Goal: Task Accomplishment & Management: Use online tool/utility

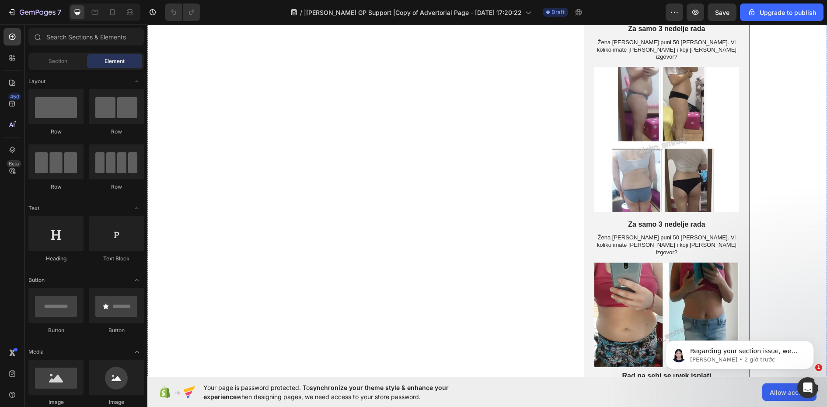
scroll to position [1750, 0]
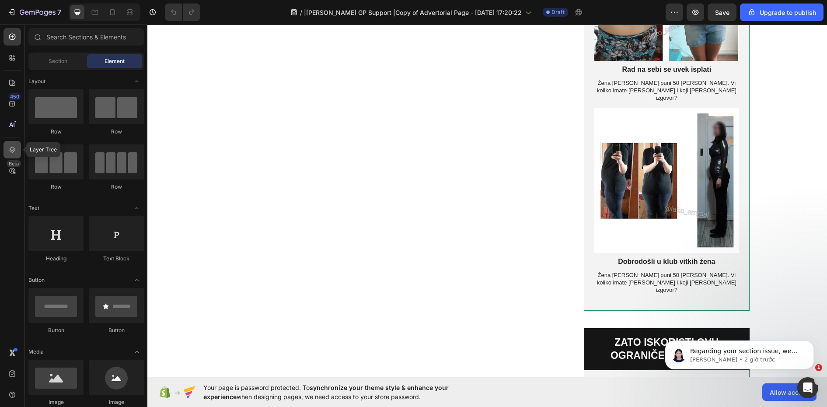
click at [13, 152] on icon at bounding box center [13, 150] width 6 height 6
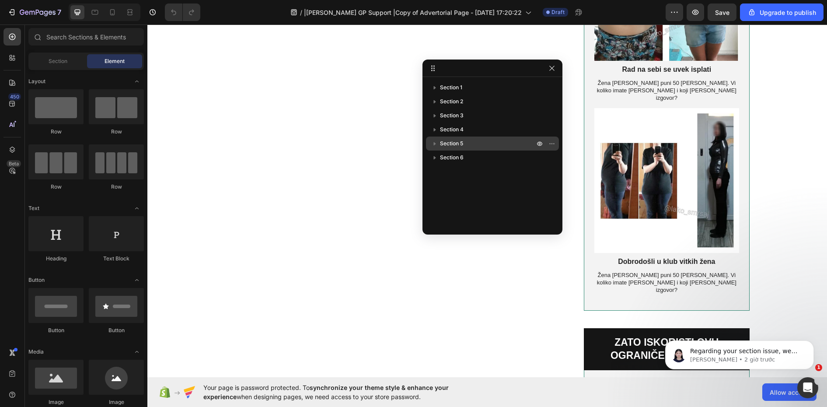
click at [470, 141] on p "Section 5" at bounding box center [488, 143] width 96 height 9
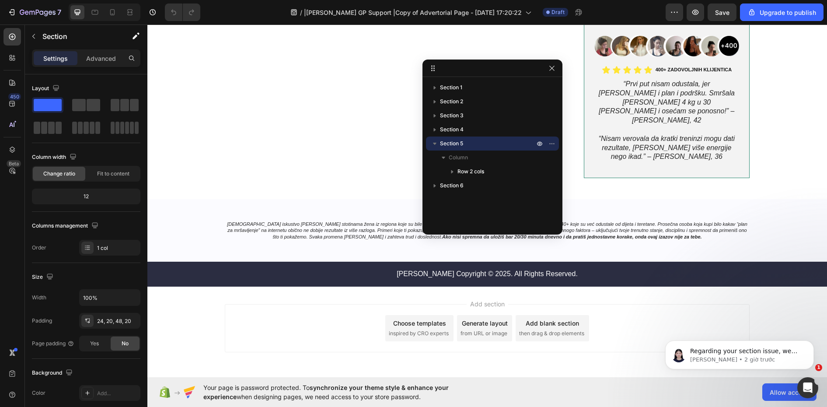
scroll to position [2368, 0]
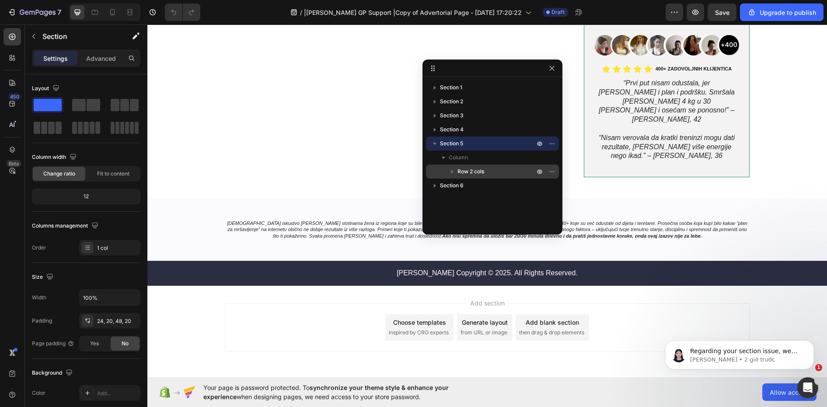
click at [462, 175] on span "Row 2 cols" at bounding box center [471, 171] width 27 height 9
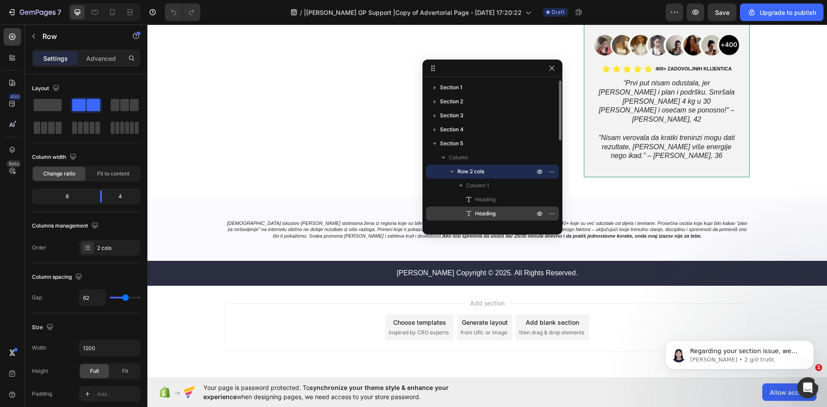
click at [481, 215] on span "Heading" at bounding box center [485, 213] width 21 height 9
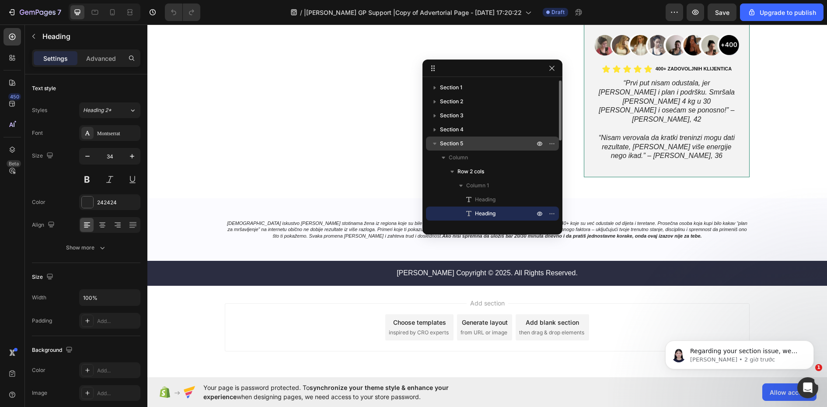
click at [451, 147] on span "Section 5" at bounding box center [451, 143] width 23 height 9
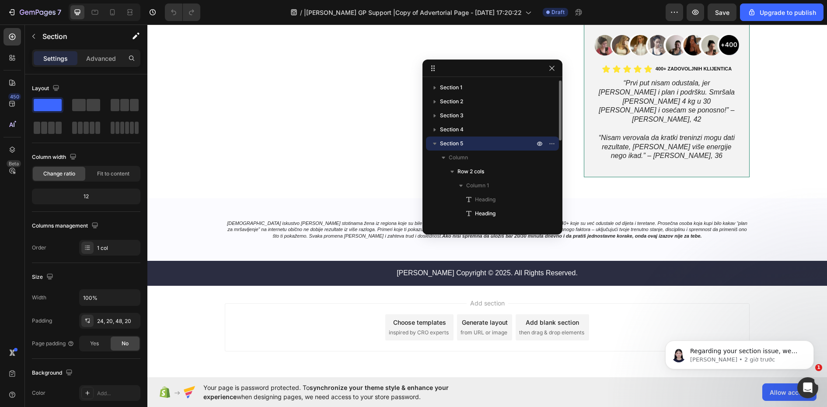
click at [483, 144] on p "Section 5" at bounding box center [488, 143] width 96 height 9
click at [98, 56] on p "Advanced" at bounding box center [101, 58] width 30 height 9
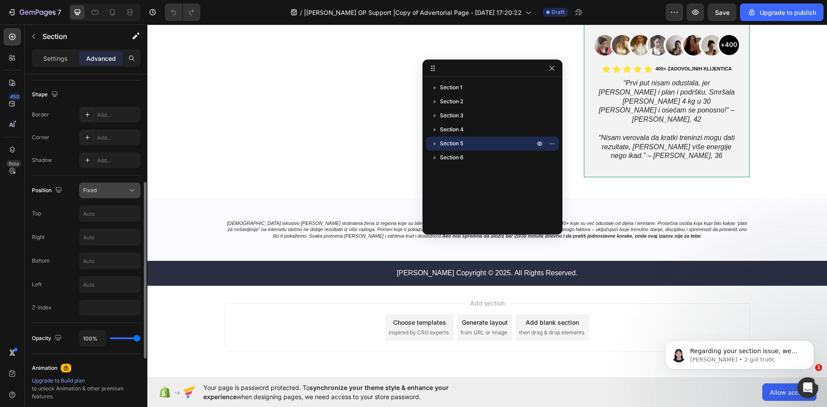
click at [120, 195] on button "Fixed" at bounding box center [109, 190] width 61 height 16
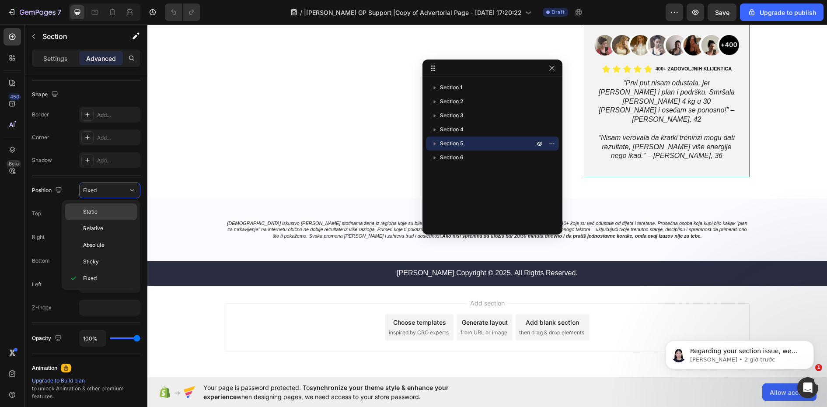
click at [126, 211] on p "Static" at bounding box center [108, 212] width 50 height 8
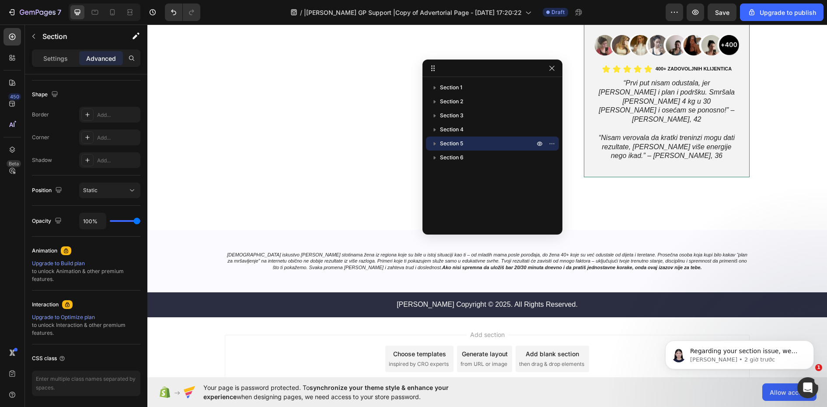
click at [464, 142] on p "Section 5" at bounding box center [488, 143] width 96 height 9
click at [461, 142] on span "Section 5" at bounding box center [451, 143] width 23 height 9
click at [469, 172] on span "Row 2 cols" at bounding box center [471, 171] width 27 height 9
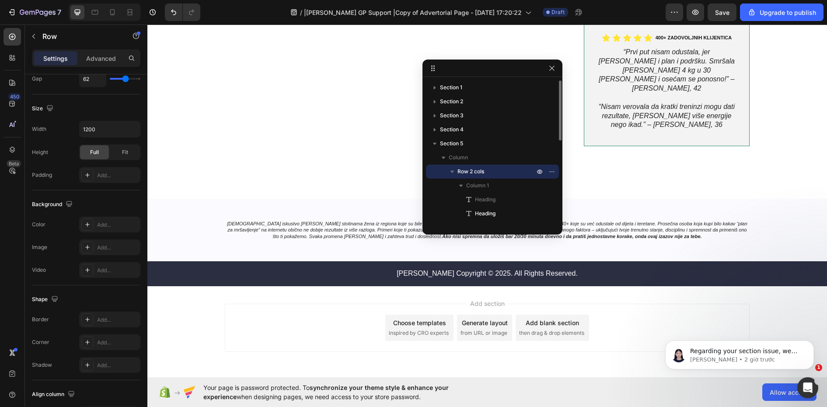
scroll to position [0, 0]
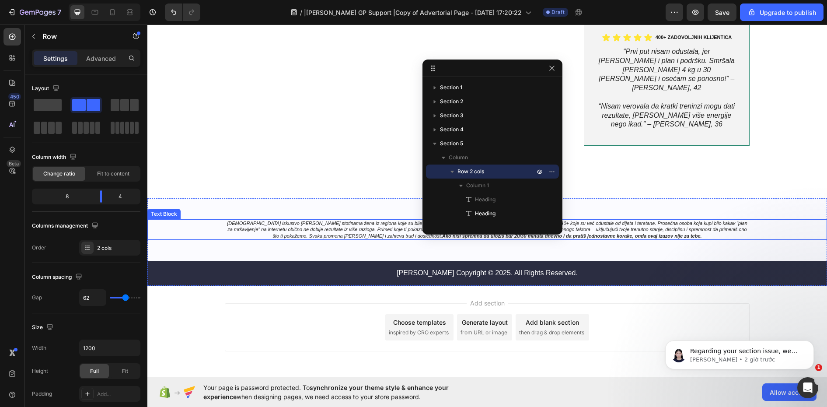
click at [195, 219] on div "[DEMOGRAPHIC_DATA] iskustvo [PERSON_NAME] stotinama žena iz regiona koje su bil…" at bounding box center [487, 229] width 680 height 21
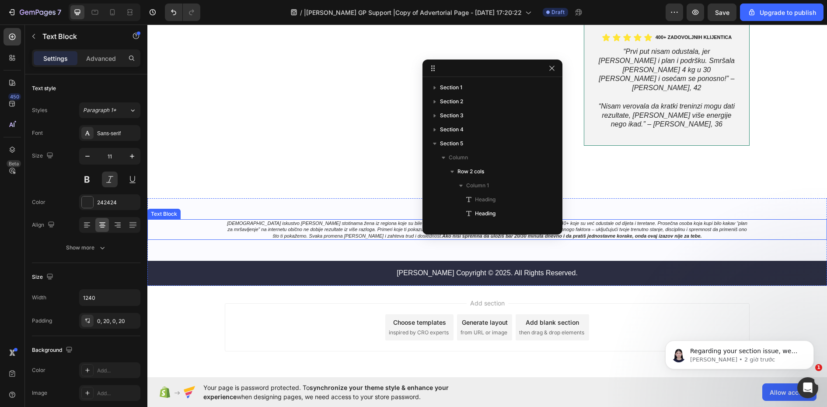
scroll to position [244, 0]
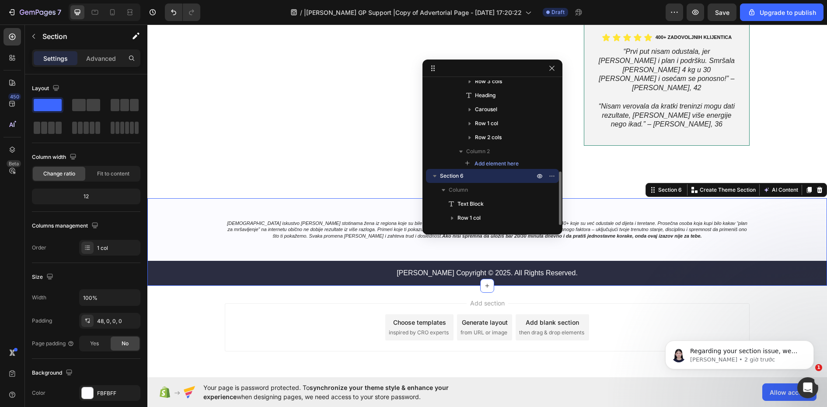
click at [263, 198] on div "[DEMOGRAPHIC_DATA] iskustvo [PERSON_NAME] stotinama žena iz regiona koje su bil…" at bounding box center [487, 241] width 680 height 87
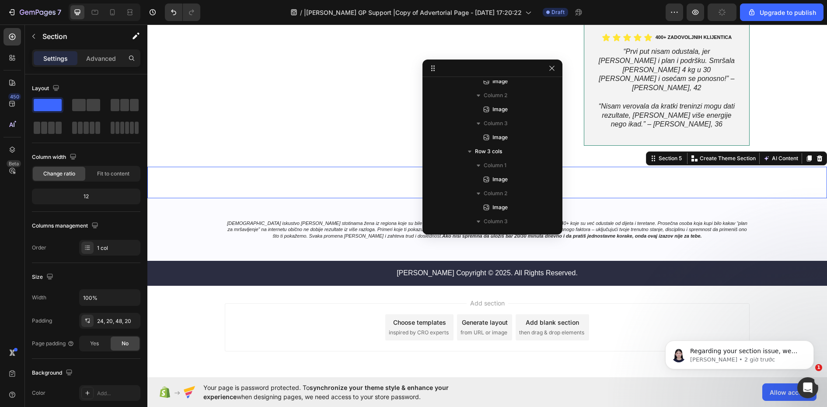
scroll to position [0, 0]
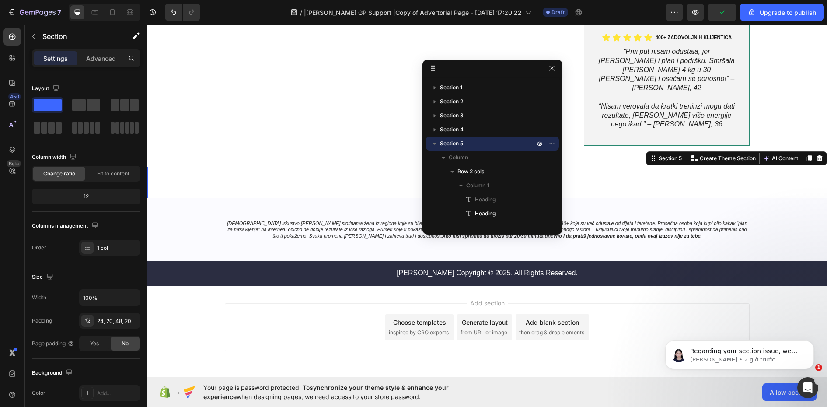
click at [659, 167] on div ""Smr š AJMO [PERSON_NAME]" sistem je najjednostavniji i najpraktičniji način ak…" at bounding box center [487, 182] width 680 height 31
click at [657, 154] on div "Section 5" at bounding box center [670, 158] width 27 height 8
click at [490, 210] on span "Heading" at bounding box center [485, 213] width 21 height 9
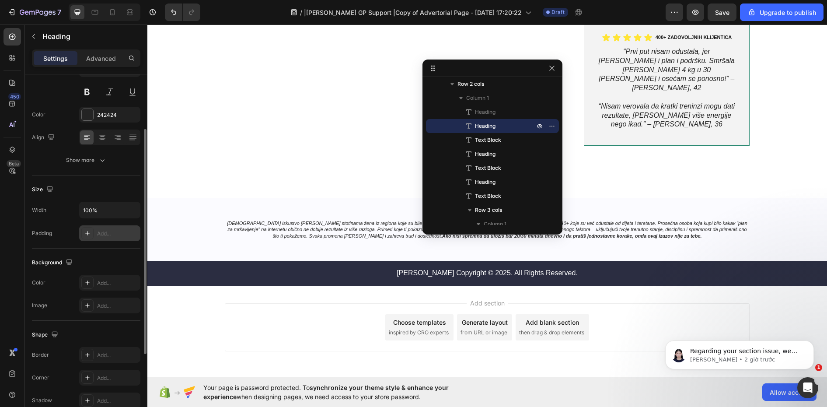
scroll to position [175, 0]
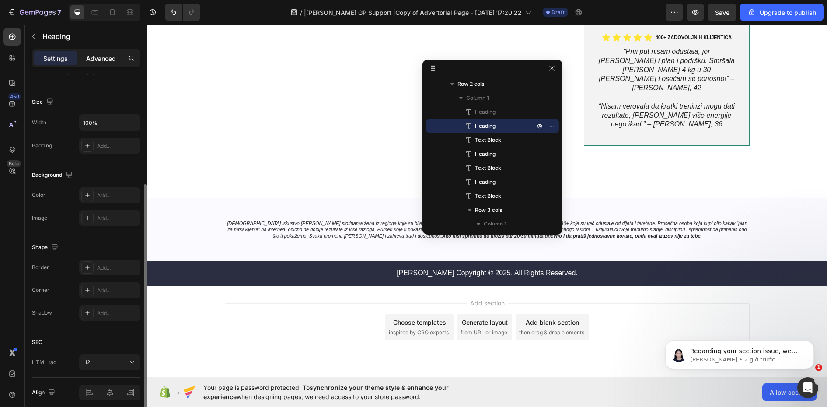
click at [100, 57] on p "Advanced" at bounding box center [101, 58] width 30 height 9
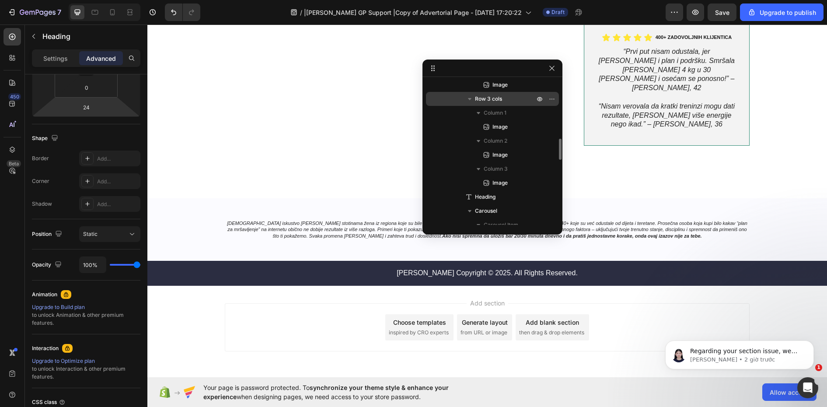
scroll to position [45, 0]
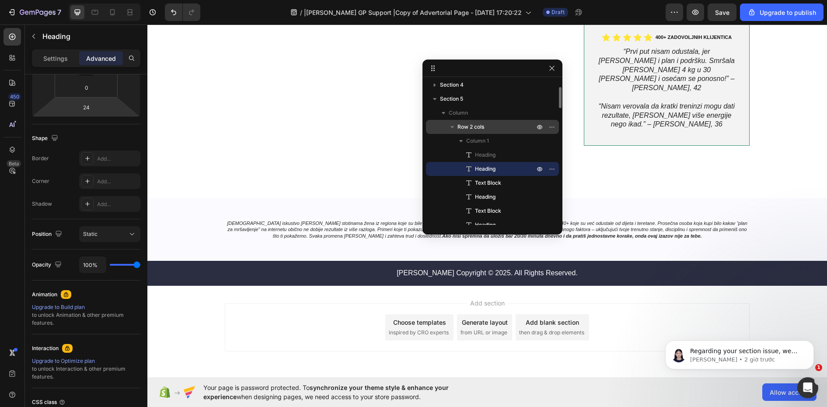
click at [468, 126] on span "Row 2 cols" at bounding box center [471, 126] width 27 height 9
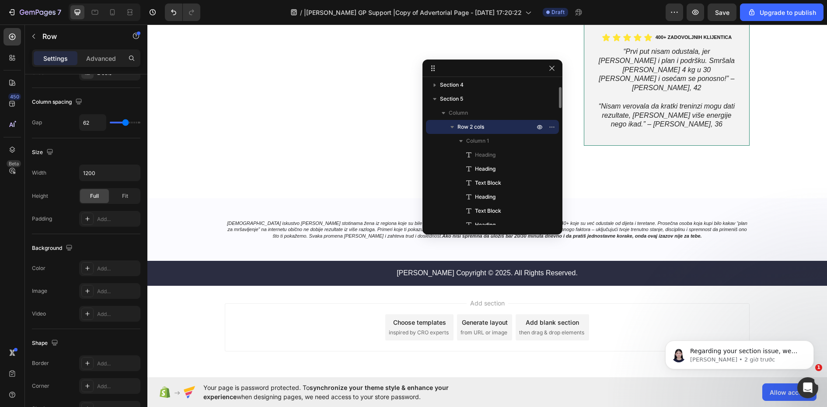
scroll to position [0, 0]
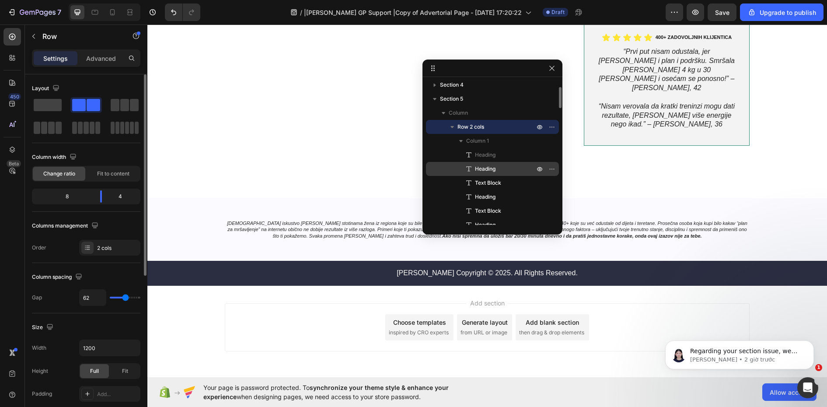
click at [486, 168] on span "Heading" at bounding box center [485, 168] width 21 height 9
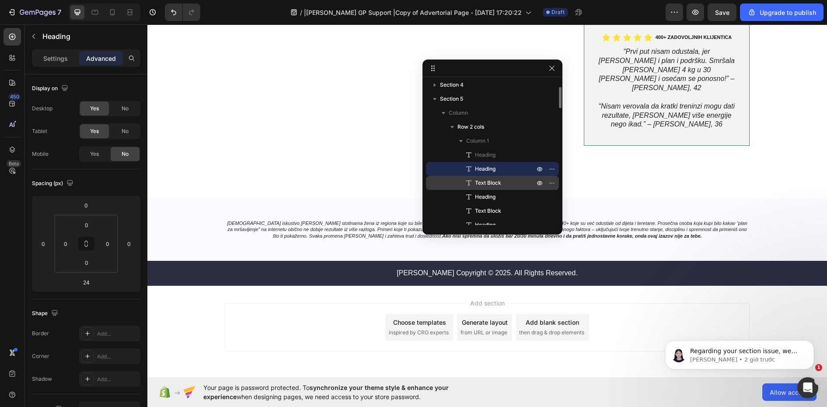
click at [485, 186] on span "Text Block" at bounding box center [488, 182] width 26 height 9
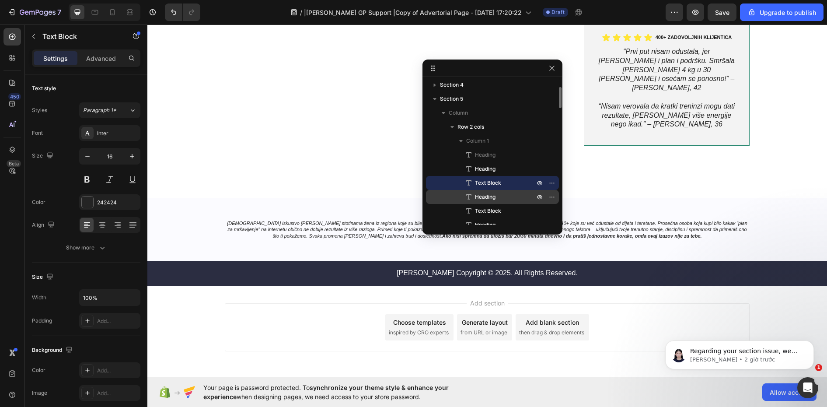
click at [485, 199] on span "Heading" at bounding box center [485, 196] width 21 height 9
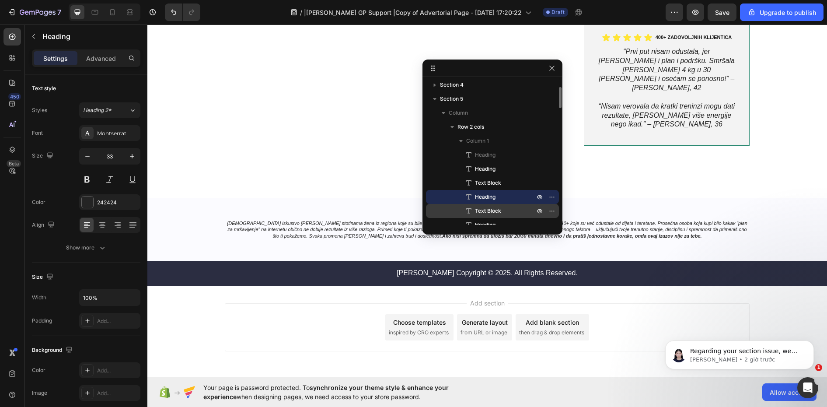
click at [486, 217] on div "Text Block" at bounding box center [493, 211] width 126 height 14
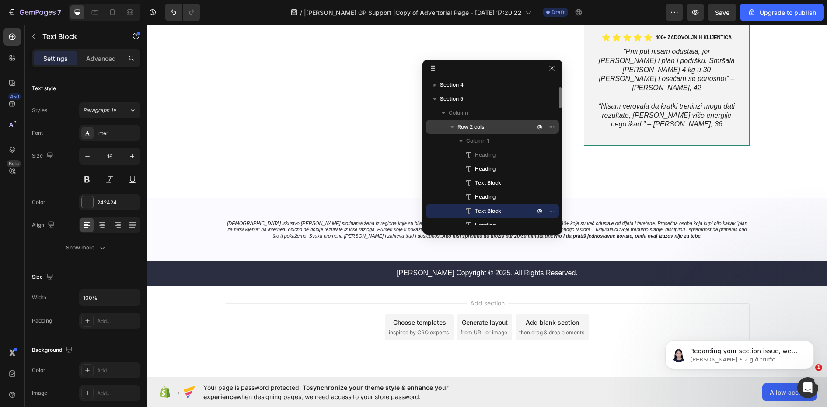
click at [463, 131] on div "Row 2 cols" at bounding box center [493, 127] width 126 height 14
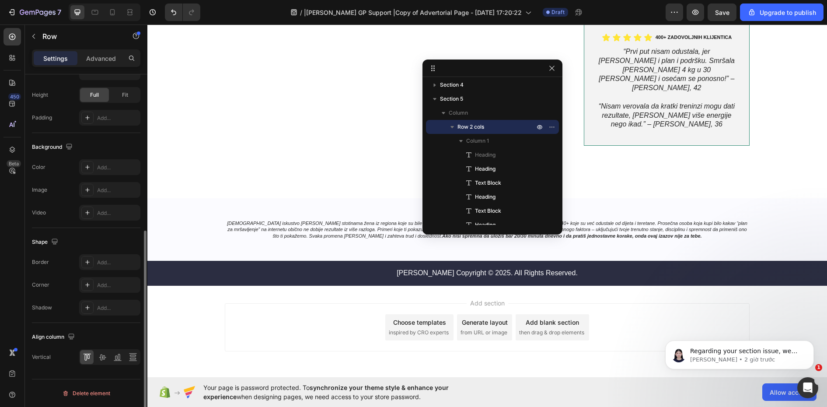
scroll to position [145, 0]
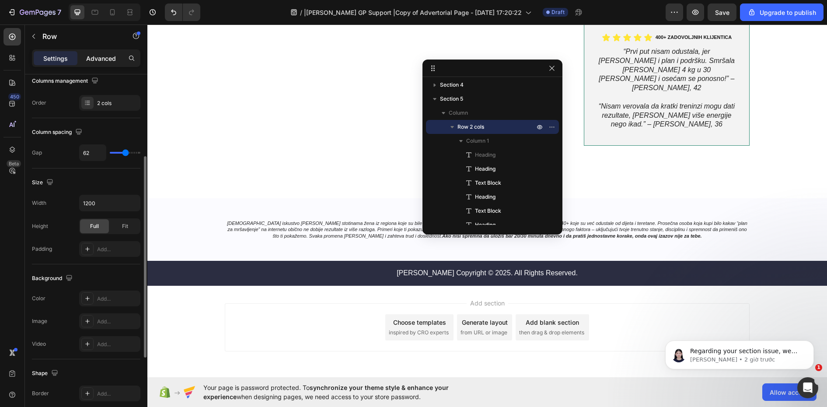
click at [101, 61] on p "Advanced" at bounding box center [101, 58] width 30 height 9
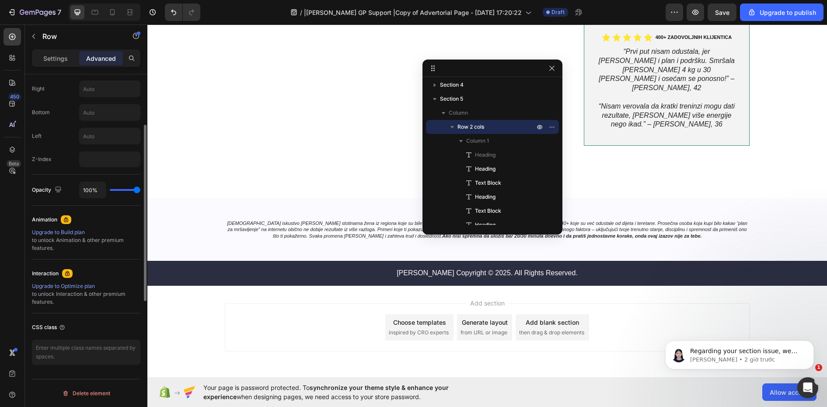
scroll to position [192, 0]
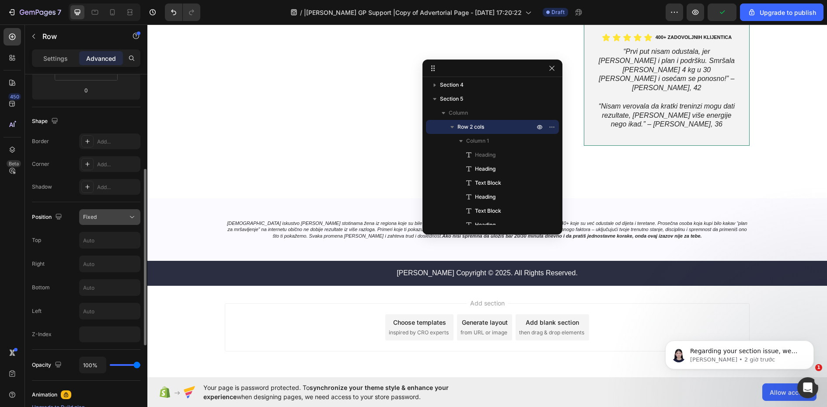
click at [119, 216] on div "Fixed" at bounding box center [105, 217] width 45 height 8
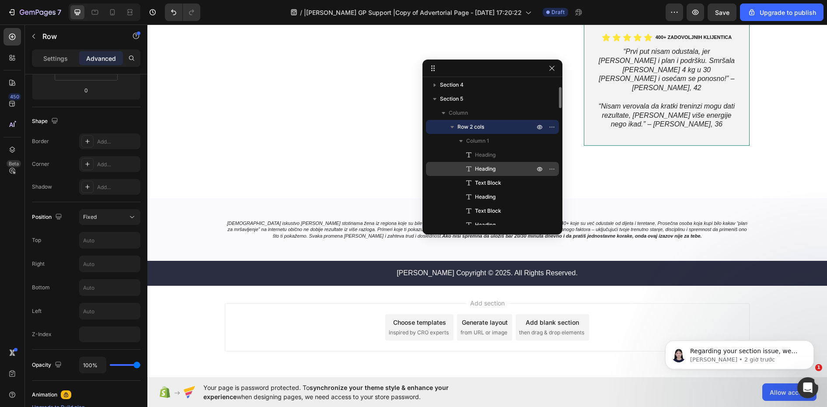
click at [493, 171] on span "Heading" at bounding box center [485, 168] width 21 height 9
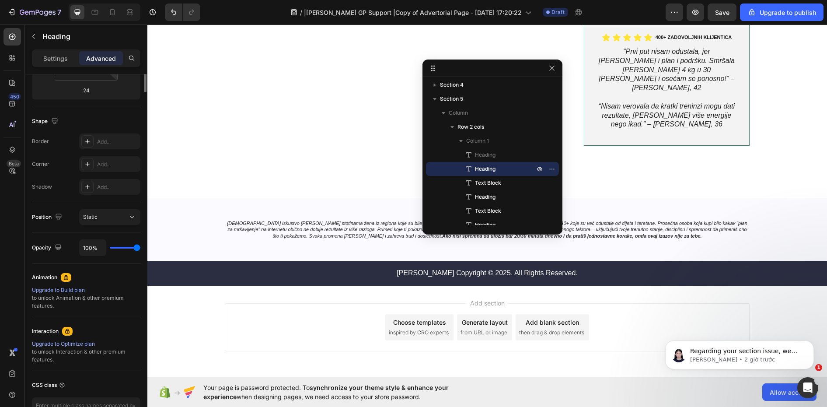
scroll to position [0, 0]
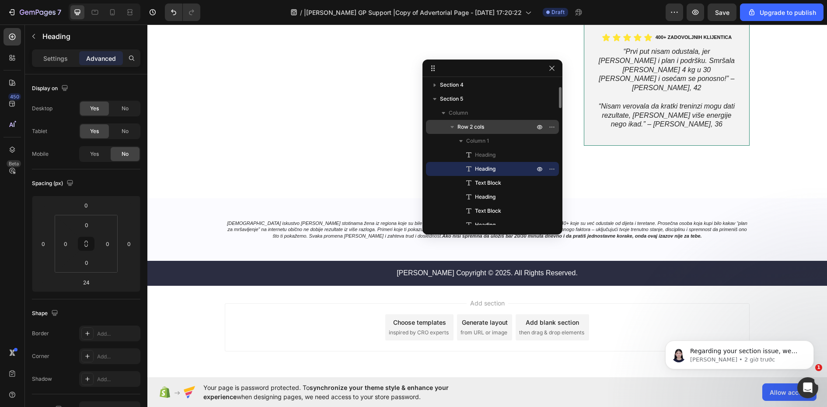
click at [482, 128] on span "Row 2 cols" at bounding box center [471, 126] width 27 height 9
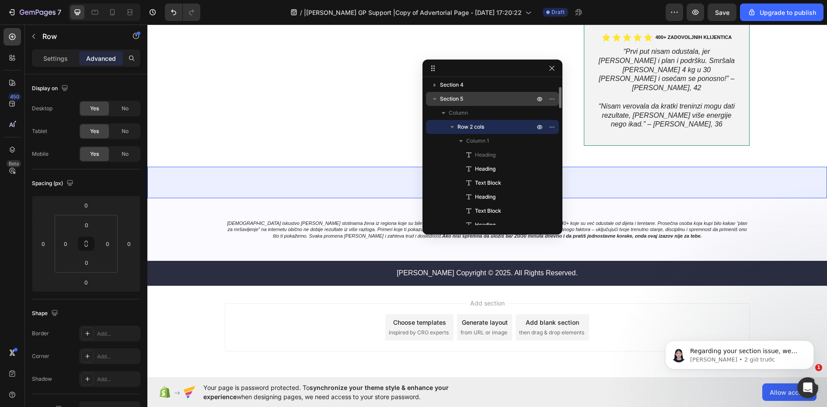
click at [449, 100] on span "Section 5" at bounding box center [451, 98] width 23 height 9
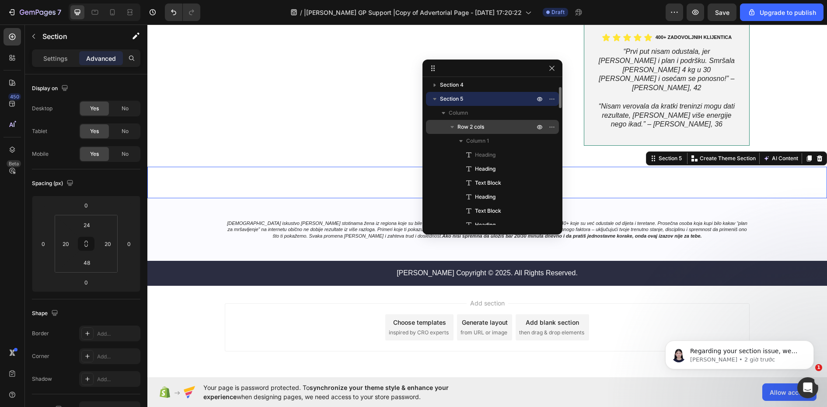
click at [474, 123] on span "Row 2 cols" at bounding box center [471, 126] width 27 height 9
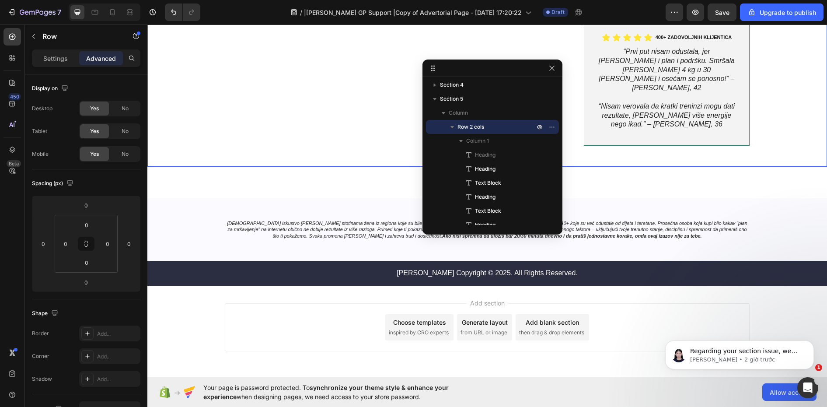
click at [300, 167] on div ""Smr š AJMO [PERSON_NAME]" sistem je najjednostavniji i najpraktičniji način ak…" at bounding box center [487, 182] width 680 height 31
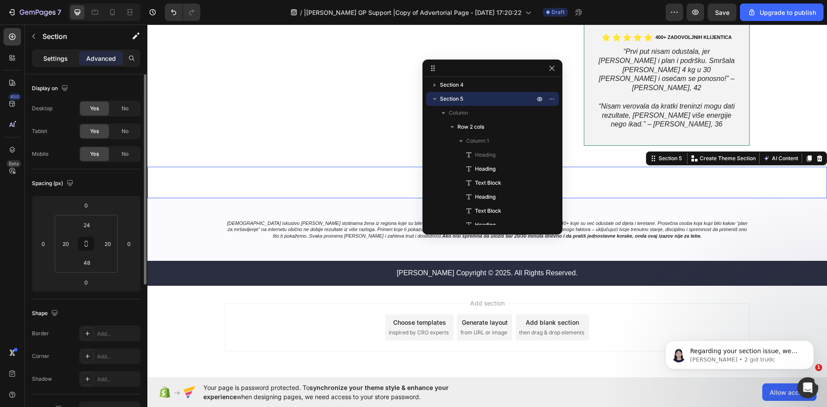
click at [55, 57] on p "Settings" at bounding box center [55, 58] width 24 height 9
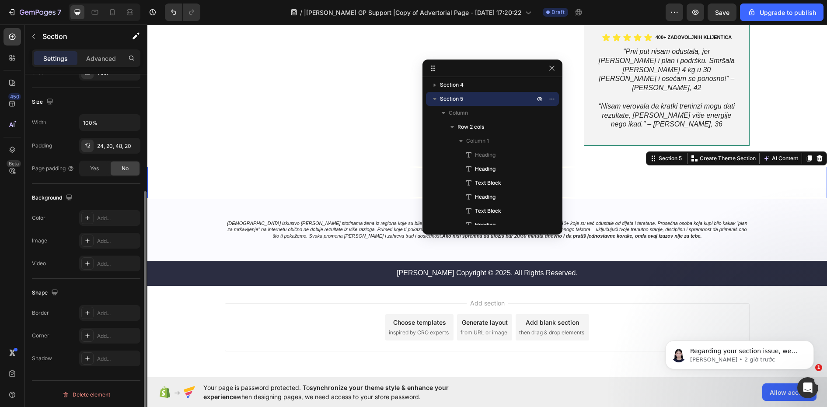
scroll to position [176, 0]
click at [101, 62] on p "Advanced" at bounding box center [101, 58] width 30 height 9
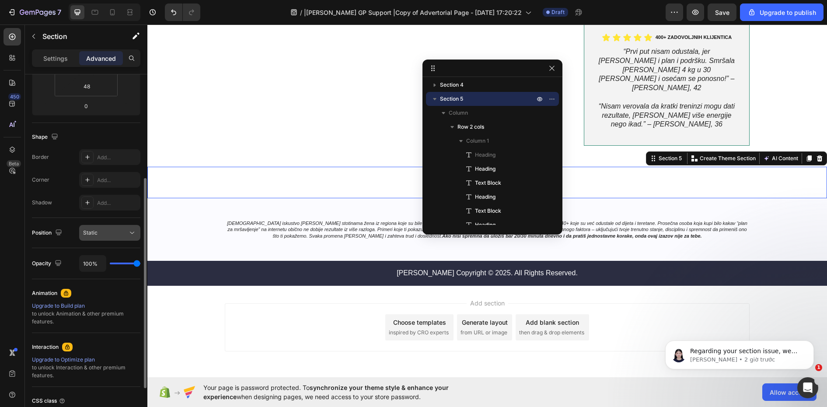
click at [125, 240] on button "Static" at bounding box center [109, 233] width 61 height 16
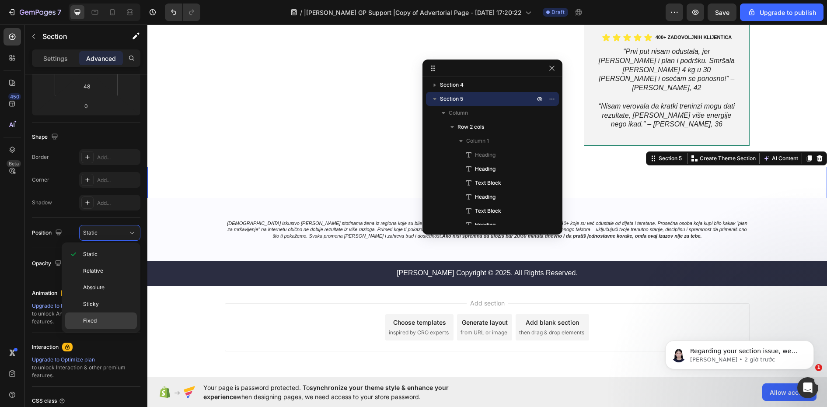
click at [98, 318] on p "Fixed" at bounding box center [108, 321] width 50 height 8
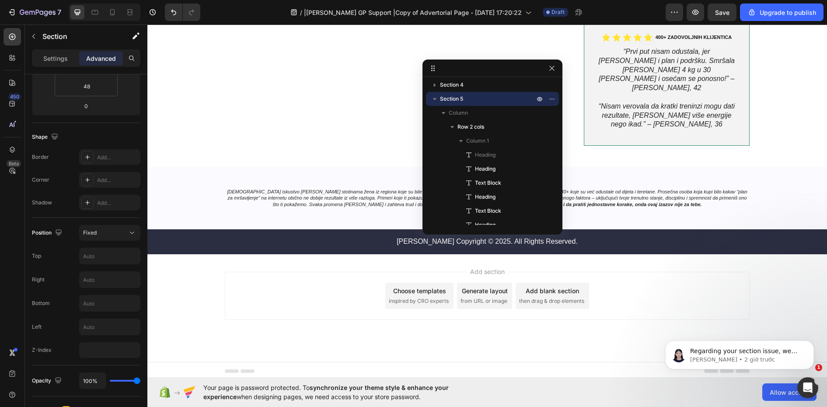
scroll to position [2368, 0]
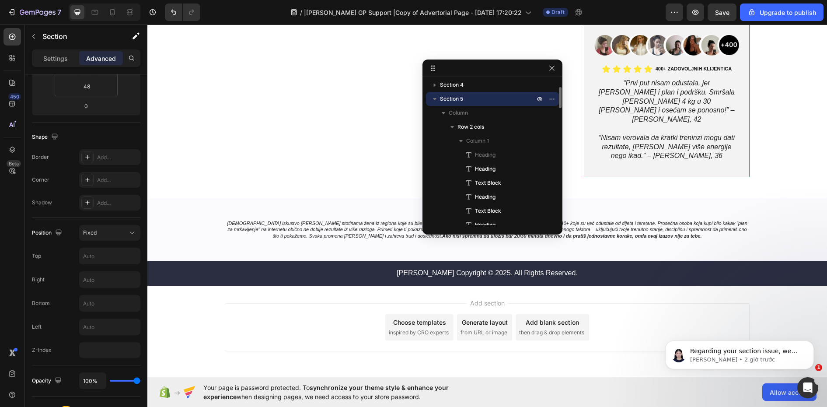
click at [457, 99] on span "Section 5" at bounding box center [451, 98] width 23 height 9
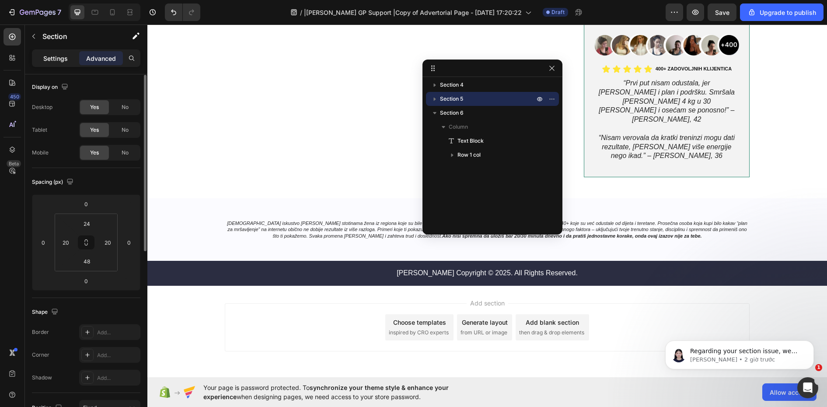
click at [43, 58] on p "Settings" at bounding box center [55, 58] width 24 height 9
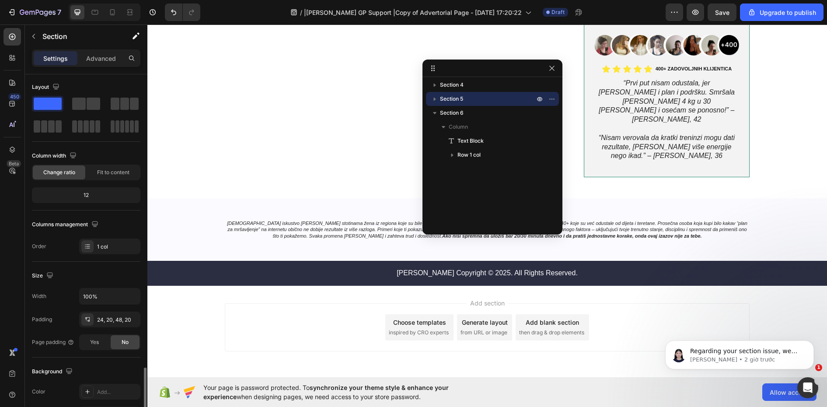
scroll to position [176, 0]
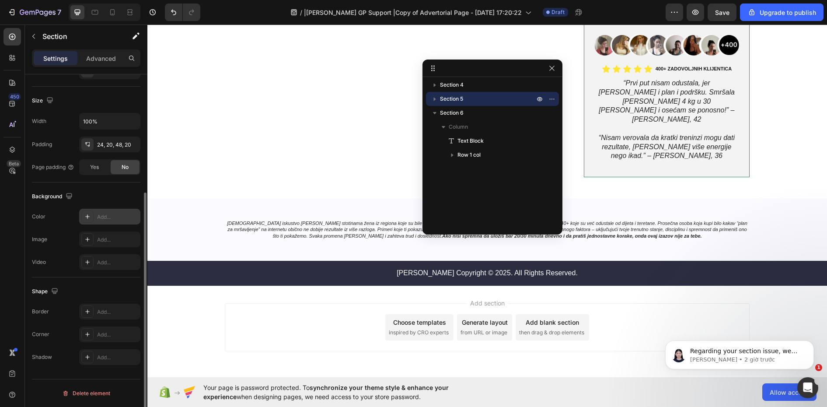
click at [83, 215] on div at bounding box center [87, 216] width 12 height 12
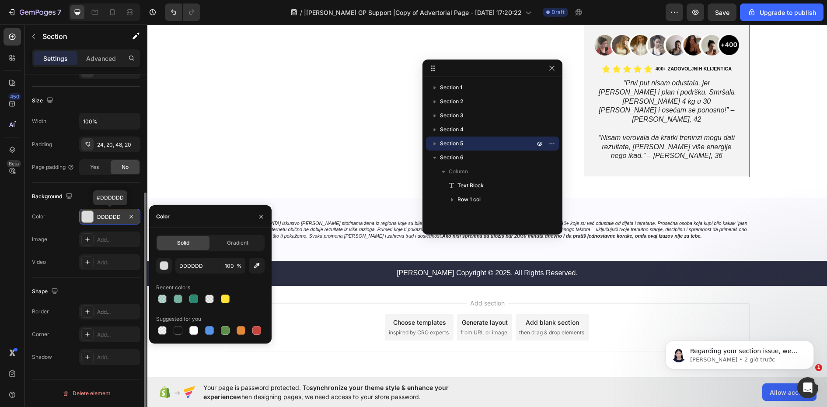
scroll to position [0, 0]
click at [192, 301] on div at bounding box center [193, 298] width 9 height 9
type input "288870"
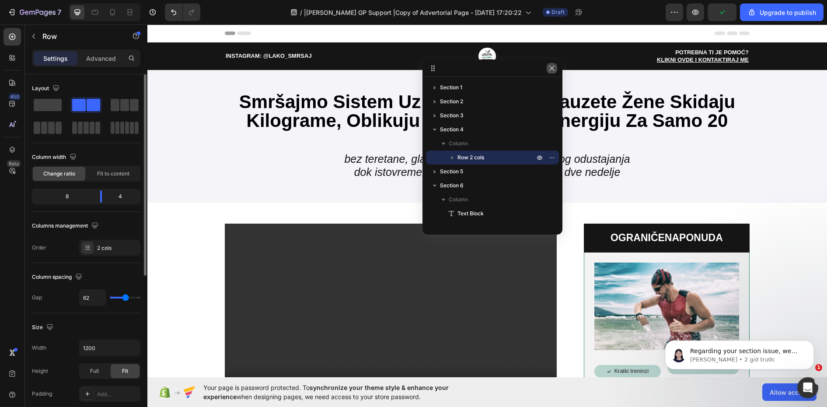
drag, startPoint x: 548, startPoint y: 70, endPoint x: 395, endPoint y: 49, distance: 154.7
click at [548, 70] on button "button" at bounding box center [552, 68] width 10 height 10
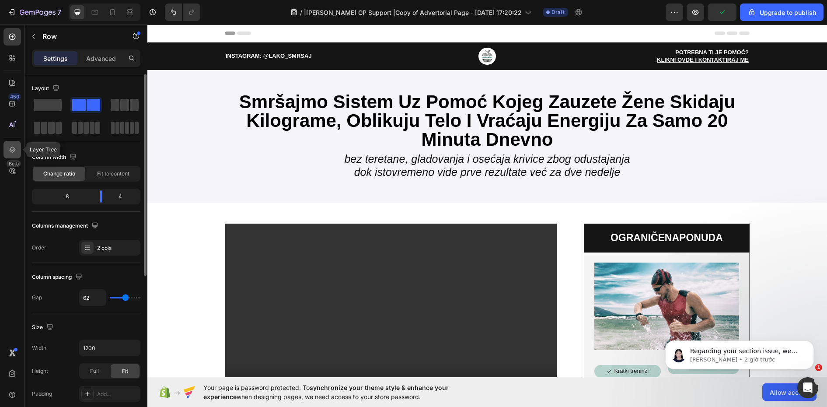
click at [10, 148] on icon at bounding box center [13, 150] width 6 height 6
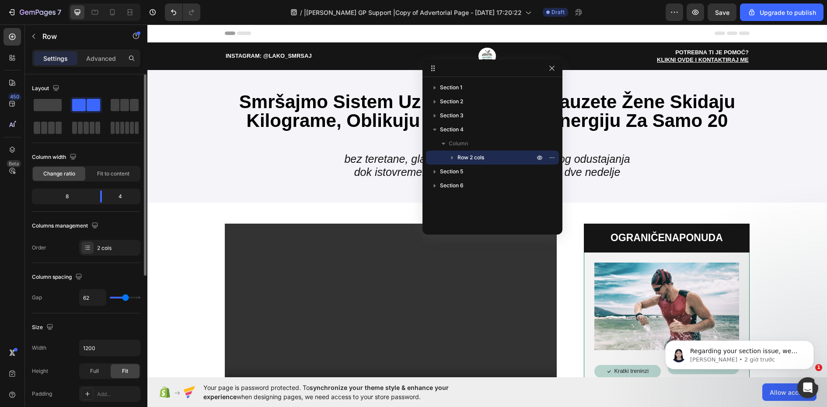
click at [452, 155] on icon "button" at bounding box center [452, 157] width 9 height 9
drag, startPoint x: 464, startPoint y: 157, endPoint x: 48, endPoint y: 198, distance: 418.1
click at [464, 157] on span "Row 2 cols" at bounding box center [471, 157] width 27 height 9
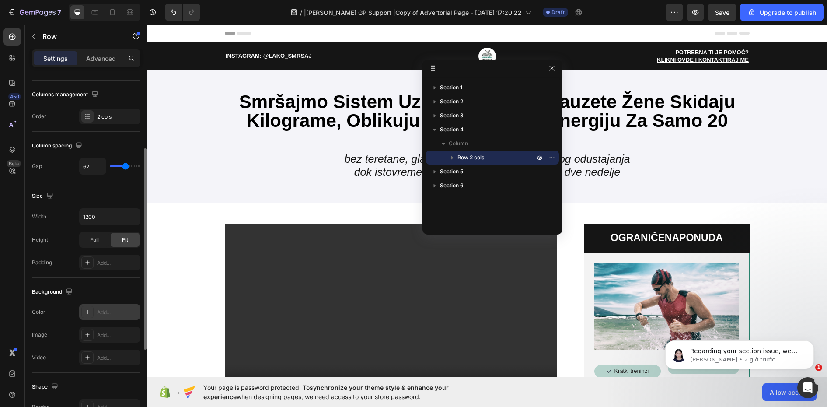
scroll to position [276, 0]
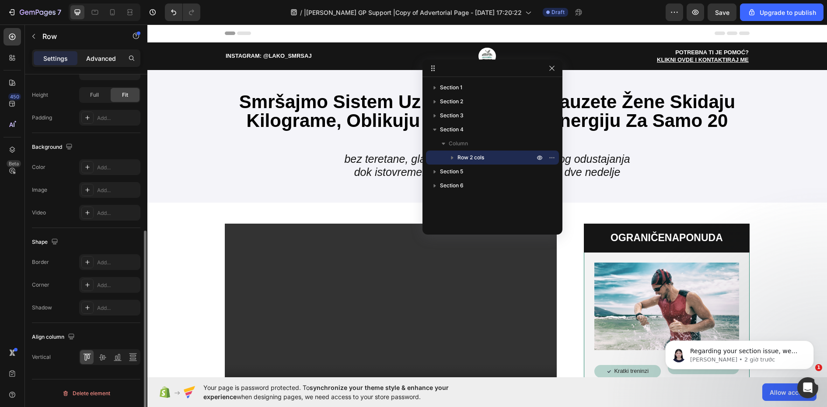
click at [94, 59] on p "Advanced" at bounding box center [101, 58] width 30 height 9
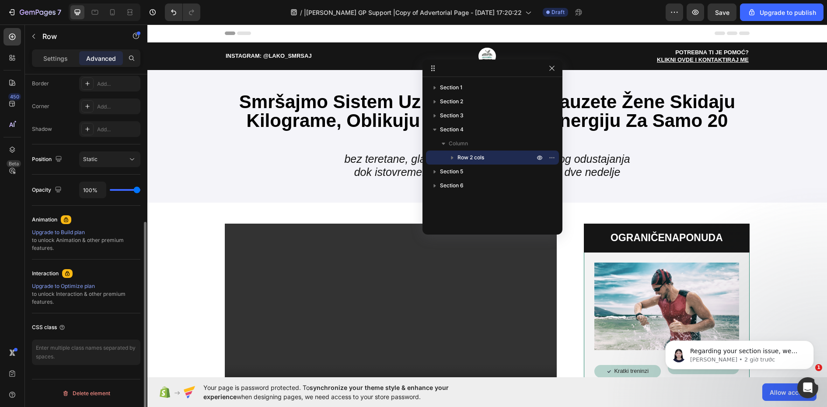
scroll to position [250, 0]
click at [119, 153] on button "Static" at bounding box center [109, 159] width 61 height 16
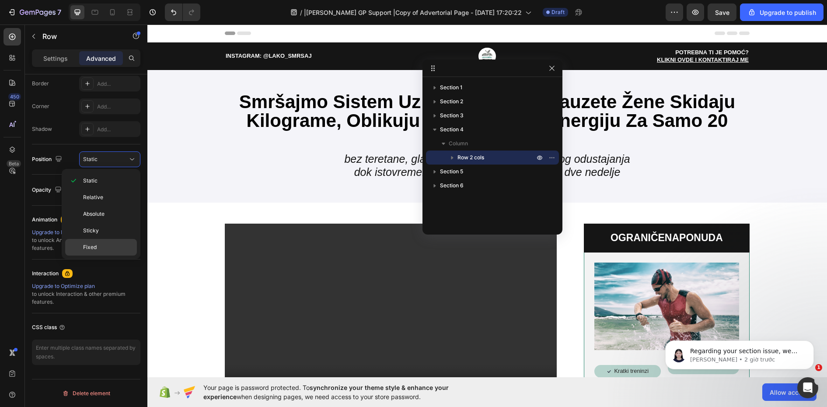
click at [103, 244] on p "Fixed" at bounding box center [108, 247] width 50 height 8
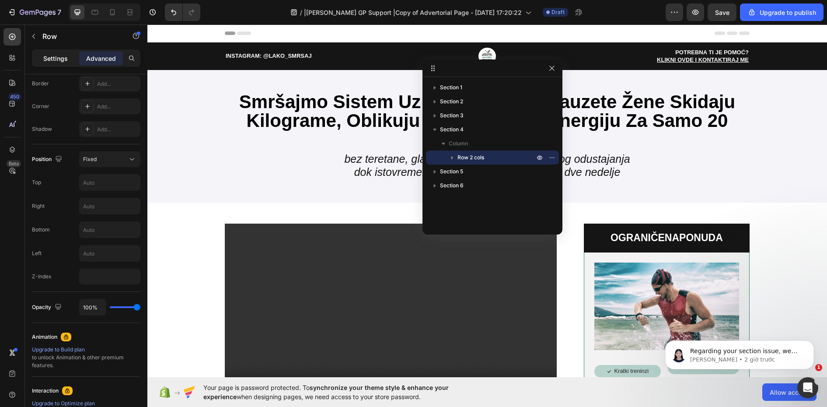
click at [50, 57] on p "Settings" at bounding box center [55, 58] width 24 height 9
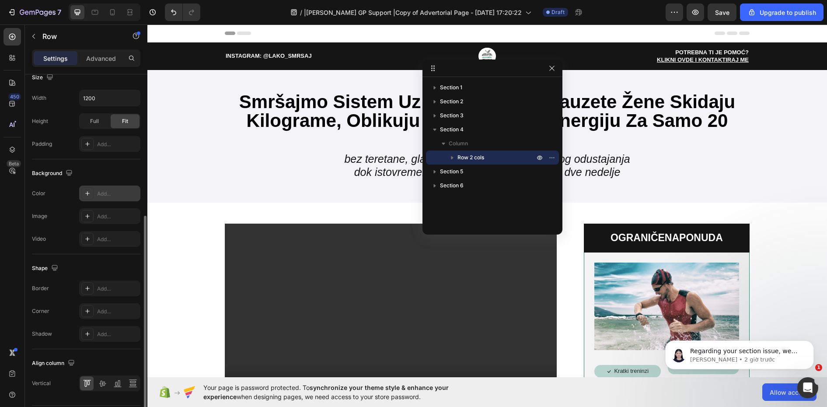
click at [90, 192] on icon at bounding box center [87, 193] width 7 height 7
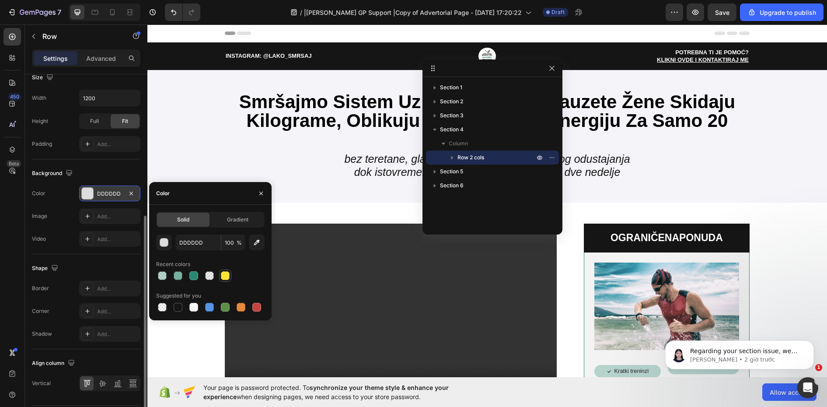
click at [222, 277] on div at bounding box center [225, 275] width 9 height 9
type input "FFE435"
click at [483, 203] on div "Section 1 Section 2 Section 3 Section 4 Column Row 2 cols Section 5 Section 6" at bounding box center [493, 152] width 140 height 144
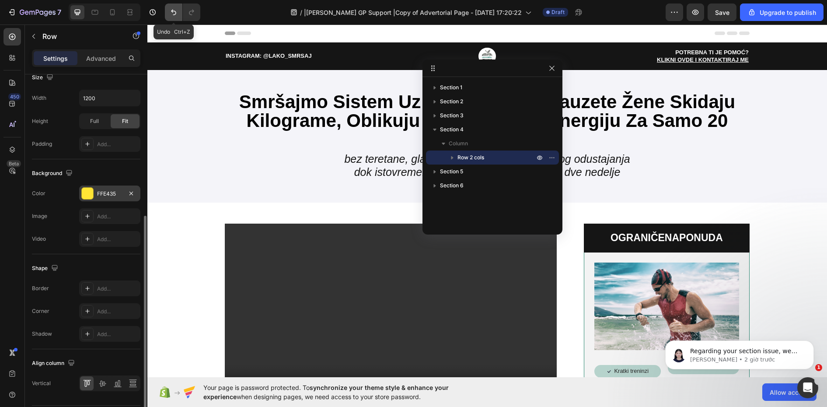
click at [175, 7] on button "Undo/Redo" at bounding box center [173, 11] width 17 height 17
click at [176, 7] on button "Undo/Redo" at bounding box center [173, 11] width 17 height 17
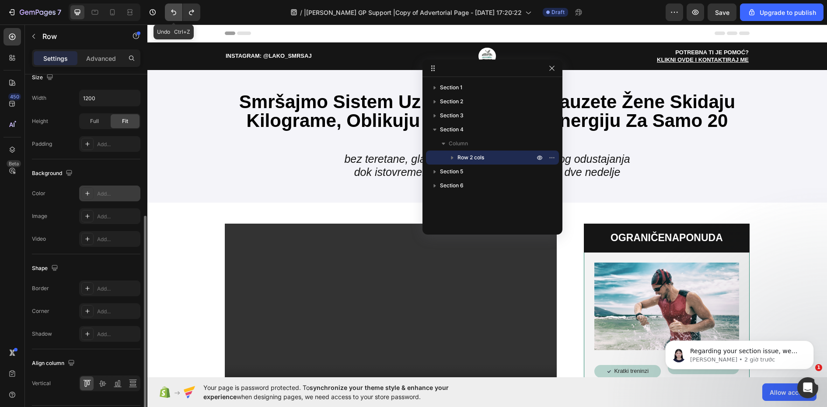
click at [176, 7] on button "Undo/Redo" at bounding box center [173, 11] width 17 height 17
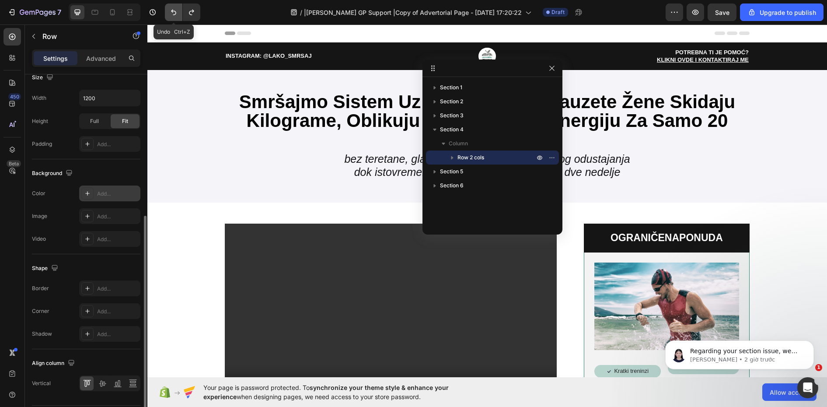
click at [176, 7] on button "Undo/Redo" at bounding box center [173, 11] width 17 height 17
click at [451, 174] on span "Section 5" at bounding box center [451, 171] width 23 height 9
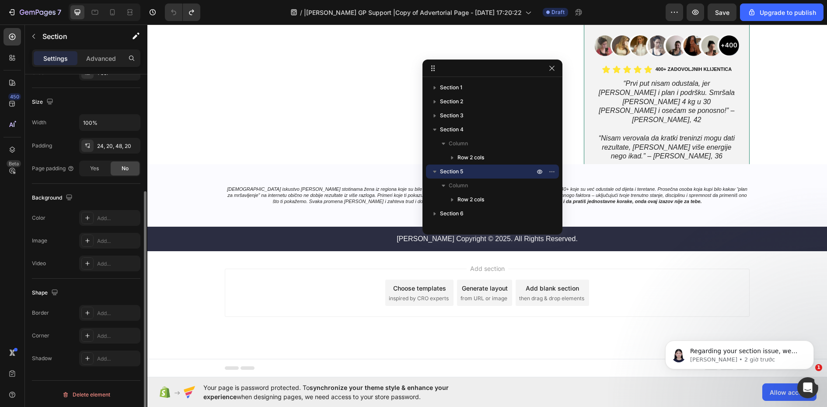
scroll to position [2368, 0]
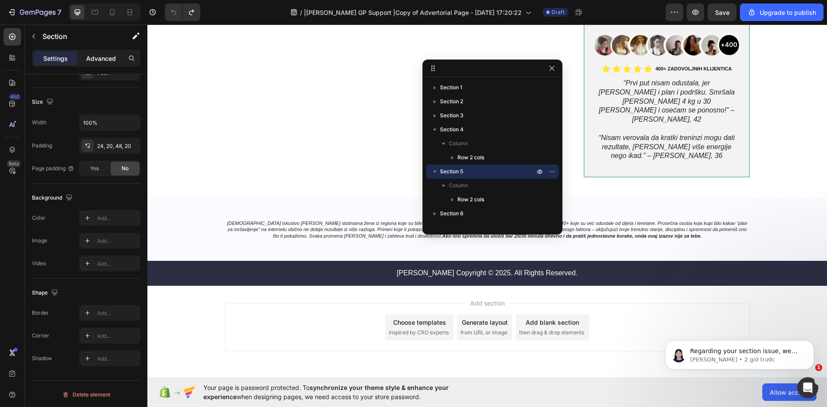
click at [99, 59] on p "Advanced" at bounding box center [101, 58] width 30 height 9
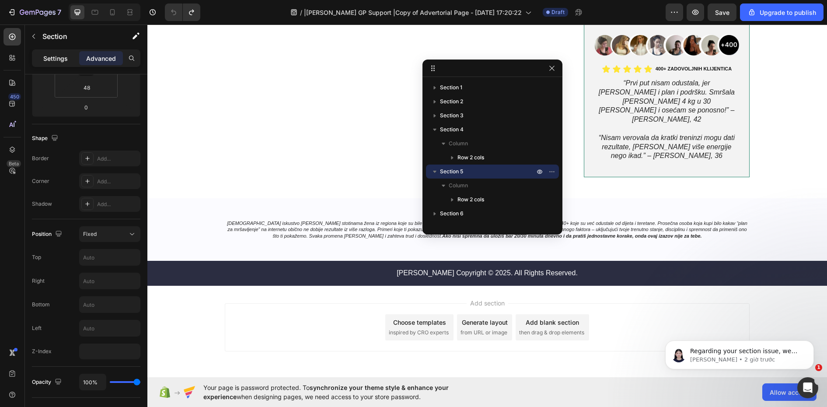
click at [49, 59] on p "Settings" at bounding box center [55, 58] width 24 height 9
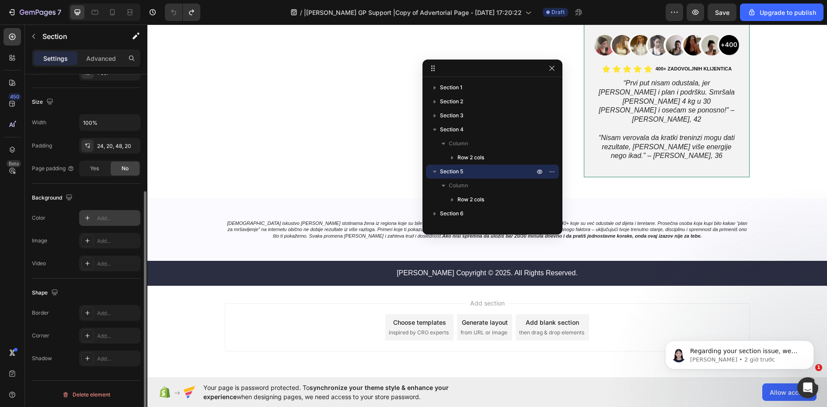
click at [87, 214] on icon at bounding box center [87, 217] width 7 height 7
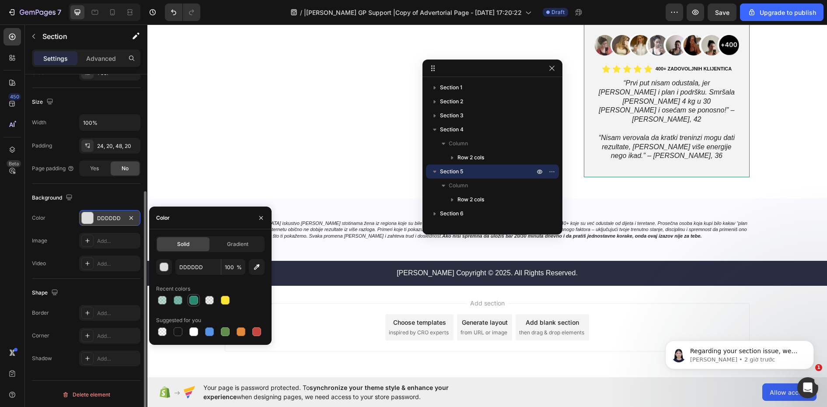
click at [192, 299] on div at bounding box center [193, 300] width 9 height 9
type input "288870"
click at [466, 201] on span "Row 2 cols" at bounding box center [471, 199] width 27 height 9
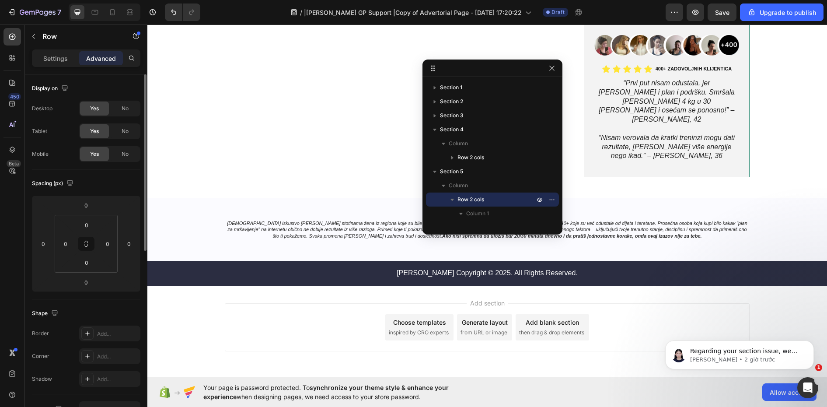
scroll to position [219, 0]
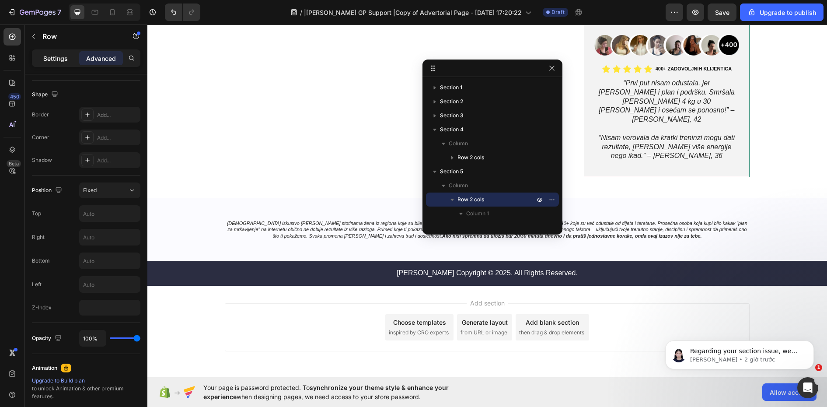
click at [48, 55] on p "Settings" at bounding box center [55, 58] width 24 height 9
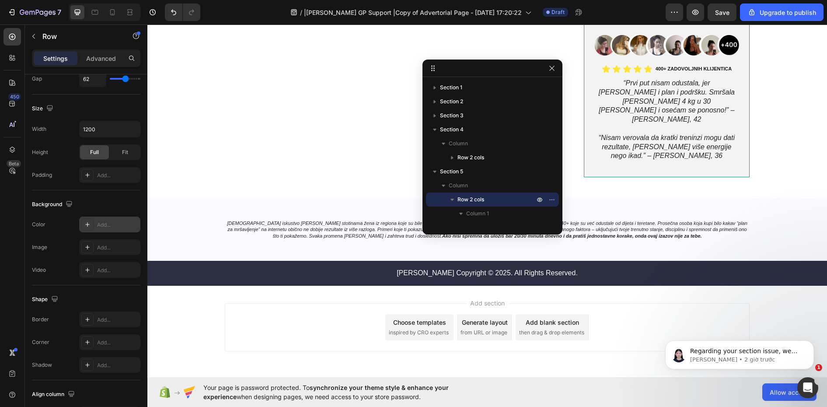
click at [84, 224] on div at bounding box center [87, 224] width 12 height 12
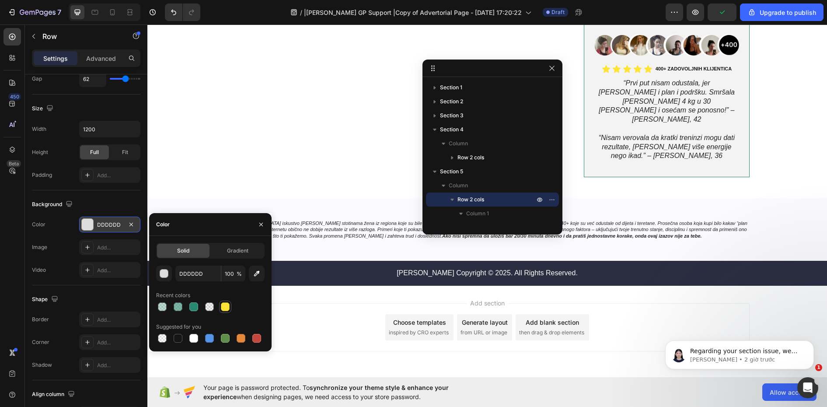
click at [227, 306] on div at bounding box center [225, 306] width 9 height 9
type input "FFE435"
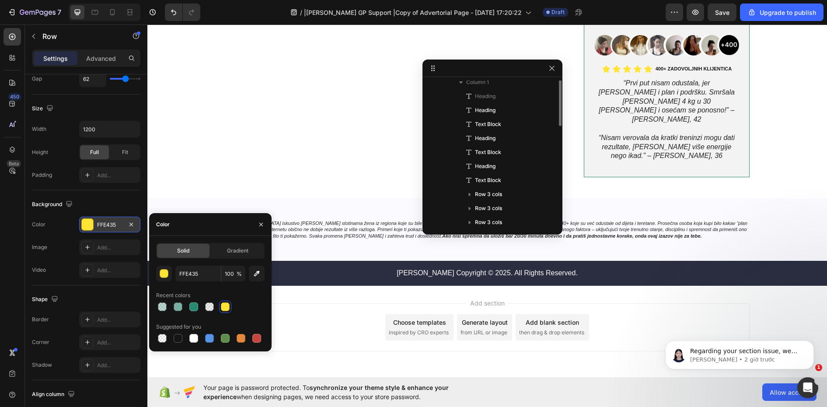
scroll to position [44, 0]
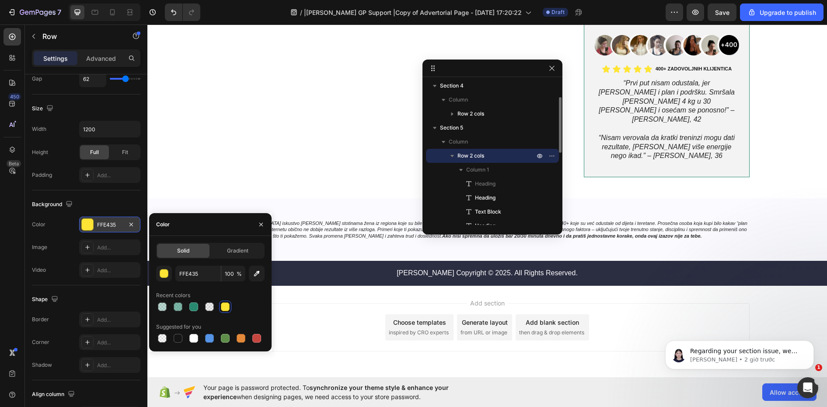
click at [486, 154] on p "Row 2 cols" at bounding box center [497, 155] width 79 height 9
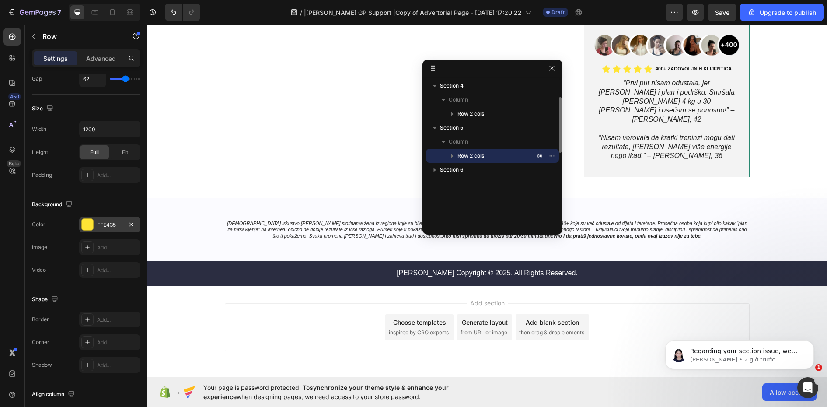
click at [450, 155] on icon "button" at bounding box center [452, 155] width 9 height 9
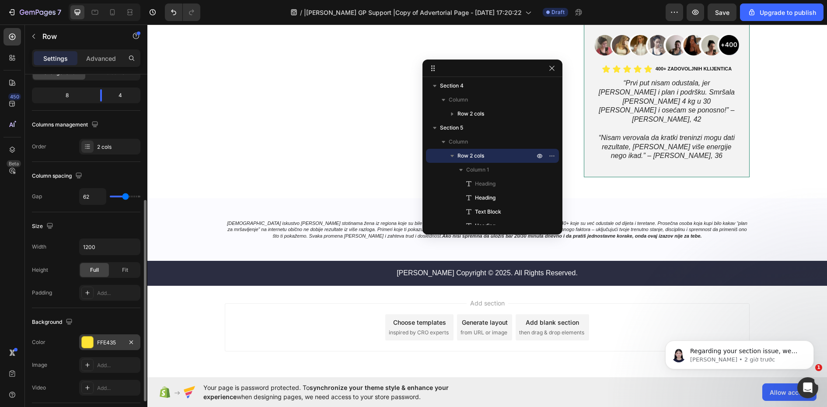
scroll to position [145, 0]
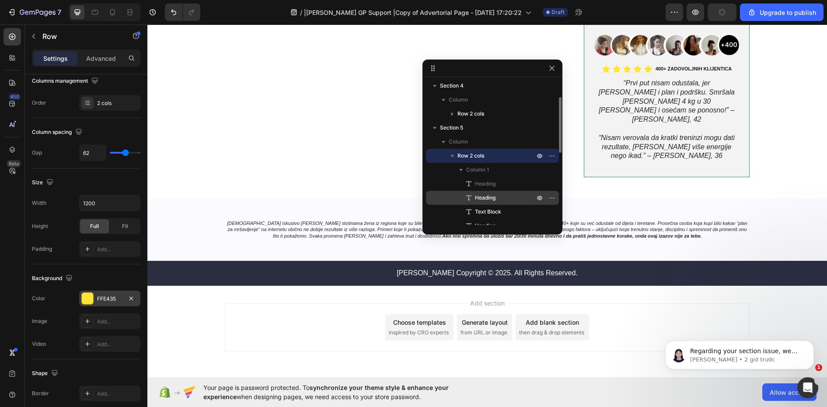
click at [487, 192] on div "Heading" at bounding box center [493, 198] width 126 height 14
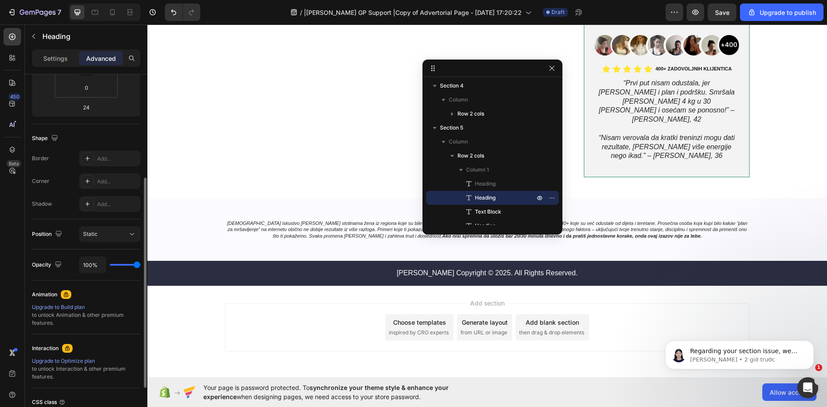
scroll to position [0, 0]
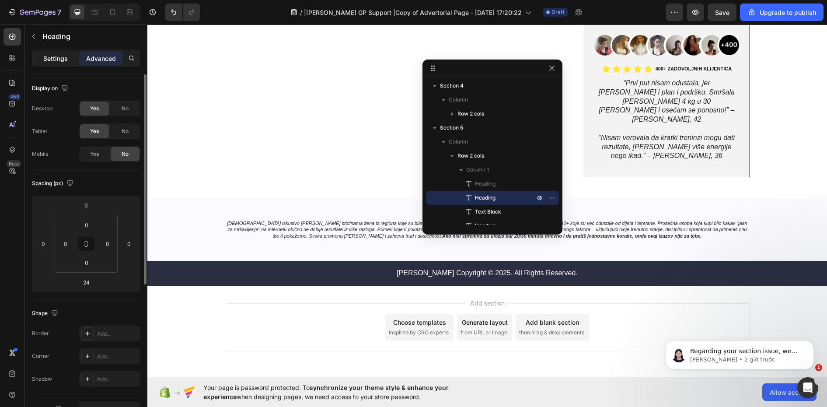
click at [46, 58] on p "Settings" at bounding box center [55, 58] width 24 height 9
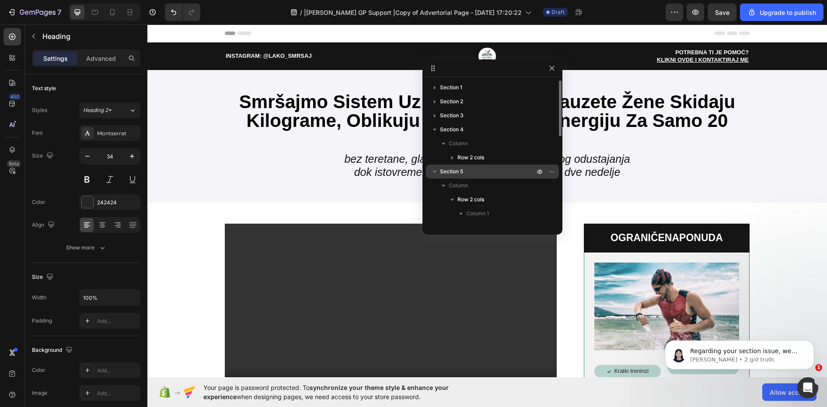
click at [451, 173] on span "Section 5" at bounding box center [451, 171] width 23 height 9
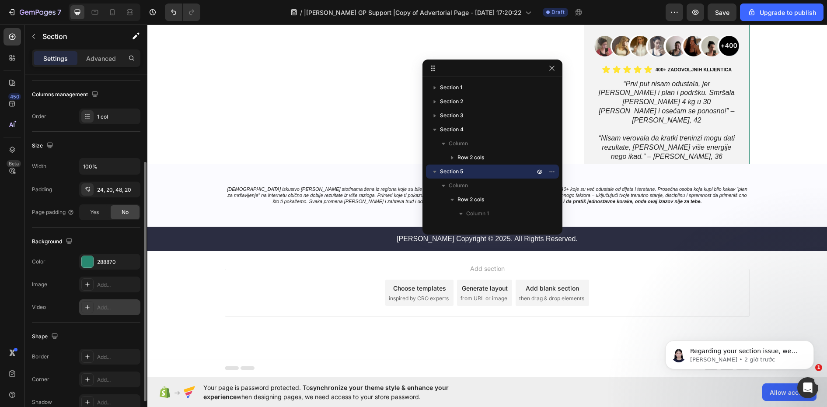
scroll to position [176, 0]
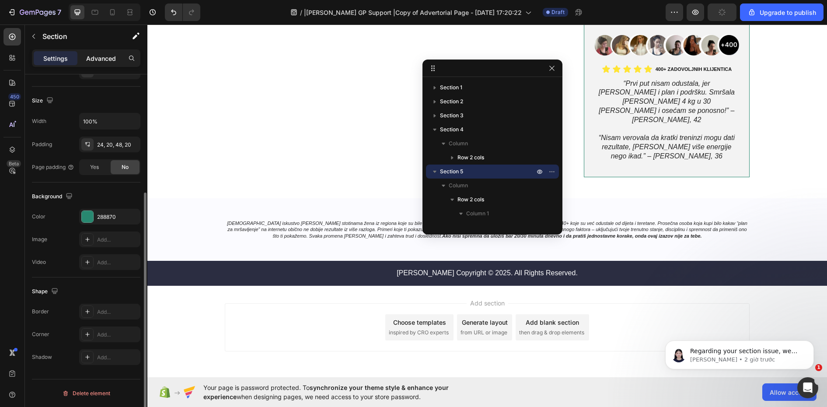
click at [98, 59] on p "Advanced" at bounding box center [101, 58] width 30 height 9
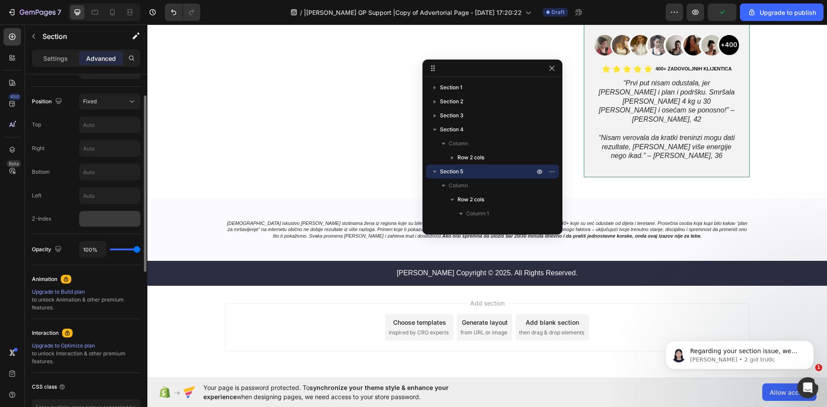
scroll to position [220, 0]
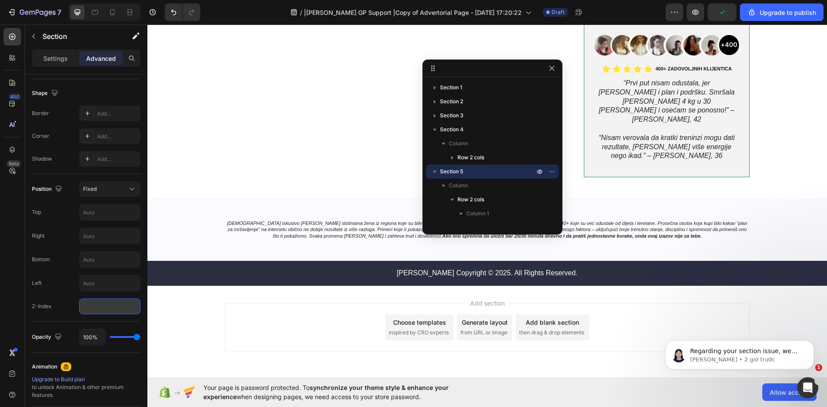
click at [115, 309] on input "number" at bounding box center [109, 306] width 61 height 16
type input "99999"
click at [14, 297] on div "450 Beta" at bounding box center [11, 186] width 17 height 316
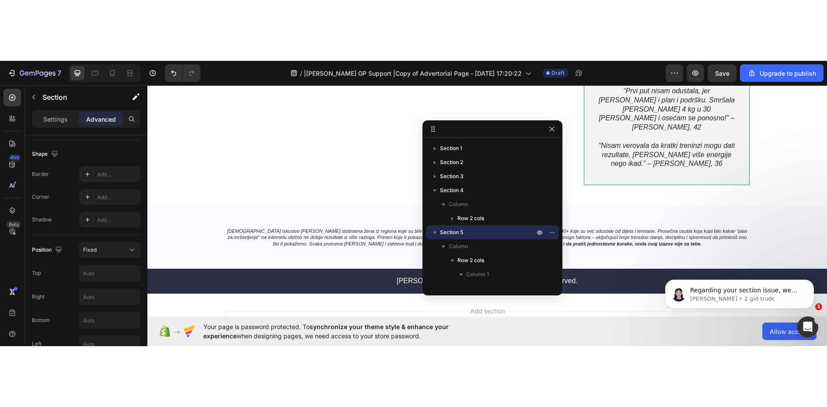
scroll to position [2315, 0]
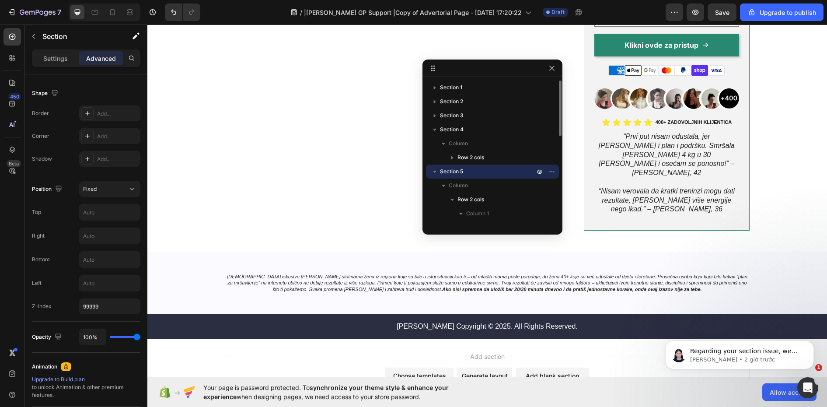
click at [458, 171] on span "Section 5" at bounding box center [451, 171] width 23 height 9
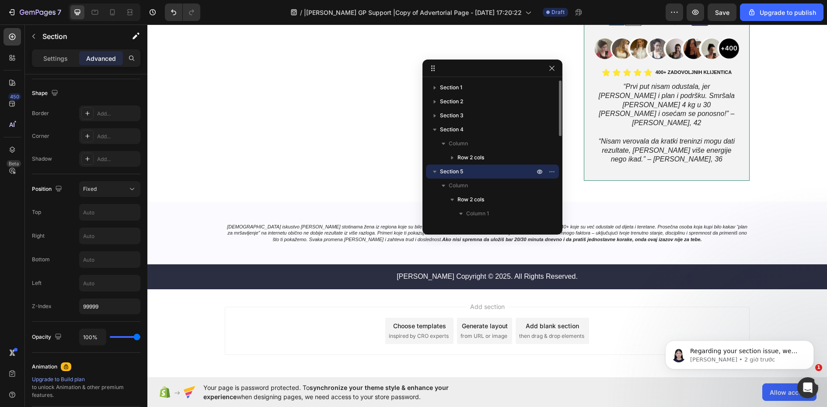
scroll to position [2368, 0]
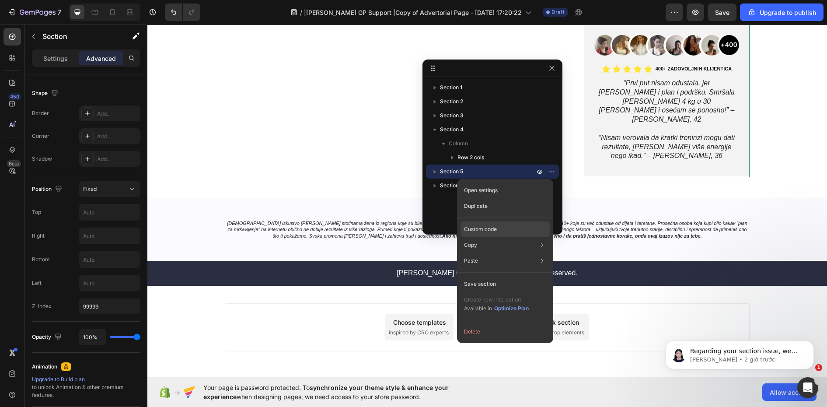
click at [493, 230] on p "Custom code" at bounding box center [480, 229] width 33 height 8
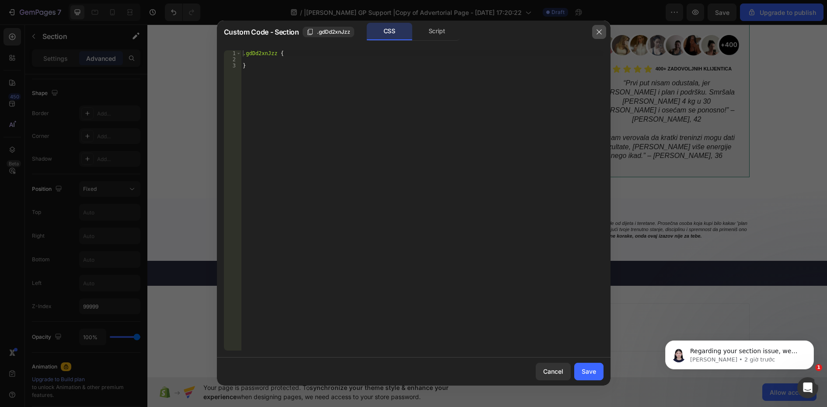
drag, startPoint x: 598, startPoint y: 30, endPoint x: 457, endPoint y: 13, distance: 142.4
click at [598, 30] on icon "button" at bounding box center [599, 31] width 7 height 7
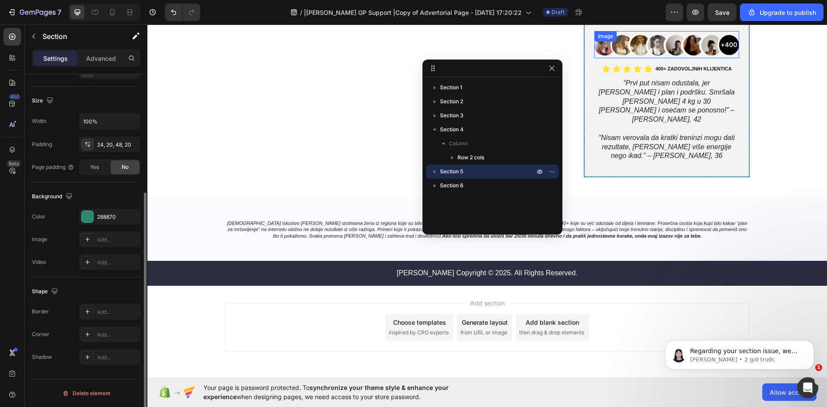
scroll to position [176, 0]
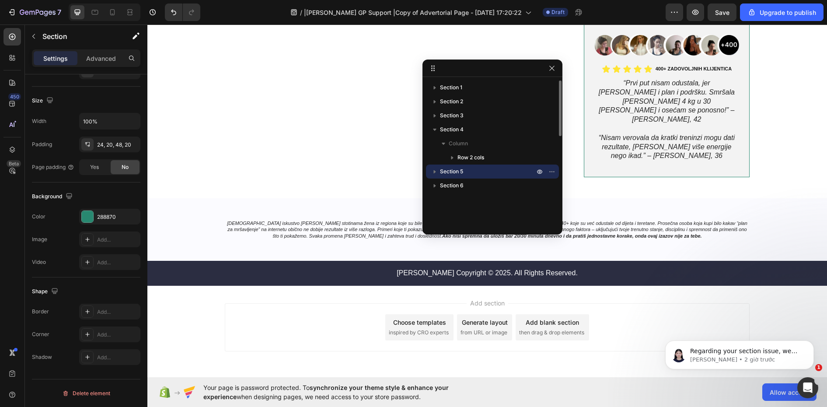
click at [461, 171] on span "Section 5" at bounding box center [451, 171] width 23 height 9
click at [451, 198] on icon "button" at bounding box center [452, 199] width 9 height 9
drag, startPoint x: 468, startPoint y: 168, endPoint x: 84, endPoint y: 177, distance: 383.8
click at [468, 168] on p "Section 5" at bounding box center [488, 171] width 96 height 9
click at [105, 56] on p "Advanced" at bounding box center [101, 58] width 30 height 9
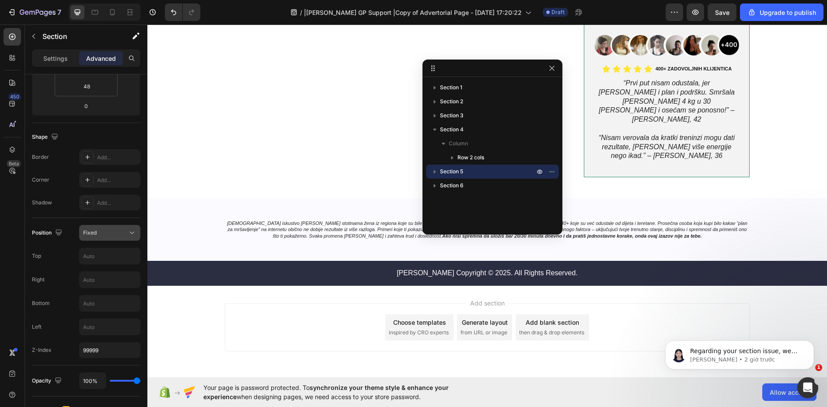
click at [108, 239] on button "Fixed" at bounding box center [109, 233] width 61 height 16
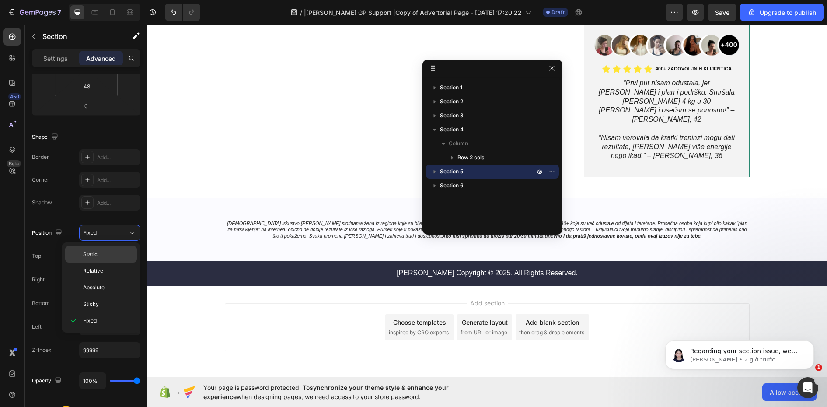
drag, startPoint x: 112, startPoint y: 255, endPoint x: 215, endPoint y: 133, distance: 159.5
click at [112, 255] on p "Static" at bounding box center [108, 254] width 50 height 8
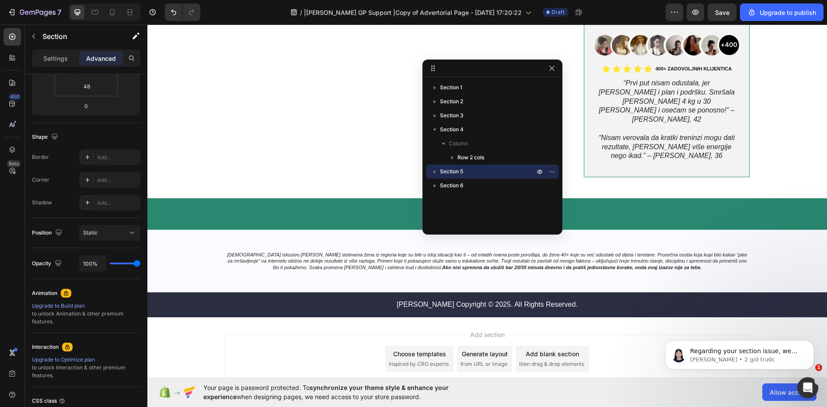
click at [435, 172] on icon "button" at bounding box center [435, 171] width 2 height 3
drag, startPoint x: 458, startPoint y: 199, endPoint x: 15, endPoint y: 247, distance: 445.8
click at [458, 199] on span "Row 2 cols" at bounding box center [471, 199] width 27 height 9
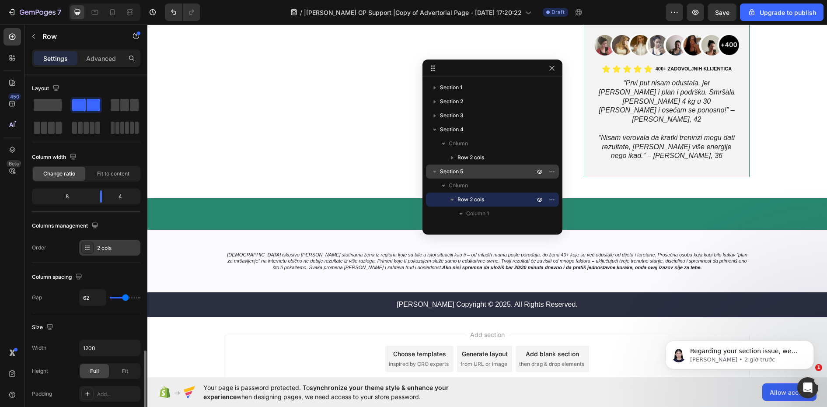
scroll to position [2400, 0]
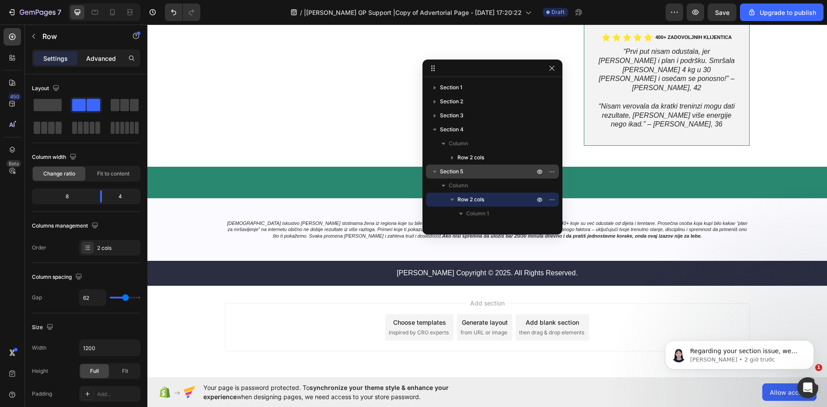
click at [101, 56] on p "Advanced" at bounding box center [101, 58] width 30 height 9
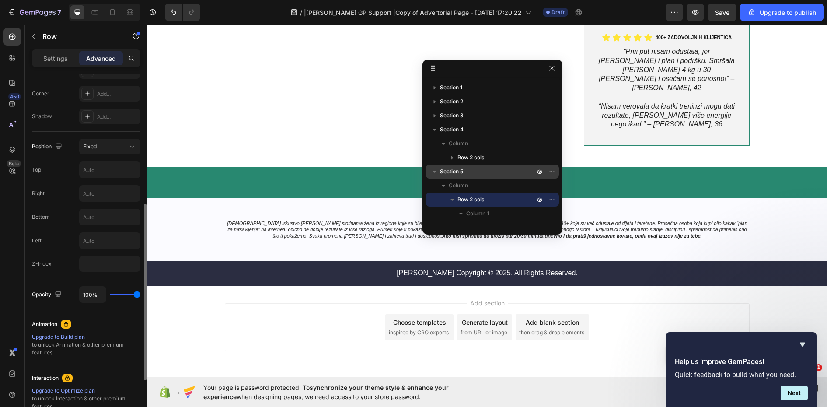
scroll to position [0, 0]
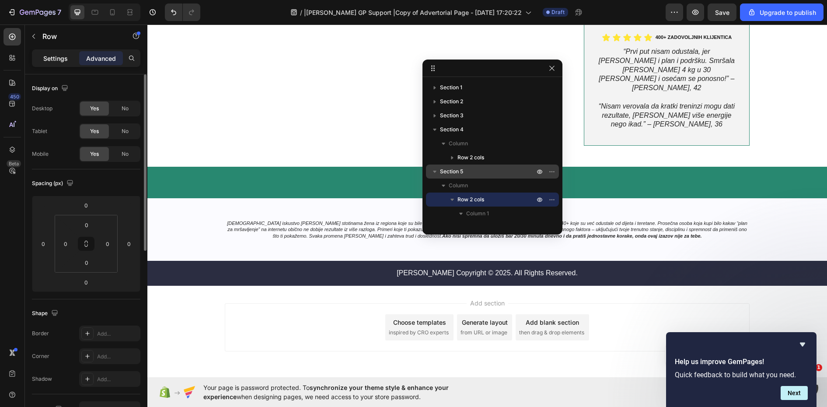
click at [55, 54] on p "Settings" at bounding box center [55, 58] width 24 height 9
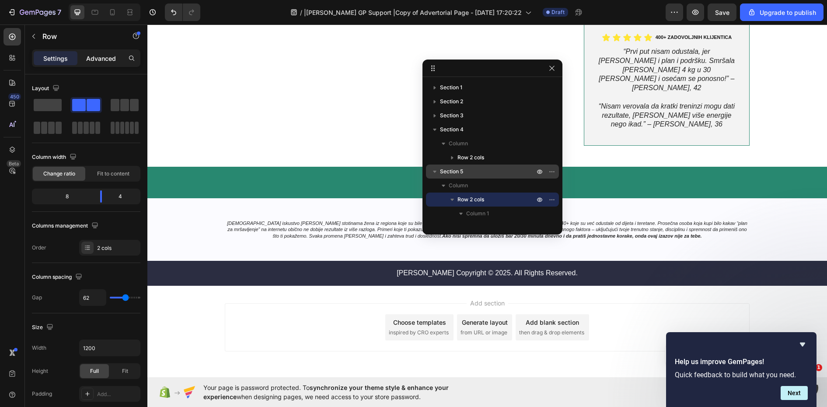
click at [105, 56] on p "Advanced" at bounding box center [101, 58] width 30 height 9
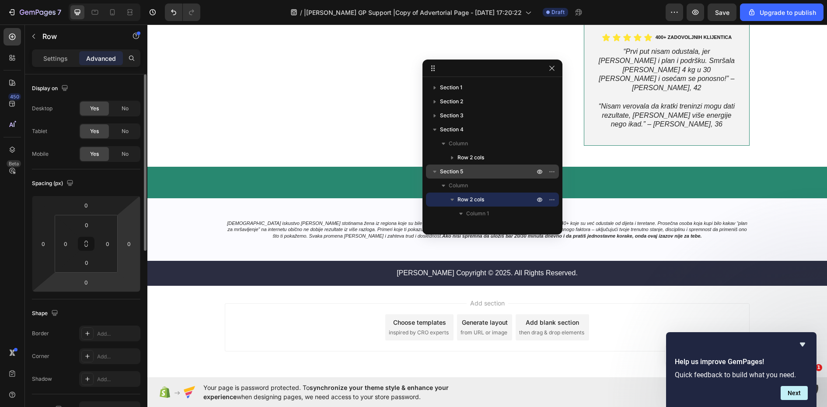
scroll to position [131, 0]
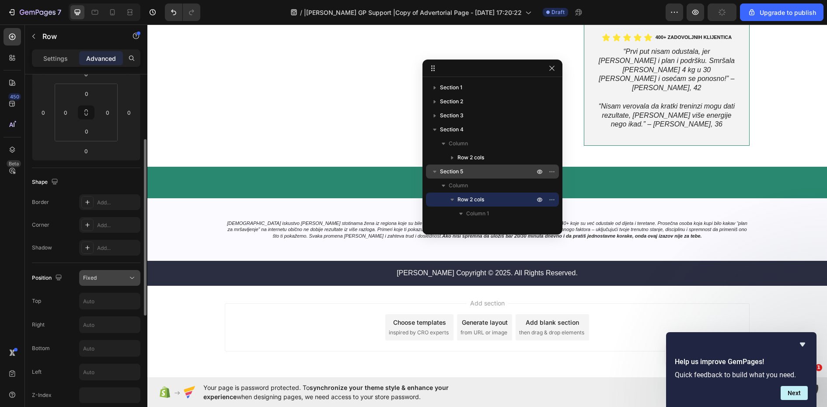
click at [133, 279] on icon at bounding box center [132, 277] width 9 height 9
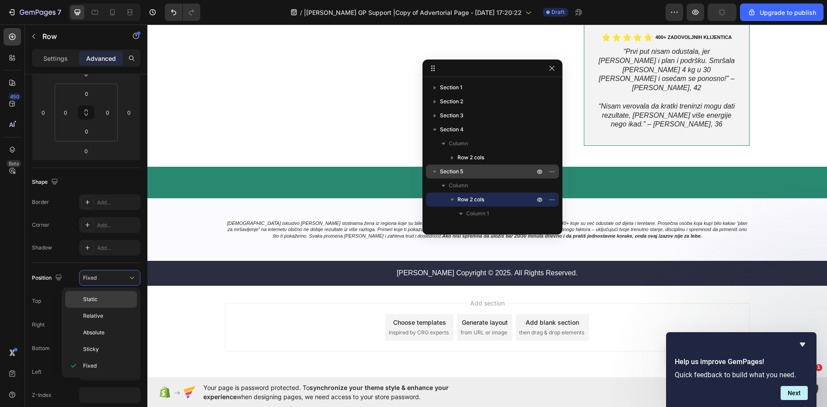
click at [106, 303] on p "Static" at bounding box center [108, 299] width 50 height 8
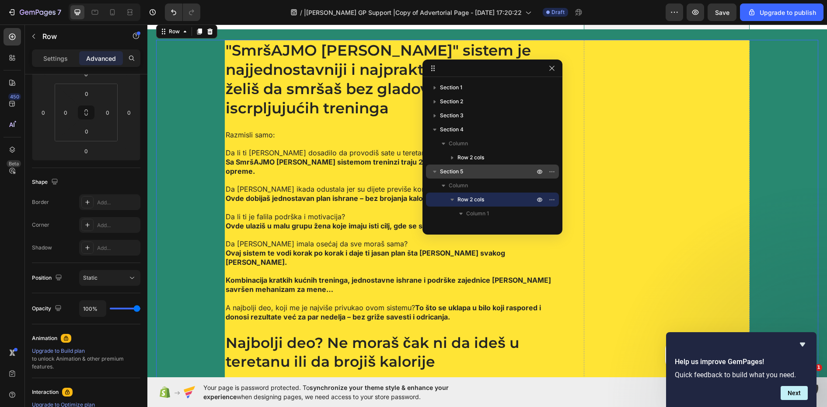
scroll to position [2268, 0]
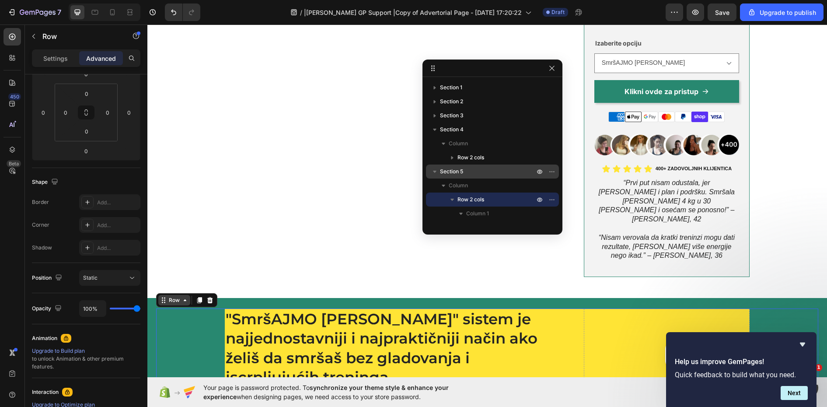
click at [166, 297] on icon at bounding box center [163, 300] width 7 height 7
click at [172, 296] on div "Row" at bounding box center [174, 300] width 14 height 8
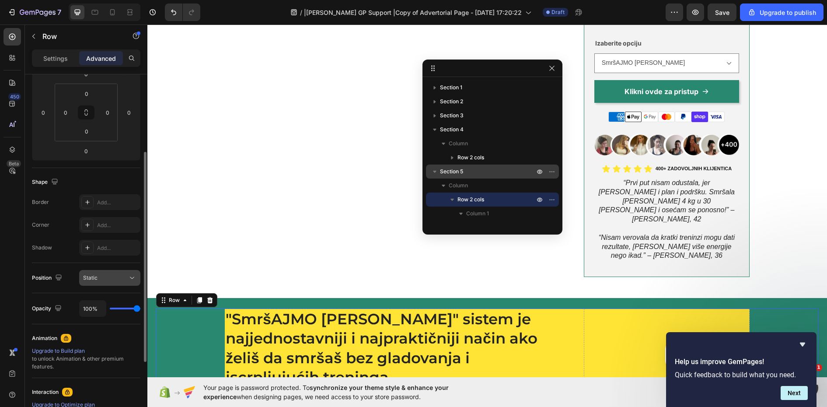
click at [131, 280] on icon at bounding box center [132, 277] width 9 height 9
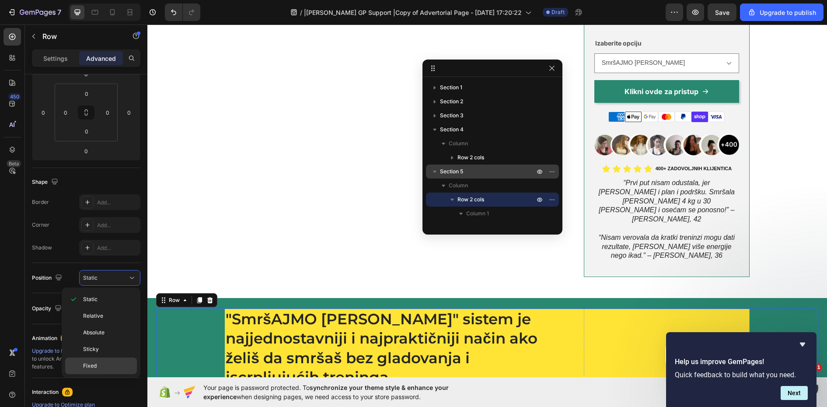
click at [106, 368] on p "Fixed" at bounding box center [108, 366] width 50 height 8
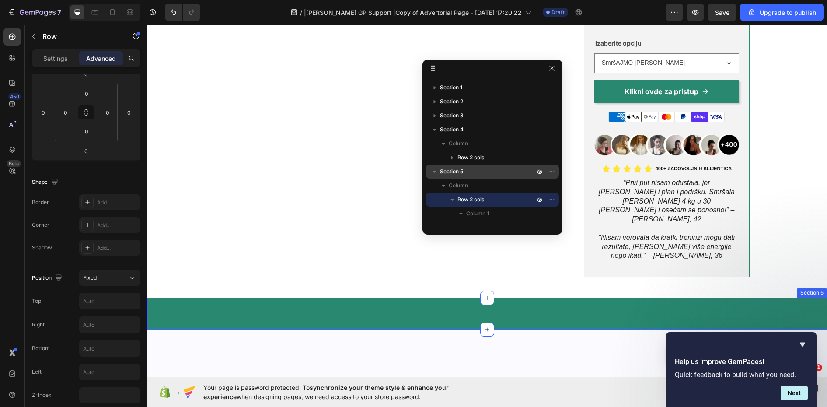
click at [291, 298] on div ""Smr š AJMO [PERSON_NAME]" sistem je najjednostavniji i najpraktičniji način ak…" at bounding box center [487, 313] width 680 height 31
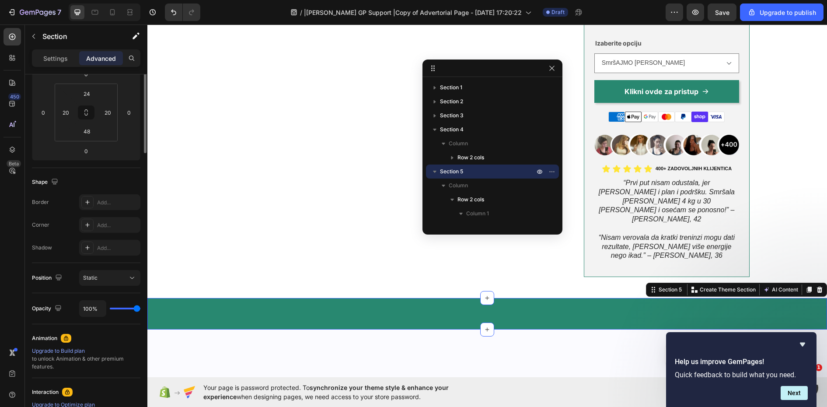
scroll to position [0, 0]
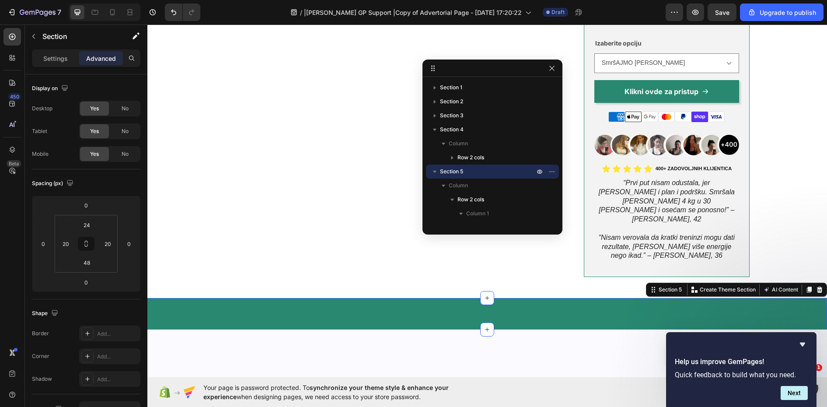
click at [50, 66] on div "Settings Advanced" at bounding box center [86, 57] width 108 height 17
click at [48, 58] on p "Settings" at bounding box center [55, 58] width 24 height 9
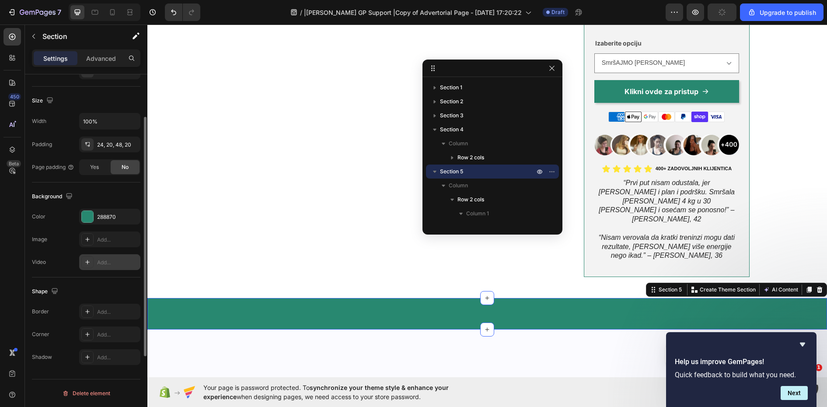
scroll to position [176, 0]
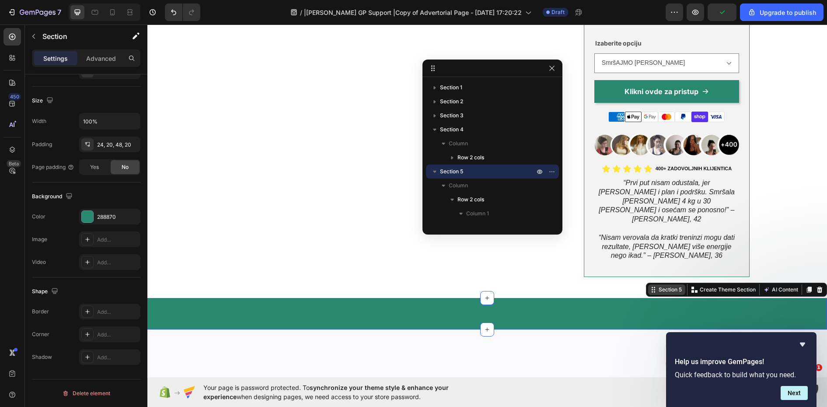
click at [657, 286] on div "Section 5" at bounding box center [670, 290] width 27 height 8
click at [171, 298] on div ""Smr š AJMO [PERSON_NAME]" sistem je najjednostavniji i najpraktičniji način ak…" at bounding box center [487, 313] width 680 height 31
click at [108, 59] on p "Advanced" at bounding box center [101, 58] width 30 height 9
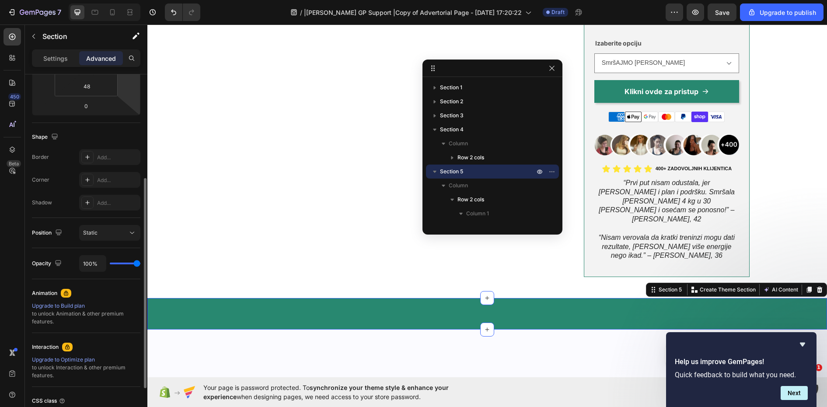
scroll to position [45, 0]
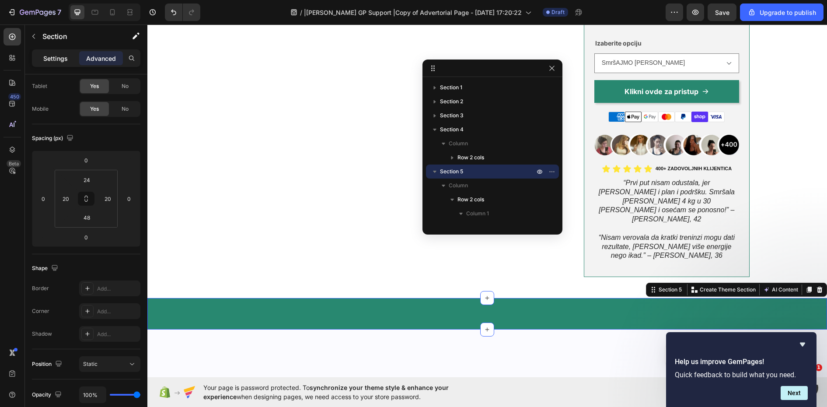
click at [58, 56] on p "Settings" at bounding box center [55, 58] width 24 height 9
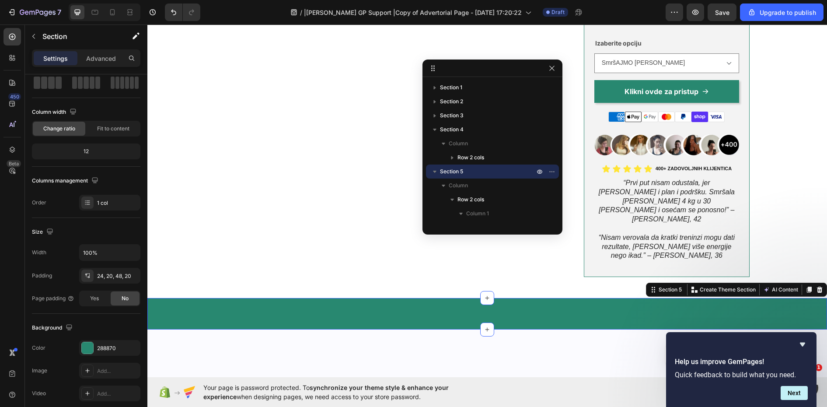
click at [238, 298] on div ""Smr š AJMO [PERSON_NAME]" sistem je najjednostavniji i najpraktičniji način ak…" at bounding box center [487, 313] width 680 height 31
click at [233, 298] on div ""Smr š AJMO [PERSON_NAME]" sistem je najjednostavniji i najpraktičniji način ak…" at bounding box center [487, 313] width 680 height 31
click at [657, 286] on div "Section 5" at bounding box center [670, 290] width 27 height 8
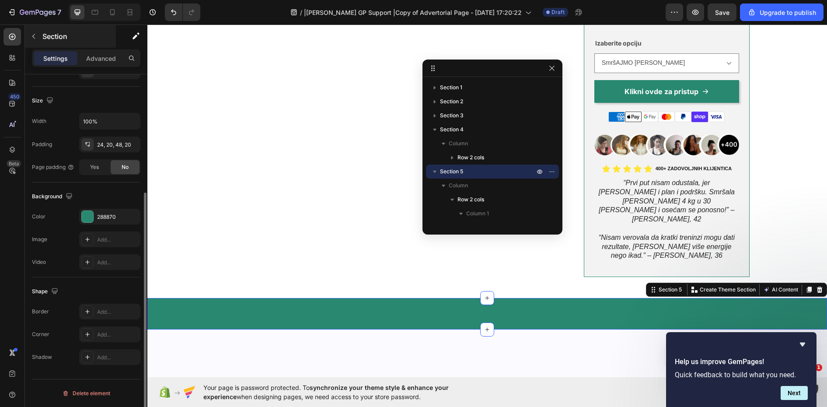
scroll to position [1, 0]
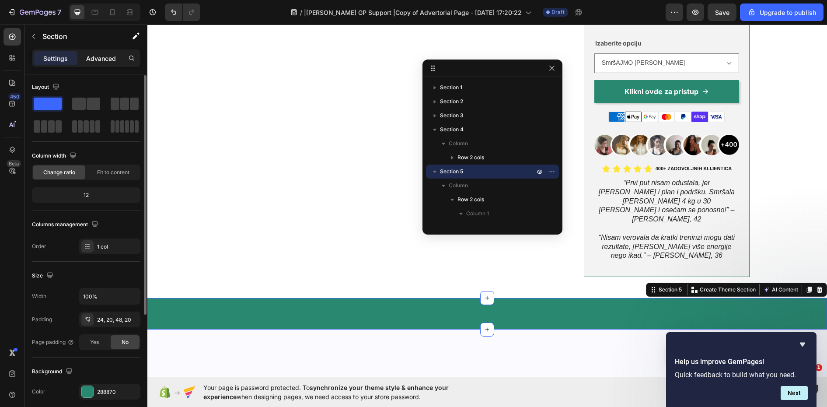
click at [101, 62] on p "Advanced" at bounding box center [101, 58] width 30 height 9
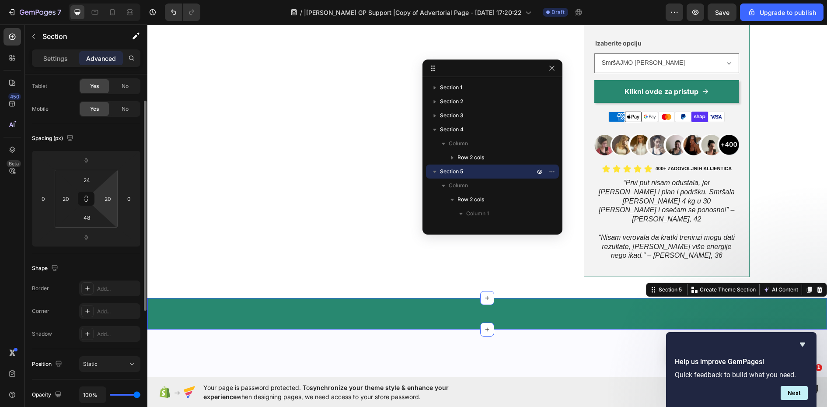
scroll to position [176, 0]
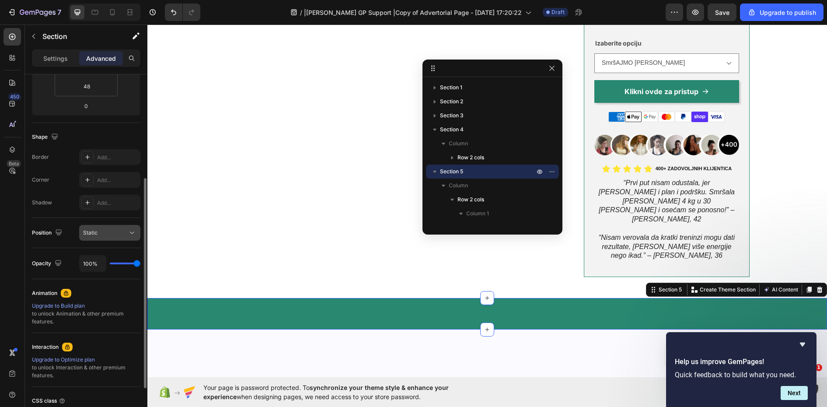
click at [126, 230] on div "Static" at bounding box center [105, 233] width 45 height 8
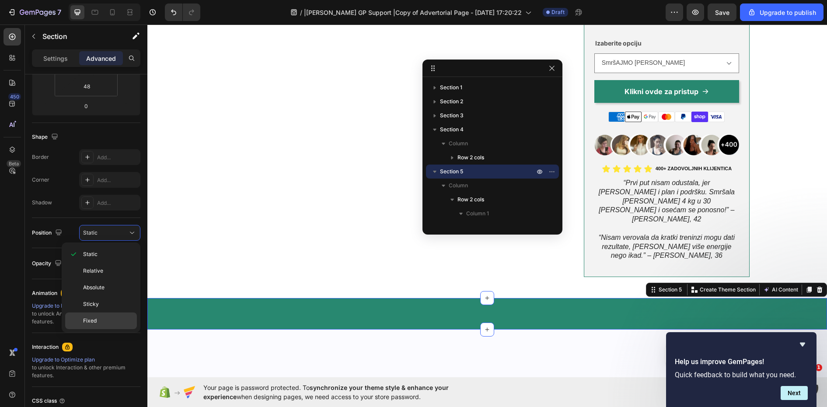
click at [92, 317] on span "Fixed" at bounding box center [90, 321] width 14 height 8
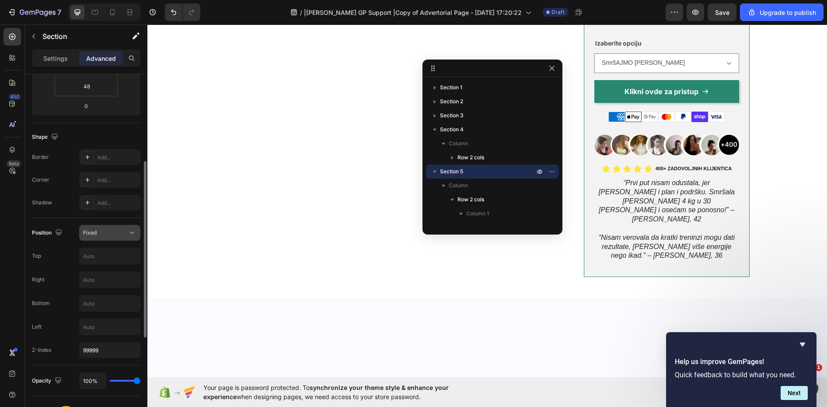
click at [126, 236] on div "Fixed" at bounding box center [105, 233] width 45 height 8
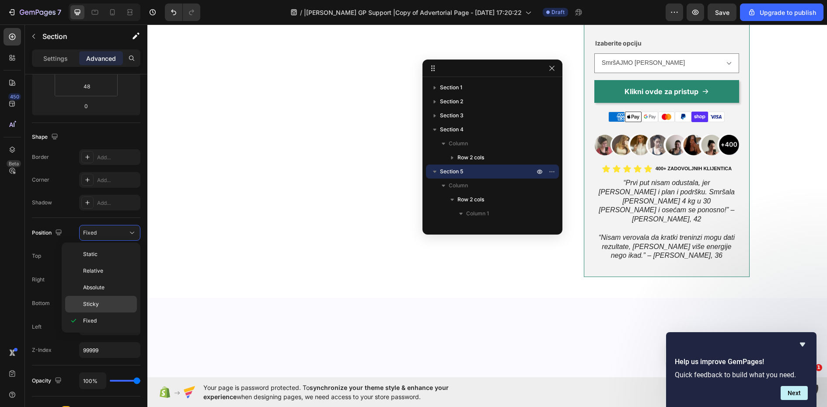
click at [95, 304] on span "Sticky" at bounding box center [91, 304] width 16 height 8
type input "0"
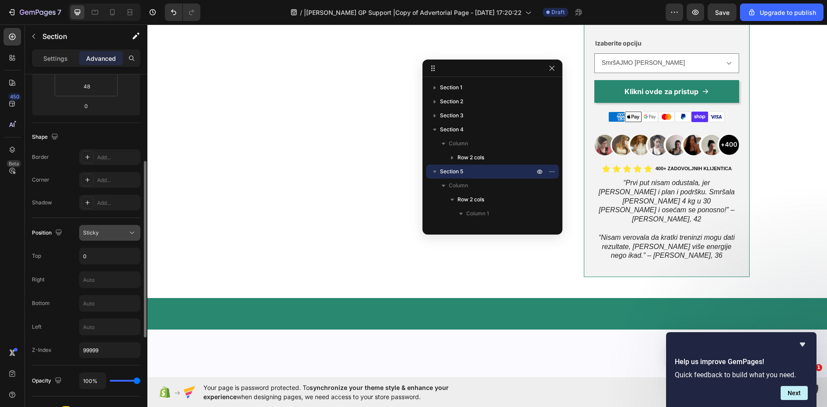
click at [110, 231] on div "Sticky" at bounding box center [105, 233] width 45 height 8
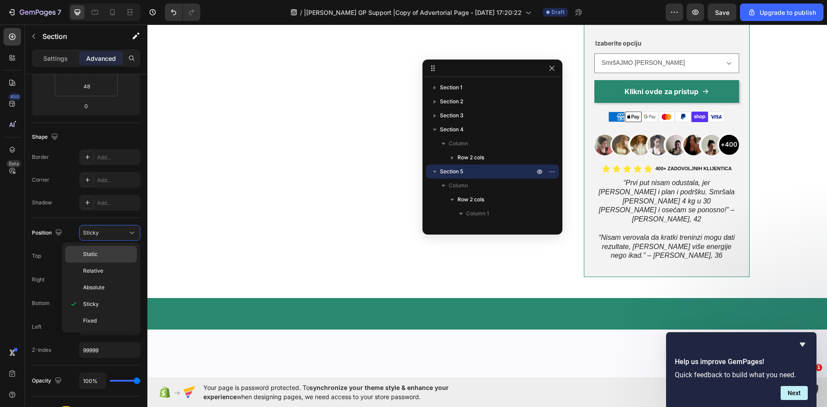
click at [105, 260] on div "Static" at bounding box center [101, 254] width 72 height 17
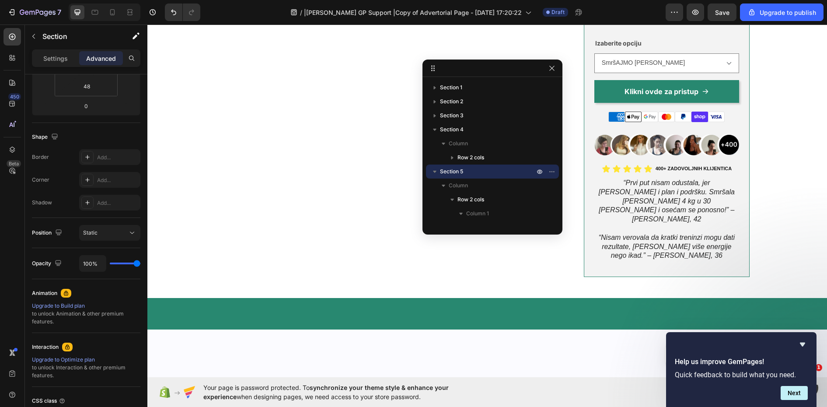
click at [160, 298] on div ""Smr š AJMO [PERSON_NAME]" sistem je najjednostavniji i najpraktičniji način ak…" at bounding box center [487, 313] width 680 height 31
click at [13, 148] on icon at bounding box center [12, 149] width 9 height 9
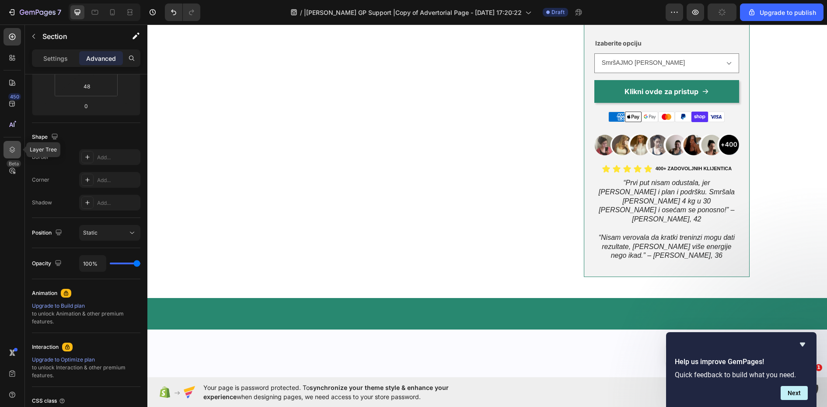
click at [14, 150] on icon at bounding box center [12, 149] width 9 height 9
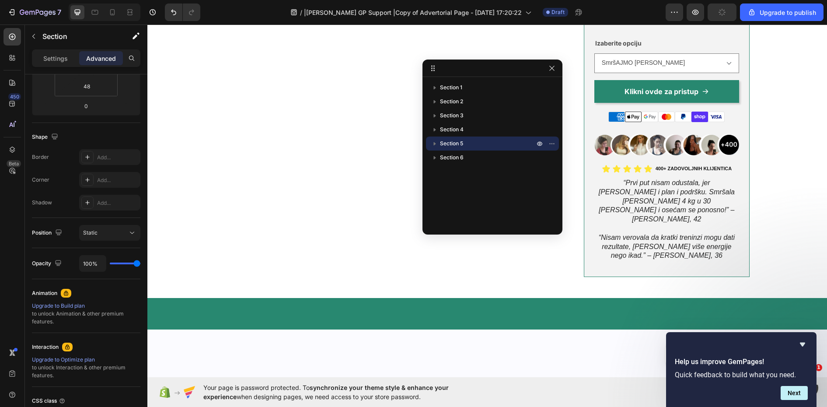
click at [436, 143] on icon "button" at bounding box center [435, 143] width 2 height 3
click at [480, 169] on span "Row 2 cols" at bounding box center [471, 171] width 27 height 9
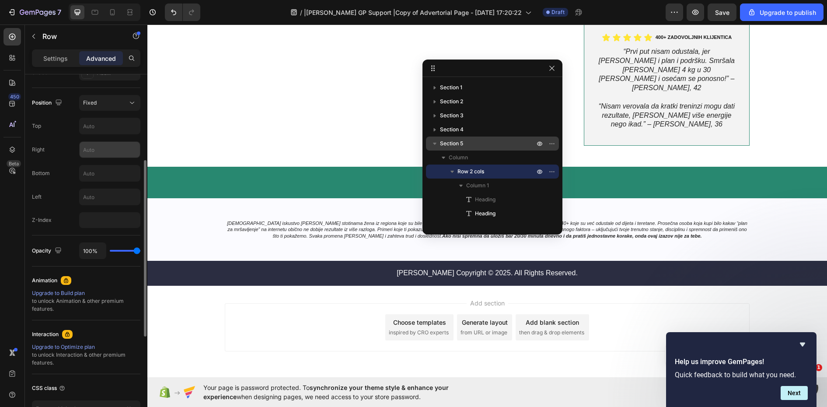
scroll to position [219, 0]
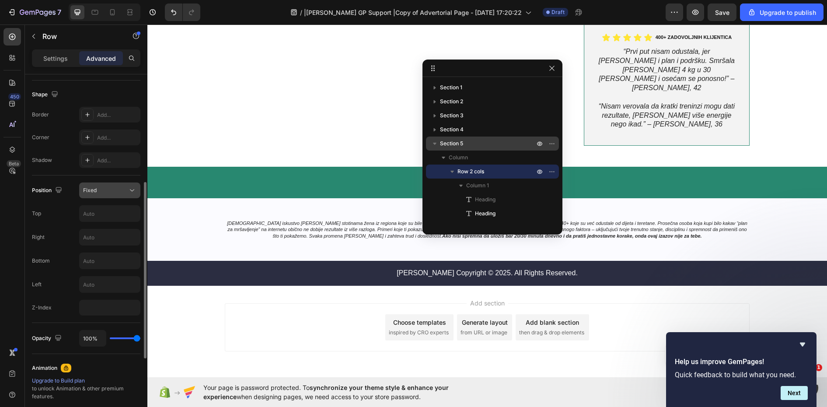
click at [112, 183] on button "Fixed" at bounding box center [109, 190] width 61 height 16
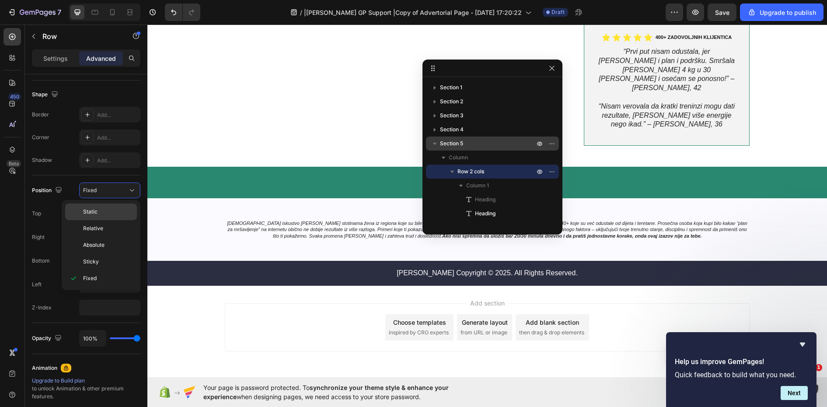
click at [108, 216] on div "Static" at bounding box center [101, 211] width 72 height 17
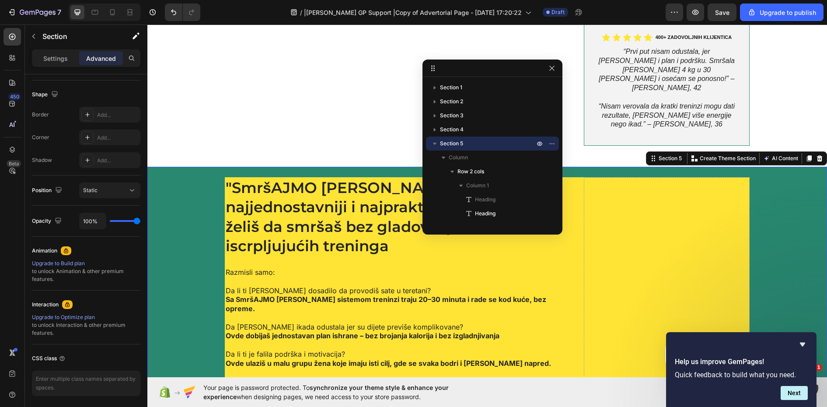
scroll to position [0, 0]
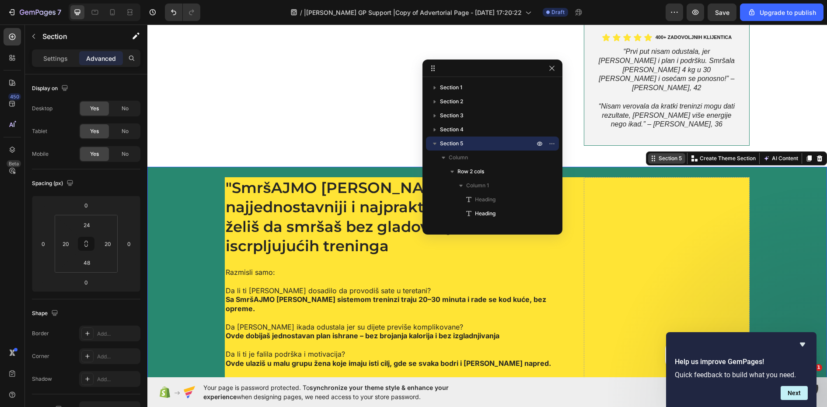
click at [668, 153] on div "Section 5" at bounding box center [666, 158] width 37 height 10
click at [45, 58] on p "Settings" at bounding box center [55, 58] width 24 height 9
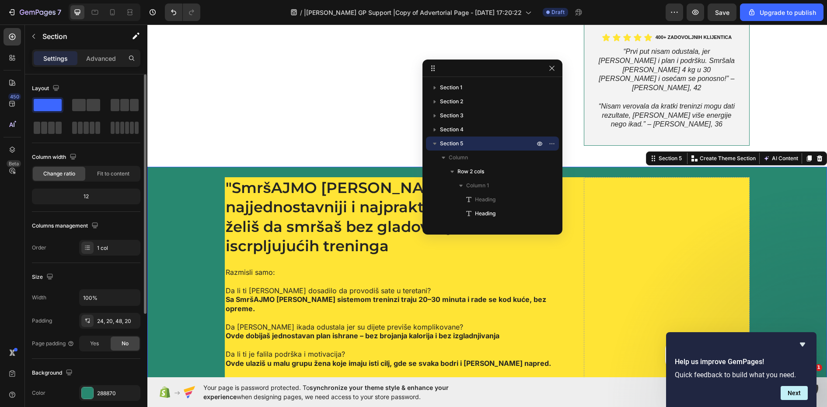
scroll to position [176, 0]
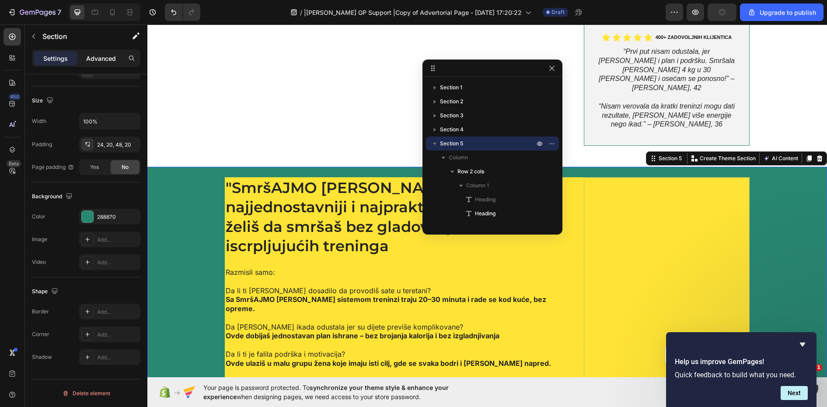
click at [102, 54] on p "Advanced" at bounding box center [101, 58] width 30 height 9
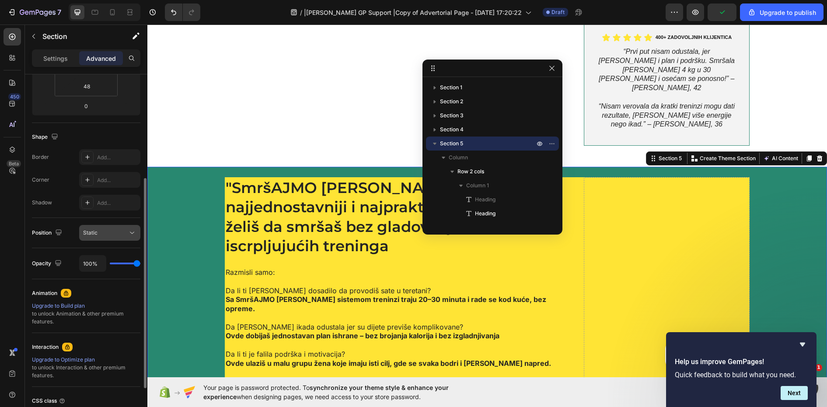
click at [121, 234] on div "Static" at bounding box center [105, 233] width 45 height 8
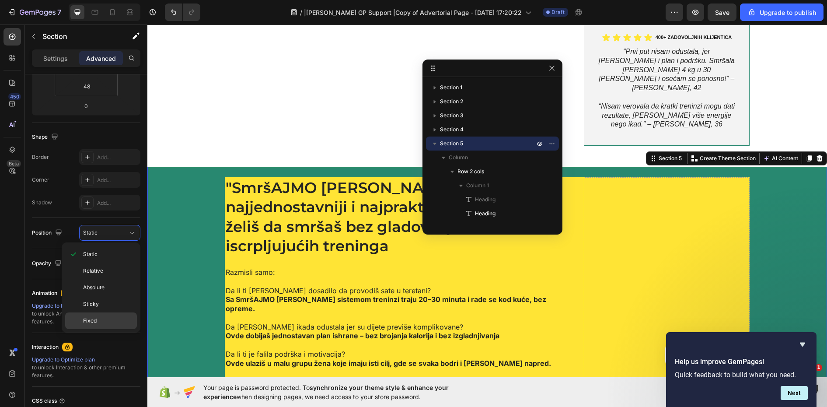
drag, startPoint x: 106, startPoint y: 322, endPoint x: 112, endPoint y: 312, distance: 11.0
click at [106, 322] on p "Fixed" at bounding box center [108, 321] width 50 height 8
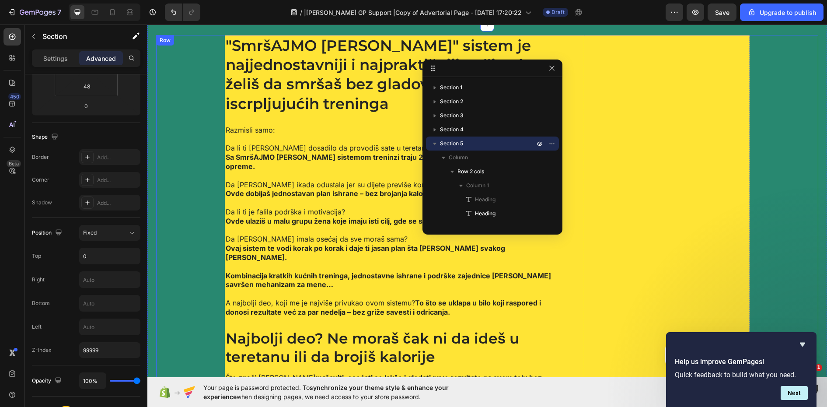
scroll to position [0, 0]
click at [171, 12] on icon "Undo/Redo" at bounding box center [173, 12] width 9 height 9
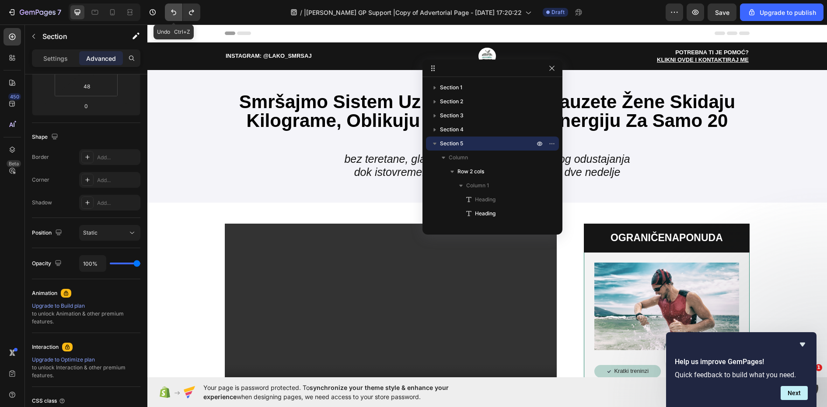
click at [171, 12] on icon "Undo/Redo" at bounding box center [173, 12] width 9 height 9
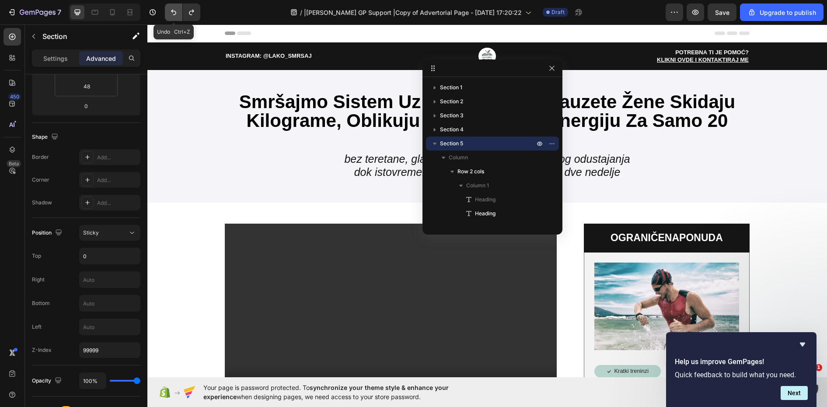
click at [171, 12] on icon "Undo/Redo" at bounding box center [173, 12] width 9 height 9
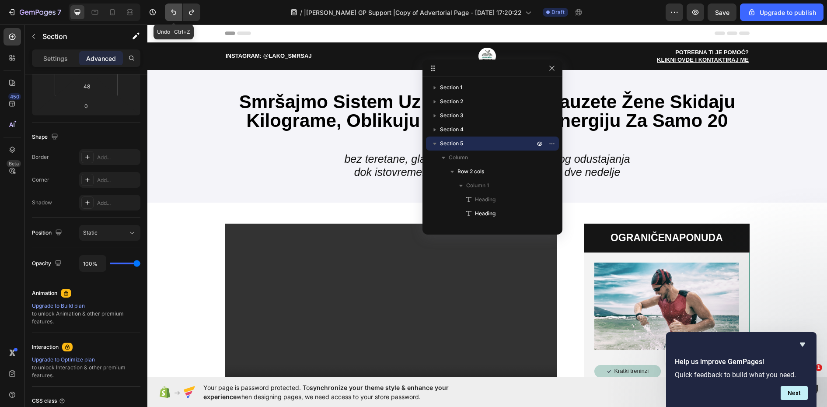
click at [171, 12] on icon "Undo/Redo" at bounding box center [173, 12] width 9 height 9
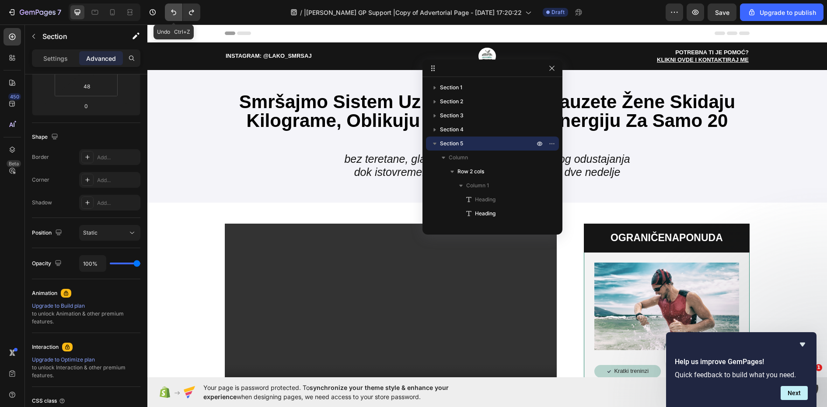
click at [171, 12] on icon "Undo/Redo" at bounding box center [173, 12] width 9 height 9
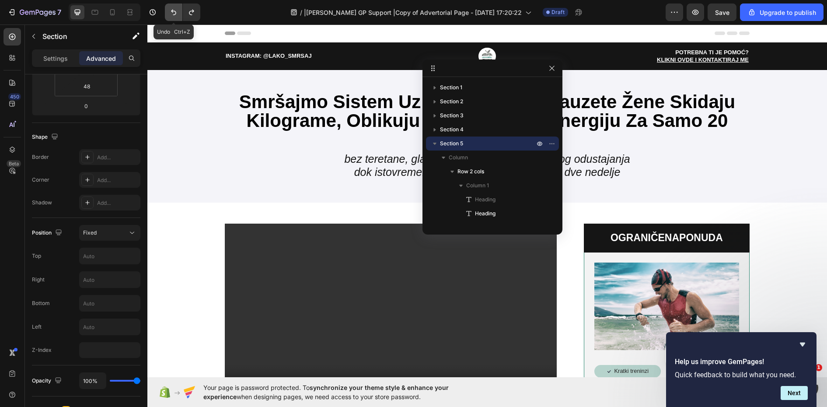
click at [171, 12] on icon "Undo/Redo" at bounding box center [173, 12] width 9 height 9
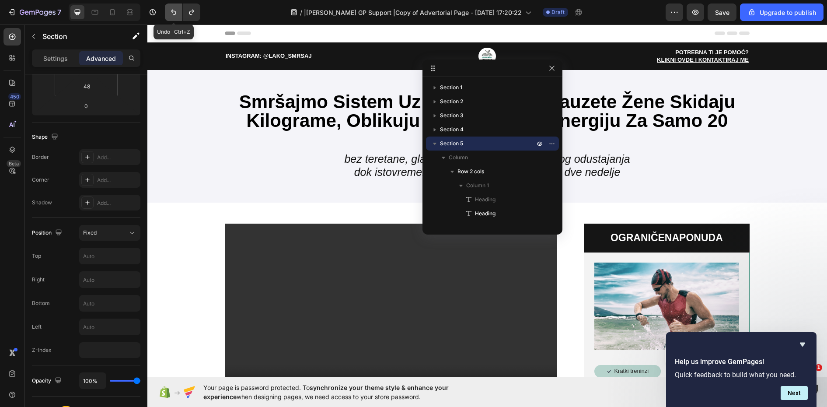
click at [171, 12] on icon "Undo/Redo" at bounding box center [173, 12] width 9 height 9
click at [10, 150] on icon at bounding box center [12, 149] width 9 height 9
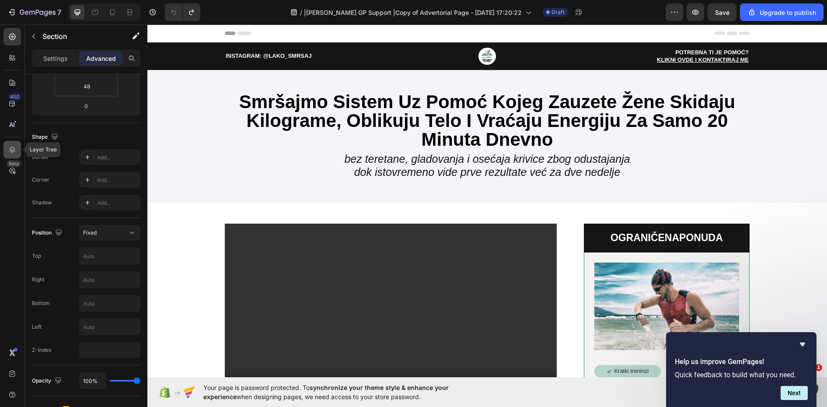
click at [11, 150] on icon at bounding box center [12, 149] width 9 height 9
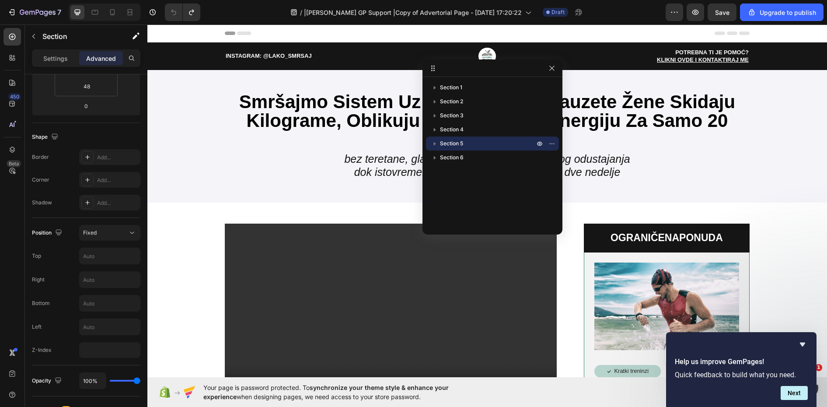
click at [442, 144] on span "Section 5" at bounding box center [451, 143] width 23 height 9
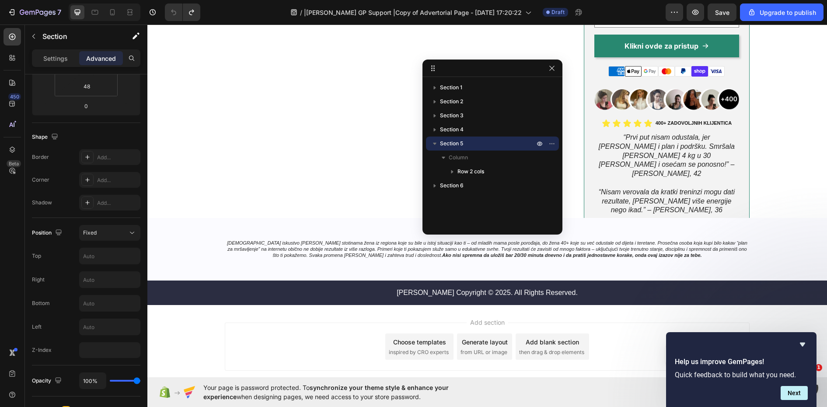
click at [452, 144] on span "Section 5" at bounding box center [451, 143] width 23 height 9
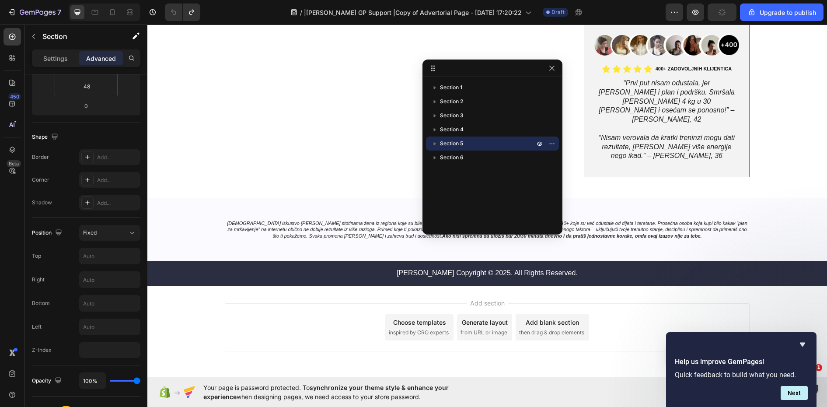
click at [452, 144] on span "Section 5" at bounding box center [451, 143] width 23 height 9
click at [451, 142] on span "Section 5" at bounding box center [451, 143] width 23 height 9
click at [451, 141] on span "Section 5" at bounding box center [451, 143] width 23 height 9
click at [447, 142] on span "Section 5" at bounding box center [451, 143] width 23 height 9
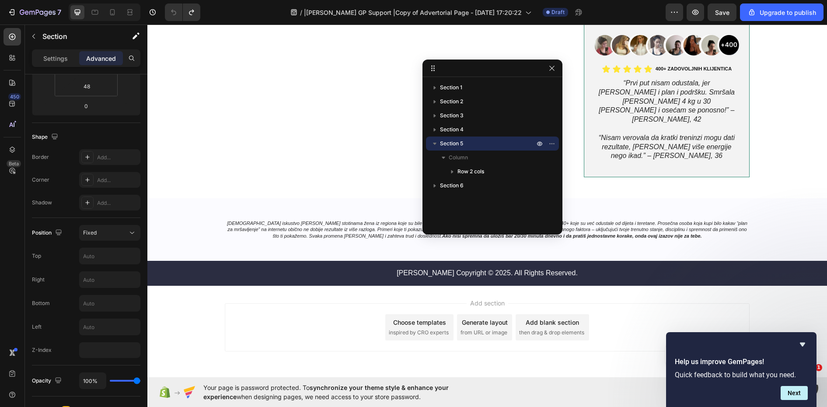
click at [448, 143] on span "Section 5" at bounding box center [451, 143] width 23 height 9
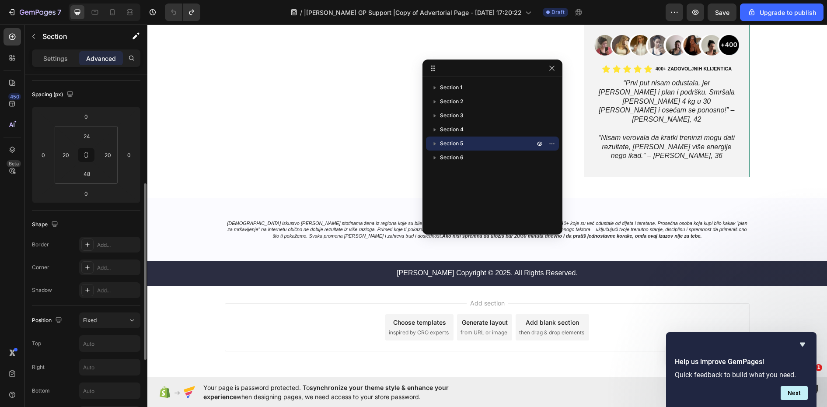
scroll to position [176, 0]
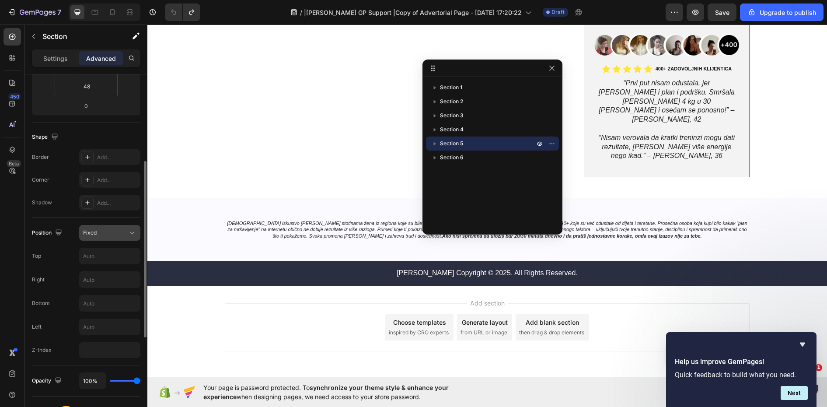
click at [104, 234] on div "Fixed" at bounding box center [105, 233] width 45 height 8
click at [433, 145] on icon "button" at bounding box center [434, 143] width 9 height 9
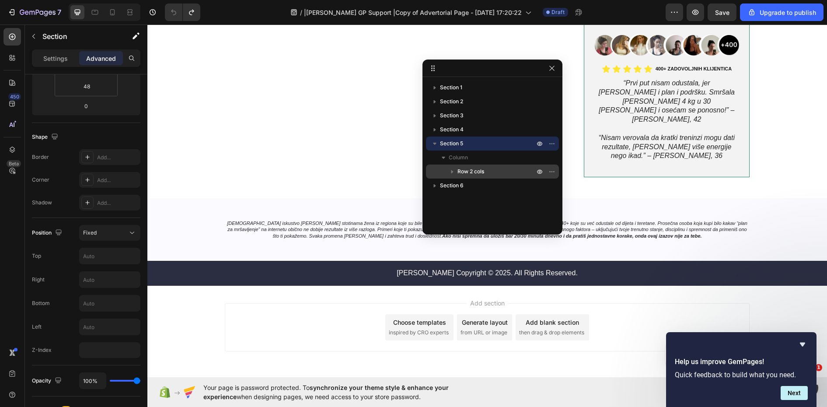
click at [469, 168] on span "Row 2 cols" at bounding box center [471, 171] width 27 height 9
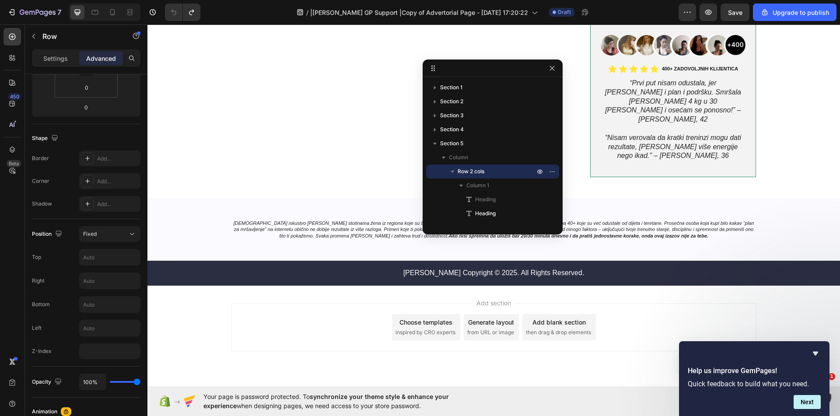
scroll to position [2359, 0]
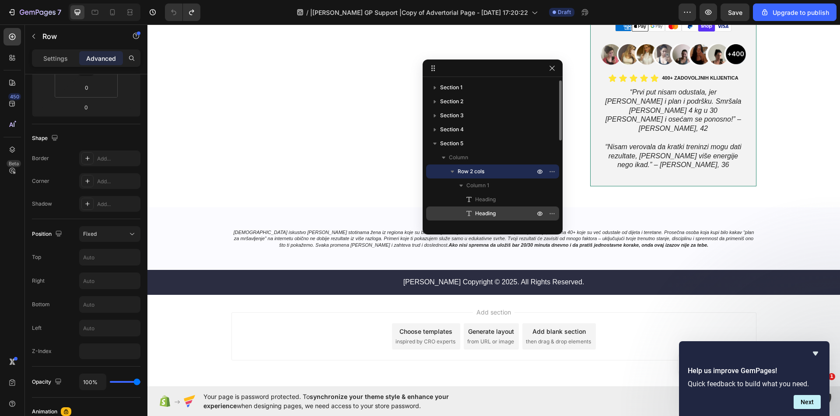
drag, startPoint x: 480, startPoint y: 211, endPoint x: 165, endPoint y: 176, distance: 316.9
click at [480, 211] on span "Heading" at bounding box center [485, 213] width 21 height 9
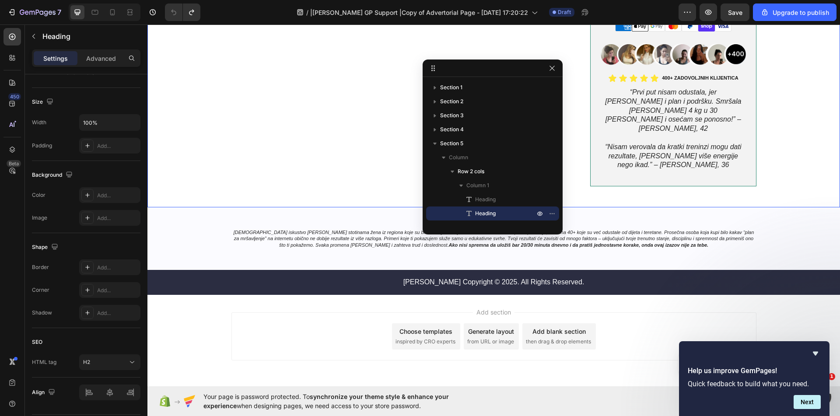
scroll to position [0, 0]
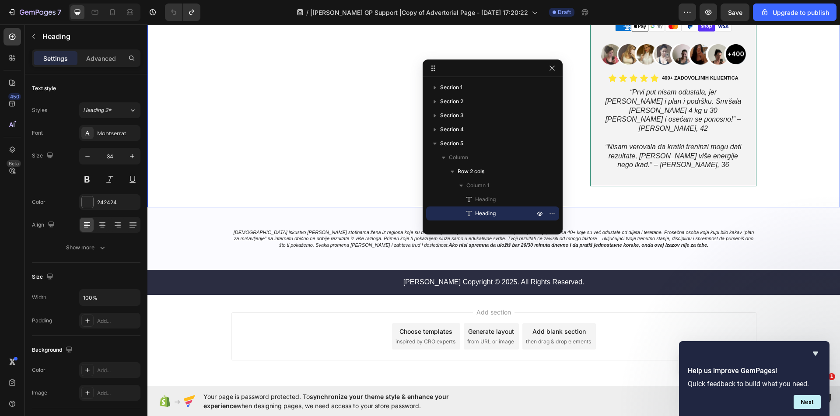
drag, startPoint x: 296, startPoint y: 140, endPoint x: 334, endPoint y: 103, distance: 52.6
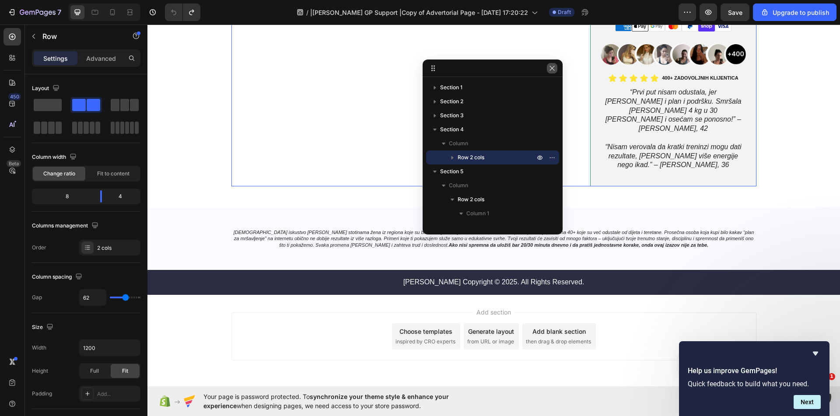
drag, startPoint x: 552, startPoint y: 66, endPoint x: 472, endPoint y: 149, distance: 114.5
click at [552, 66] on icon "button" at bounding box center [552, 68] width 7 height 7
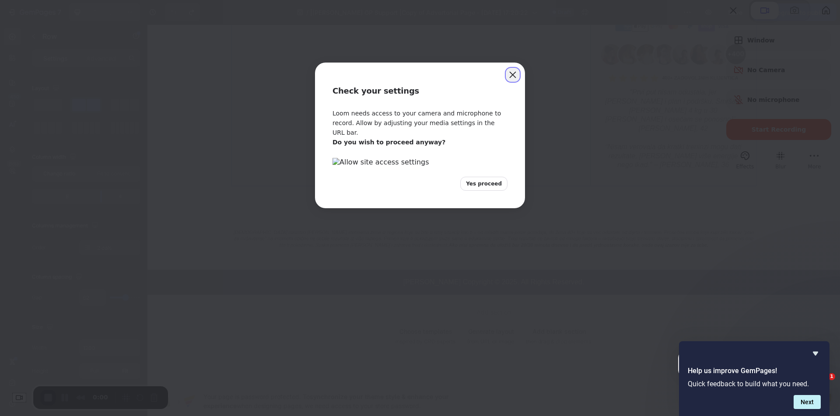
click at [511, 72] on button "Close" at bounding box center [513, 75] width 14 height 14
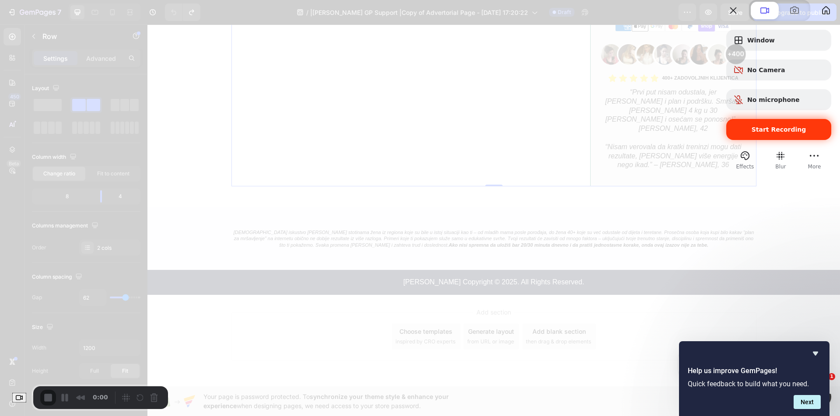
click at [750, 140] on div "Start Recording" at bounding box center [778, 129] width 105 height 21
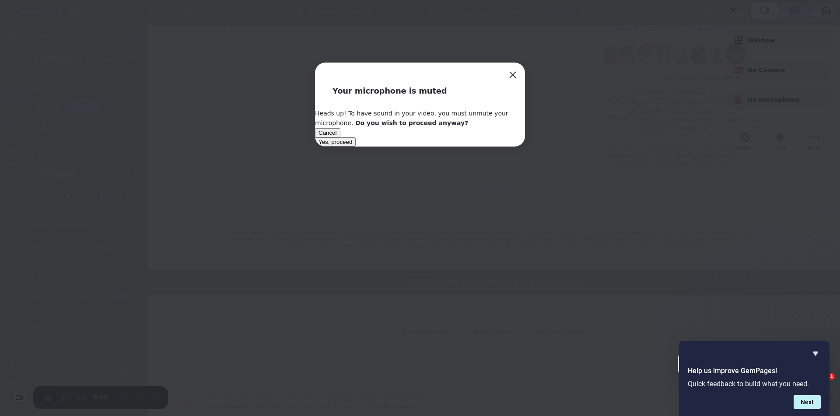
click at [356, 147] on button "Yes, proceed" at bounding box center [335, 141] width 41 height 9
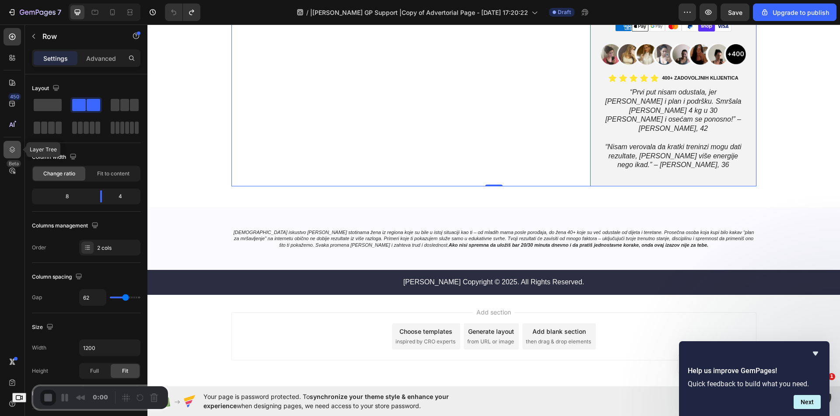
click at [10, 144] on div at bounding box center [11, 149] width 17 height 17
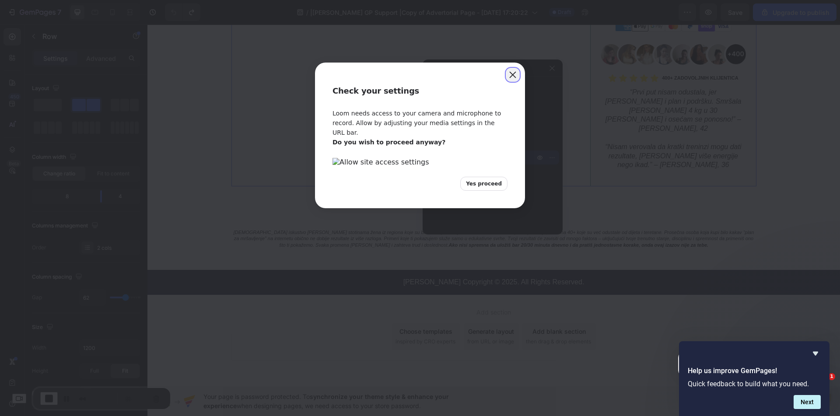
click at [507, 72] on button "Close" at bounding box center [513, 75] width 14 height 14
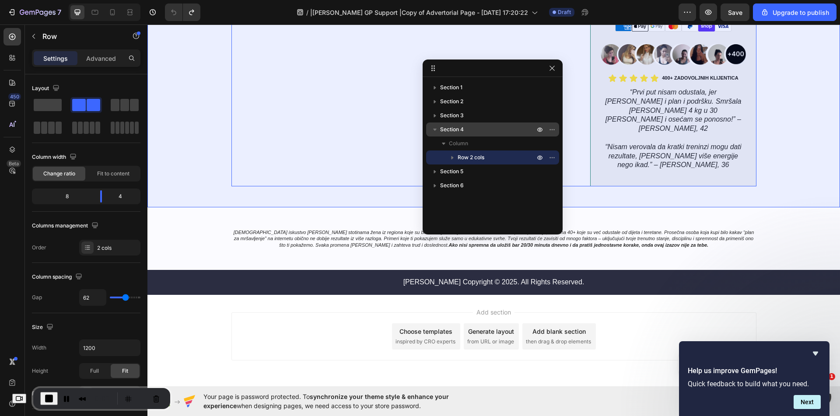
click at [448, 125] on div "Section 4" at bounding box center [493, 129] width 126 height 14
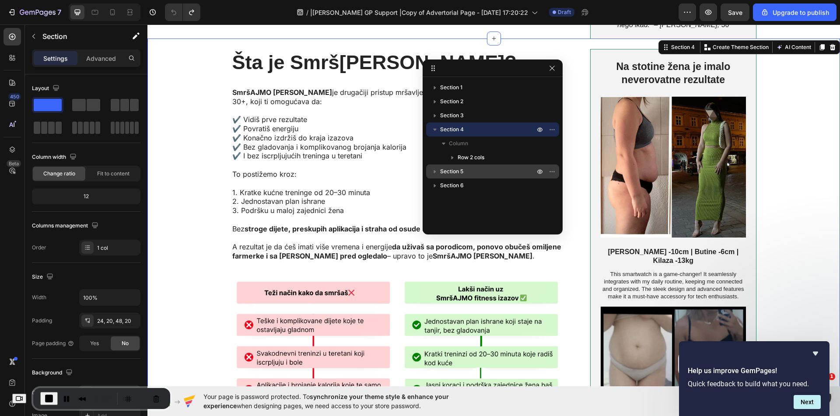
click at [455, 172] on span "Section 5" at bounding box center [451, 171] width 23 height 9
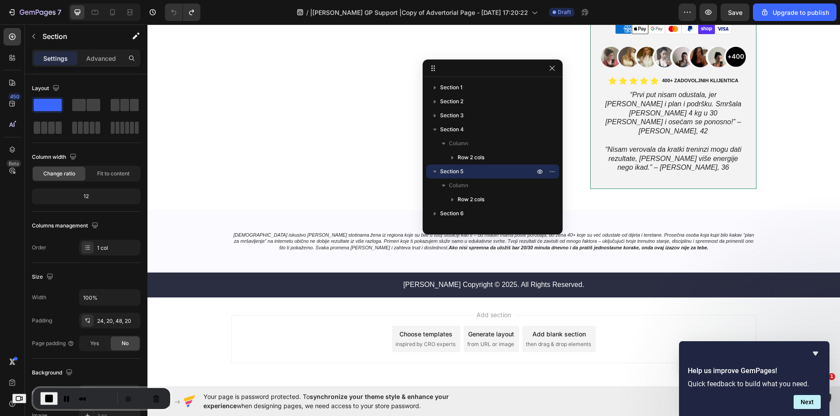
scroll to position [2359, 0]
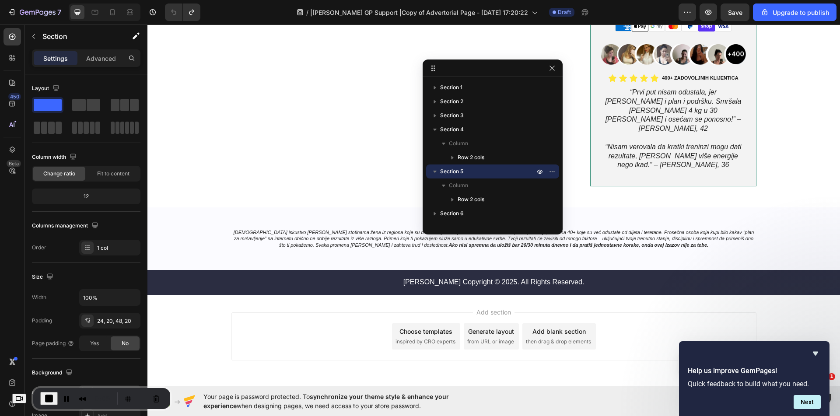
click at [455, 172] on span "Section 5" at bounding box center [451, 171] width 23 height 9
click at [105, 62] on p "Advanced" at bounding box center [101, 58] width 30 height 9
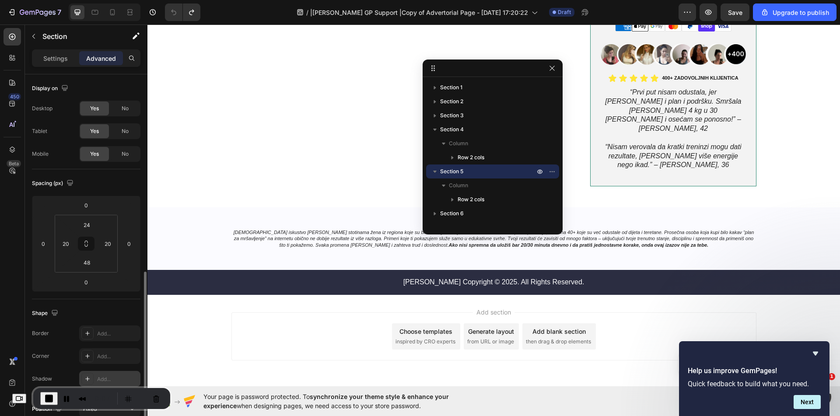
scroll to position [131, 0]
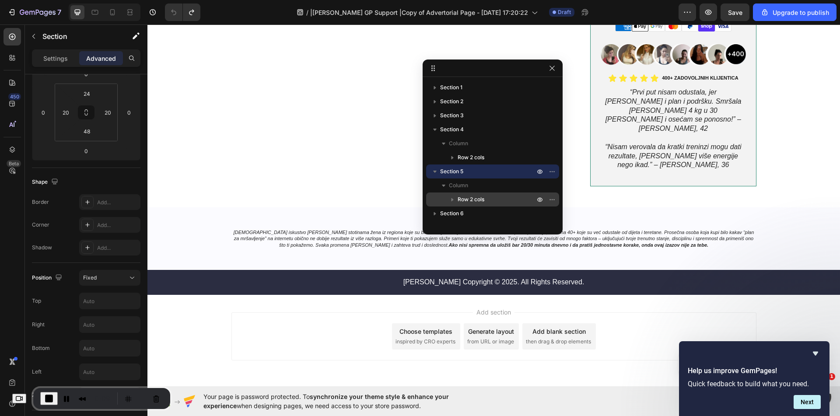
click at [481, 200] on span "Row 2 cols" at bounding box center [471, 199] width 27 height 9
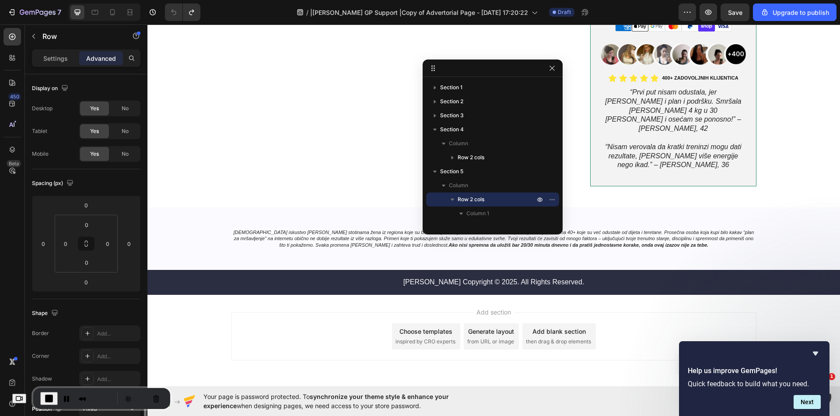
scroll to position [219, 0]
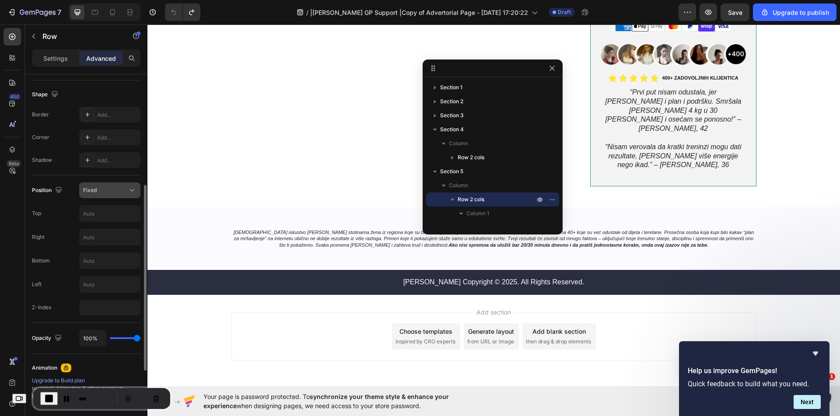
click at [132, 196] on button "Fixed" at bounding box center [109, 190] width 61 height 16
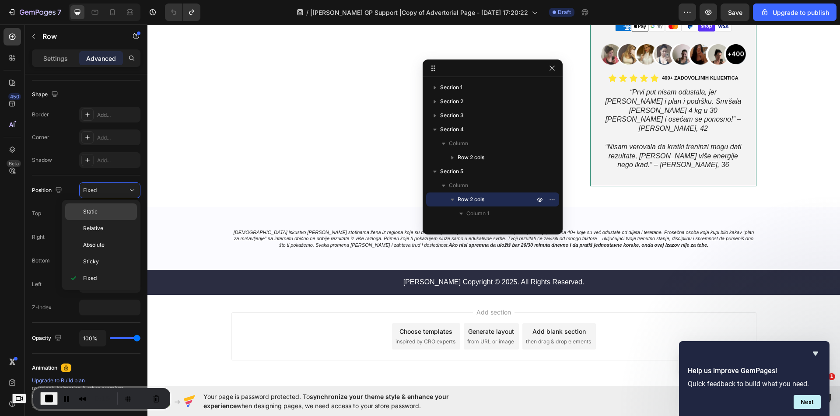
click at [126, 216] on div "Static" at bounding box center [101, 211] width 72 height 17
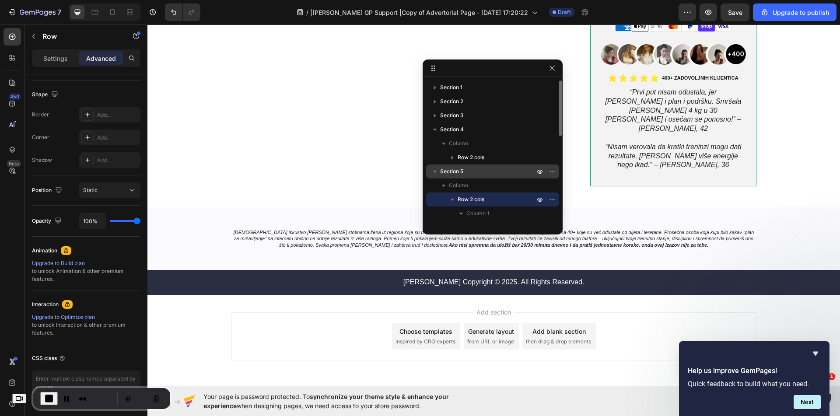
click at [448, 174] on span "Section 5" at bounding box center [451, 171] width 23 height 9
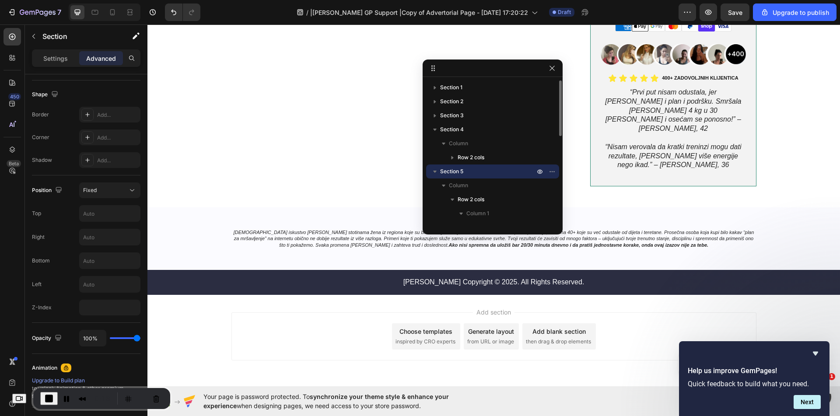
scroll to position [0, 0]
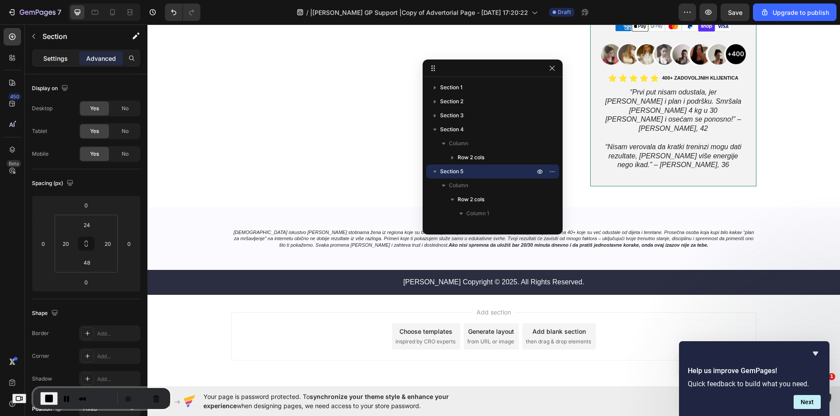
click at [58, 55] on p "Settings" at bounding box center [55, 58] width 24 height 9
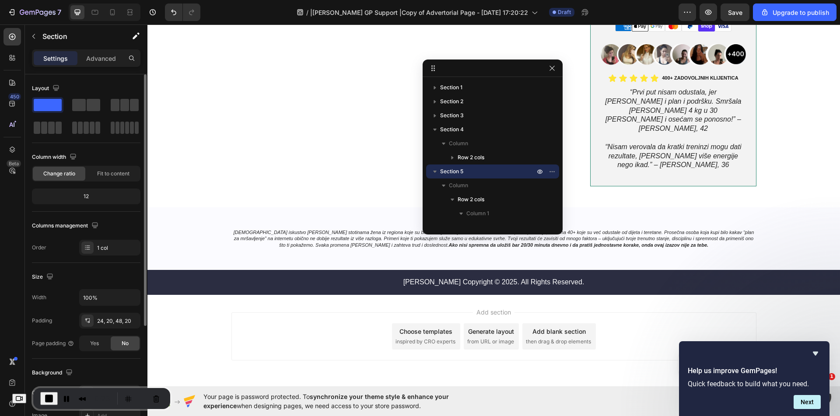
scroll to position [167, 0]
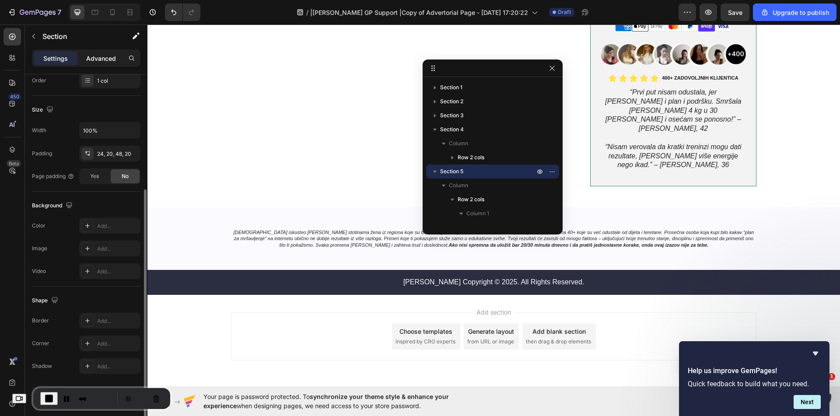
click at [85, 58] on div "Advanced" at bounding box center [101, 58] width 44 height 14
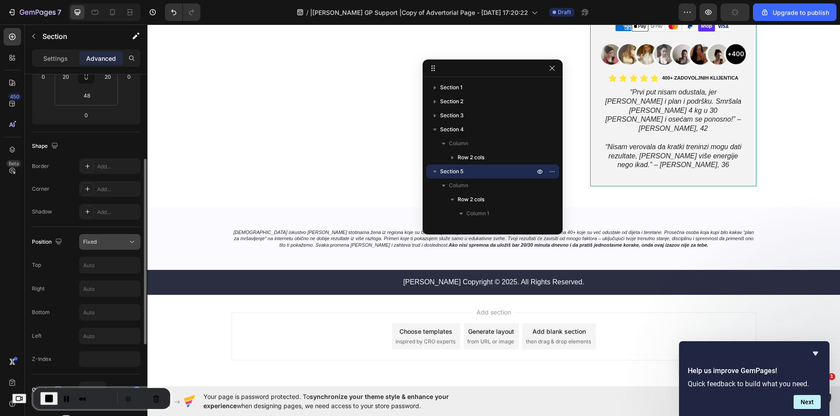
click at [124, 241] on div "Fixed" at bounding box center [105, 242] width 45 height 8
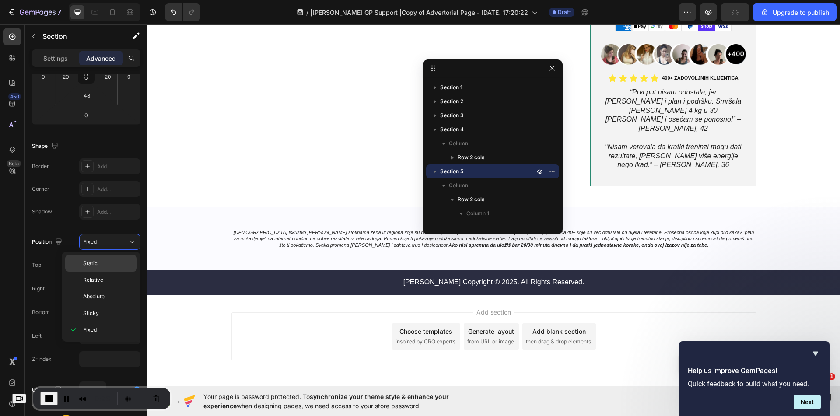
click at [114, 265] on p "Static" at bounding box center [108, 263] width 50 height 8
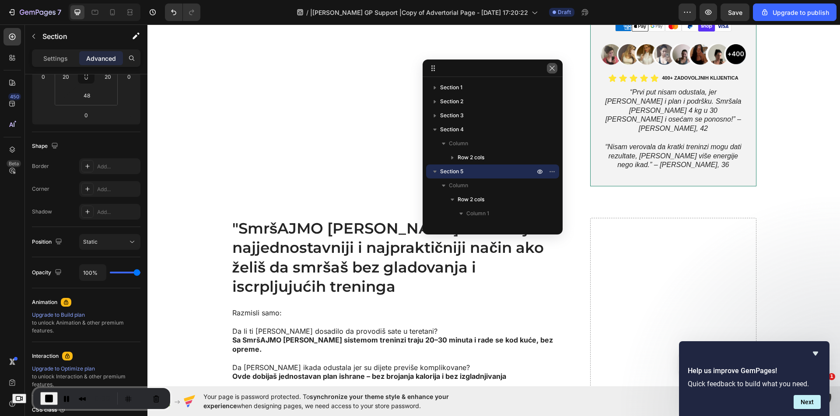
click at [552, 66] on icon "button" at bounding box center [552, 68] width 7 height 7
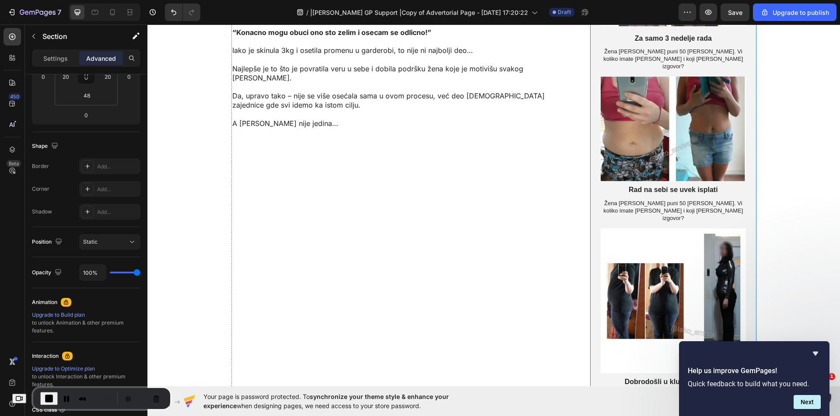
scroll to position [2067, 0]
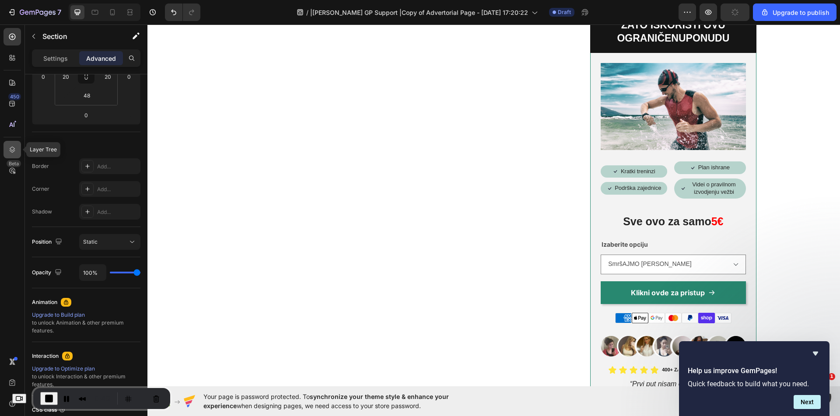
click at [10, 149] on icon at bounding box center [12, 149] width 9 height 9
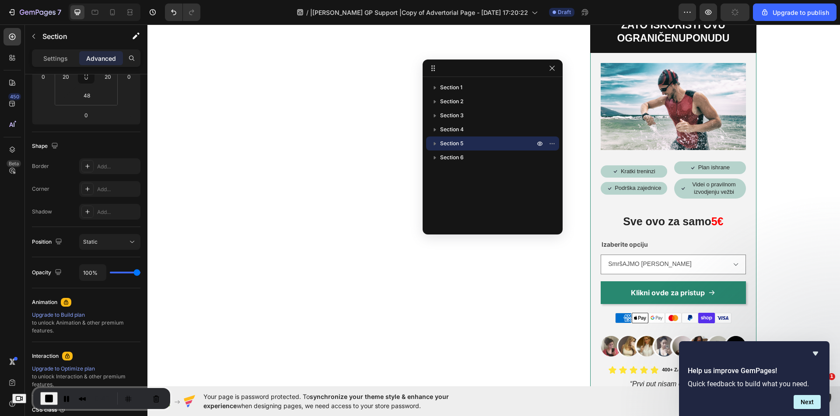
click at [445, 143] on span "Section 5" at bounding box center [451, 143] width 23 height 9
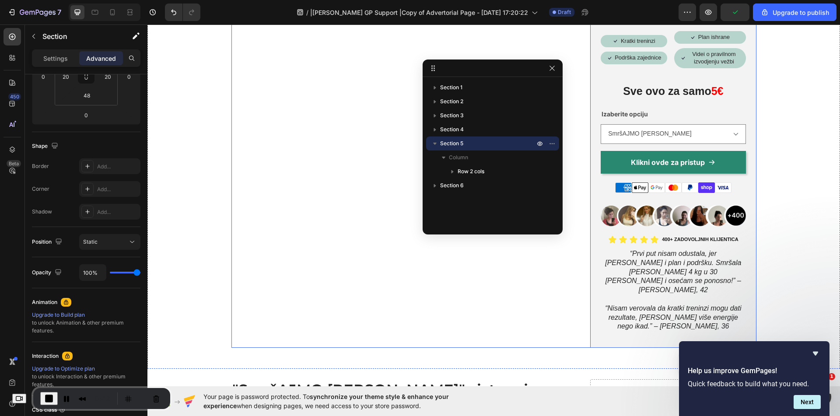
scroll to position [2477, 0]
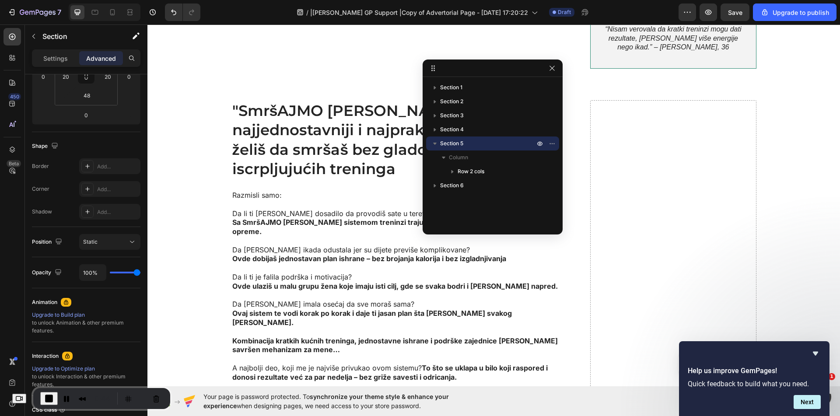
click at [54, 395] on span "End Recording" at bounding box center [49, 398] width 10 height 10
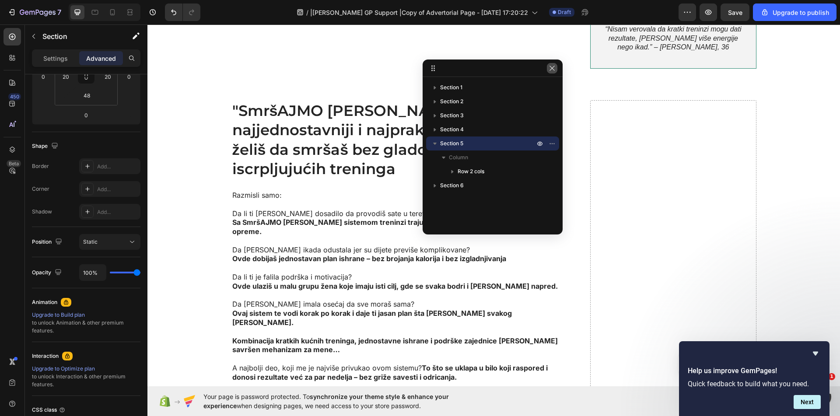
drag, startPoint x: 550, startPoint y: 65, endPoint x: 404, endPoint y: 41, distance: 148.1
click at [550, 65] on icon "button" at bounding box center [552, 68] width 7 height 7
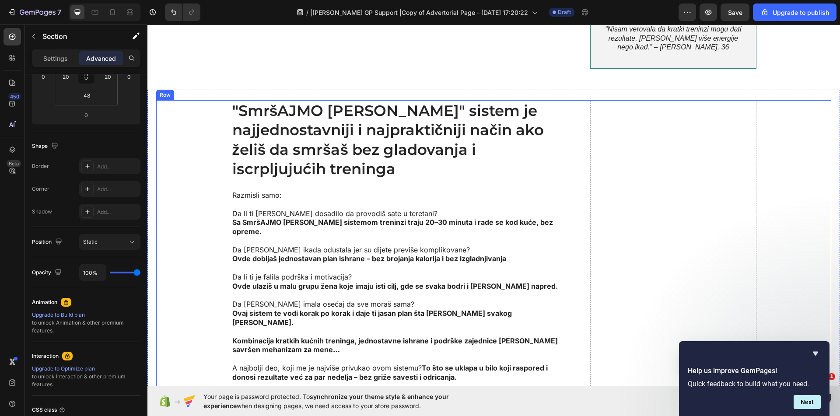
drag, startPoint x: 563, startPoint y: 88, endPoint x: 430, endPoint y: 88, distance: 133.0
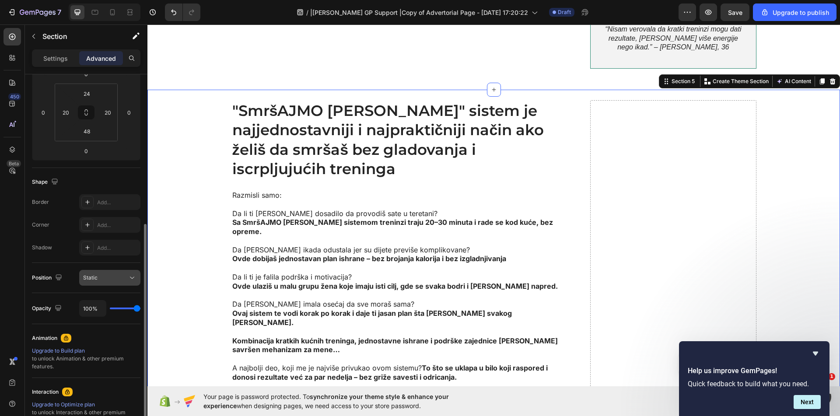
scroll to position [175, 0]
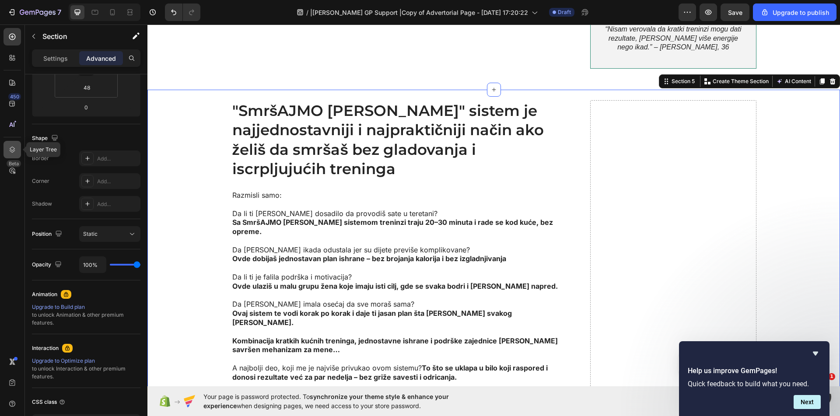
click at [16, 146] on icon at bounding box center [12, 149] width 9 height 9
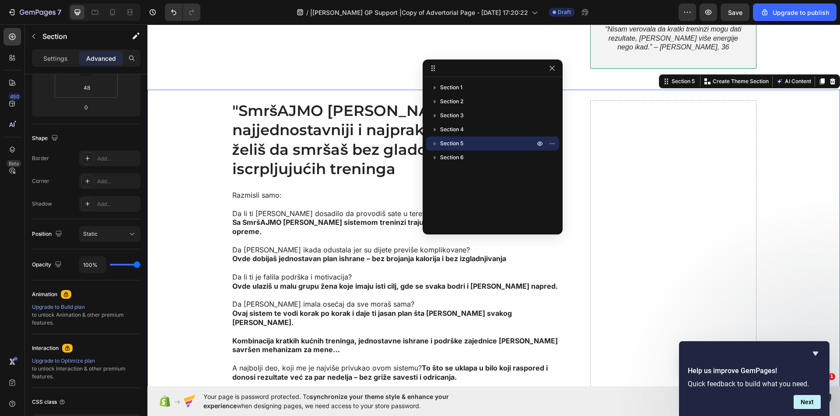
click at [434, 142] on icon "button" at bounding box center [434, 143] width 9 height 9
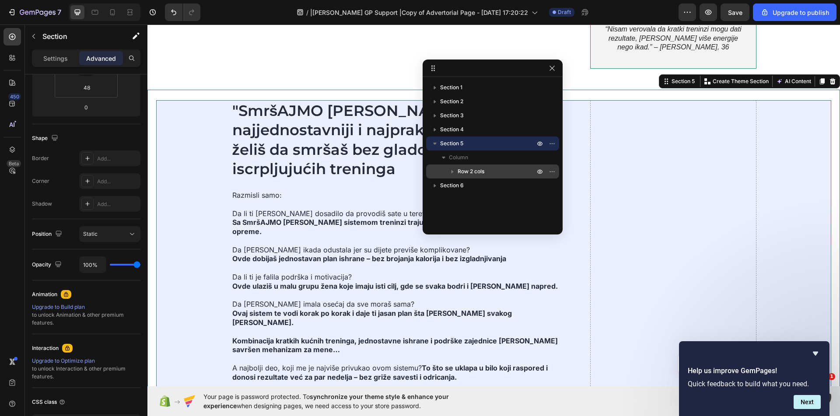
click at [490, 172] on p "Row 2 cols" at bounding box center [497, 171] width 79 height 9
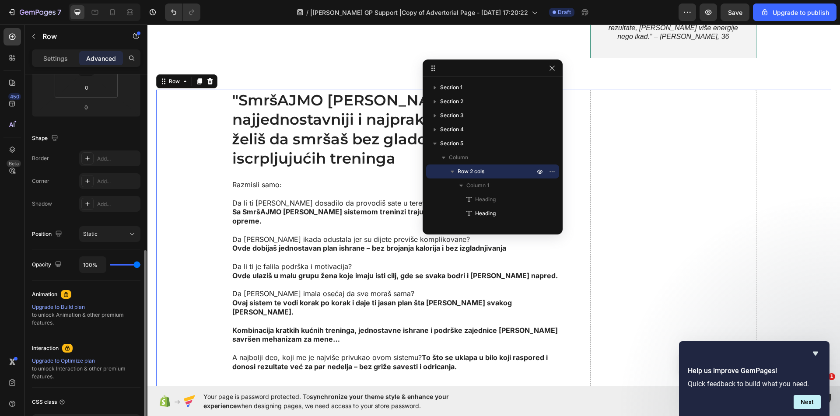
scroll to position [219, 0]
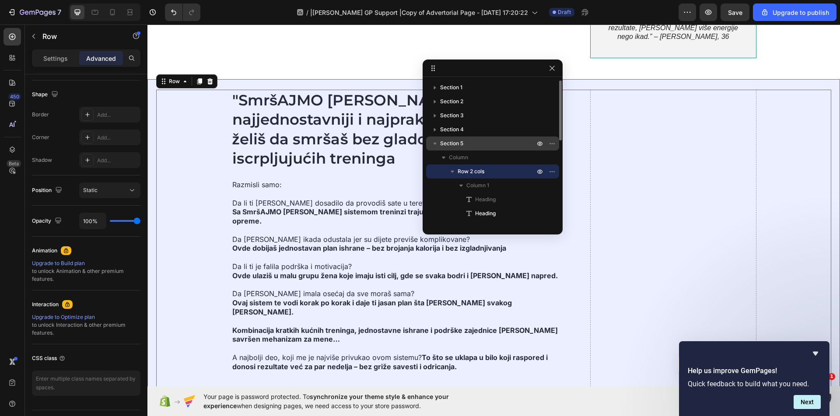
click at [456, 144] on span "Section 5" at bounding box center [451, 143] width 23 height 9
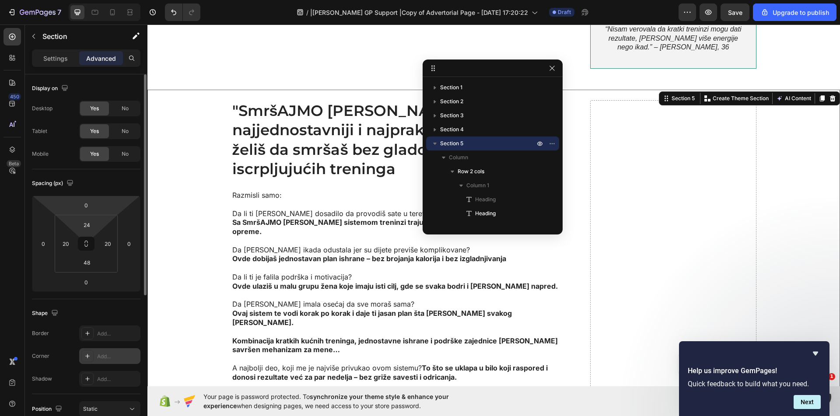
scroll to position [131, 0]
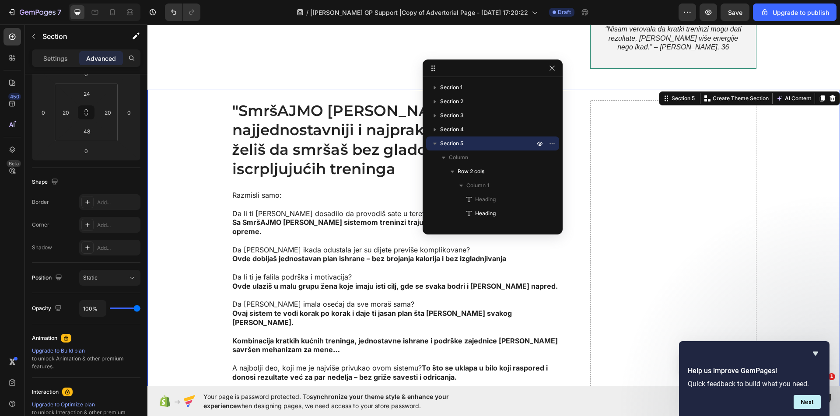
drag, startPoint x: 162, startPoint y: 178, endPoint x: 218, endPoint y: 154, distance: 60.5
click at [737, 14] on span "Save" at bounding box center [735, 12] width 14 height 7
